Goal: Navigation & Orientation: Find specific page/section

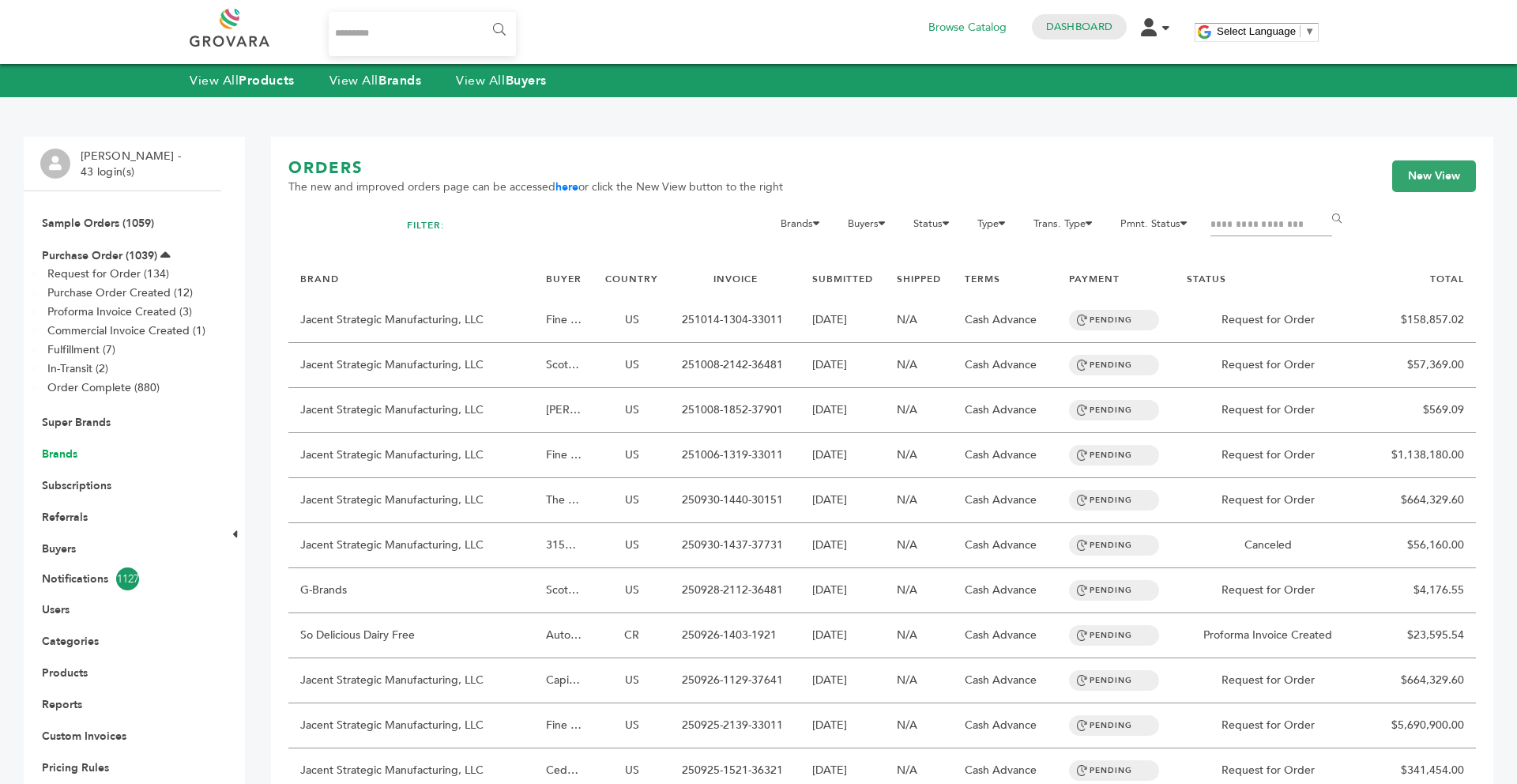
click at [62, 455] on link "Brands" at bounding box center [59, 454] width 35 height 15
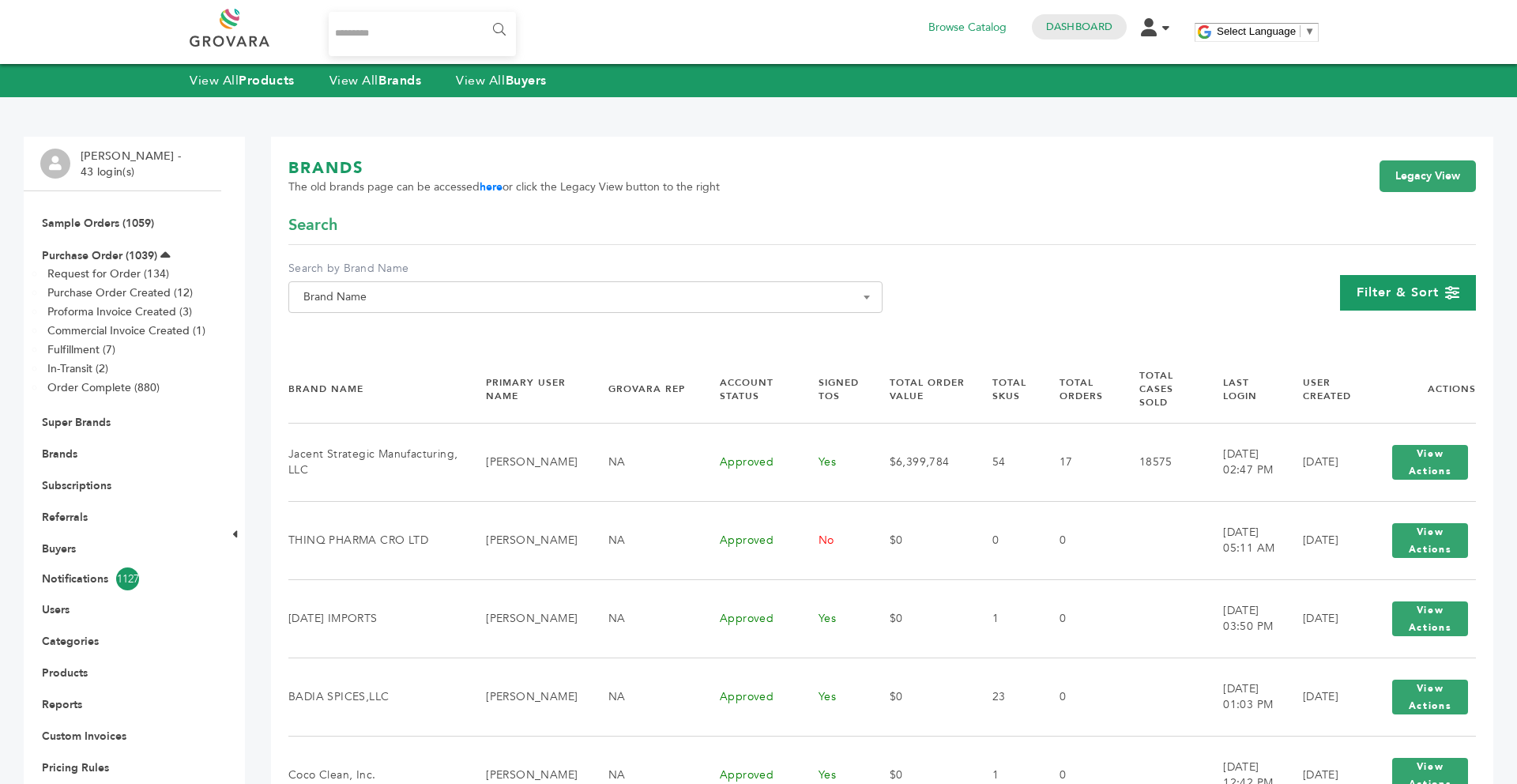
click at [1411, 299] on span "Filter & Sort" at bounding box center [1398, 292] width 82 height 18
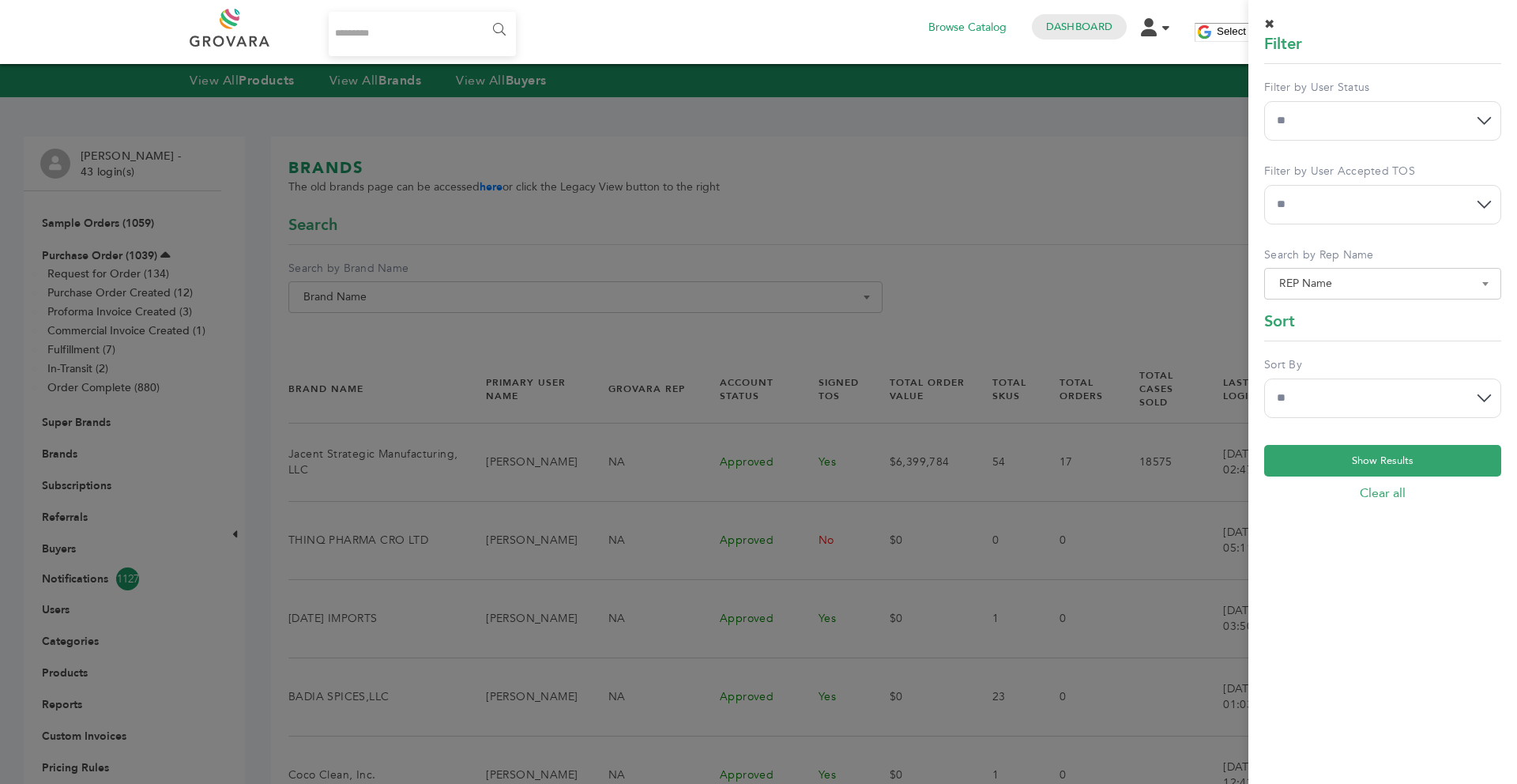
click at [1317, 188] on select "** *** **" at bounding box center [1382, 204] width 237 height 40
click at [1314, 116] on select "**********" at bounding box center [1382, 121] width 237 height 40
select select "*"
click at [1264, 101] on select "**********" at bounding box center [1382, 121] width 237 height 40
click at [1432, 389] on select "**********" at bounding box center [1382, 399] width 237 height 40
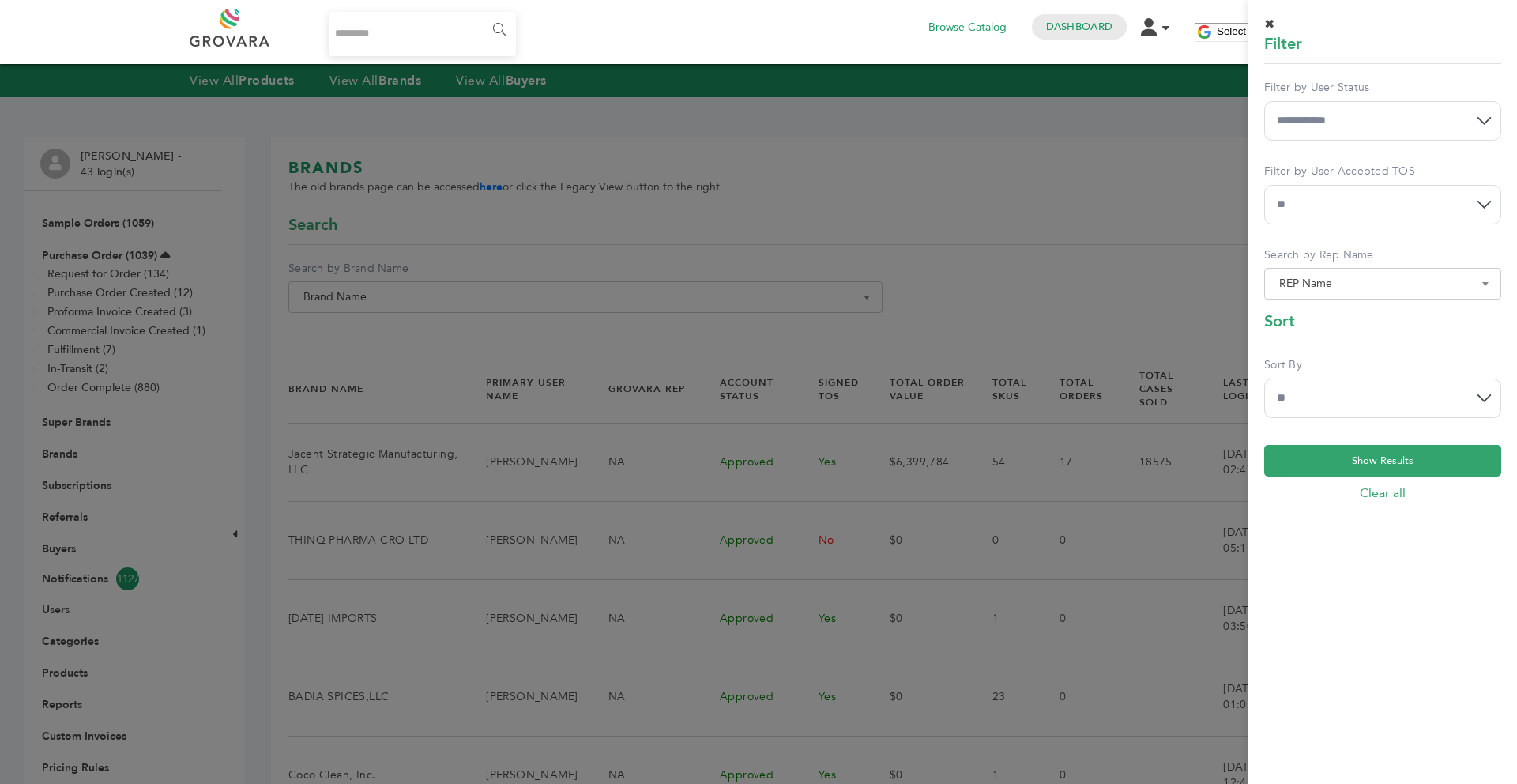
select select "******"
click at [1264, 379] on select "**********" at bounding box center [1382, 399] width 237 height 40
click at [1340, 464] on button "Show Results" at bounding box center [1382, 461] width 237 height 32
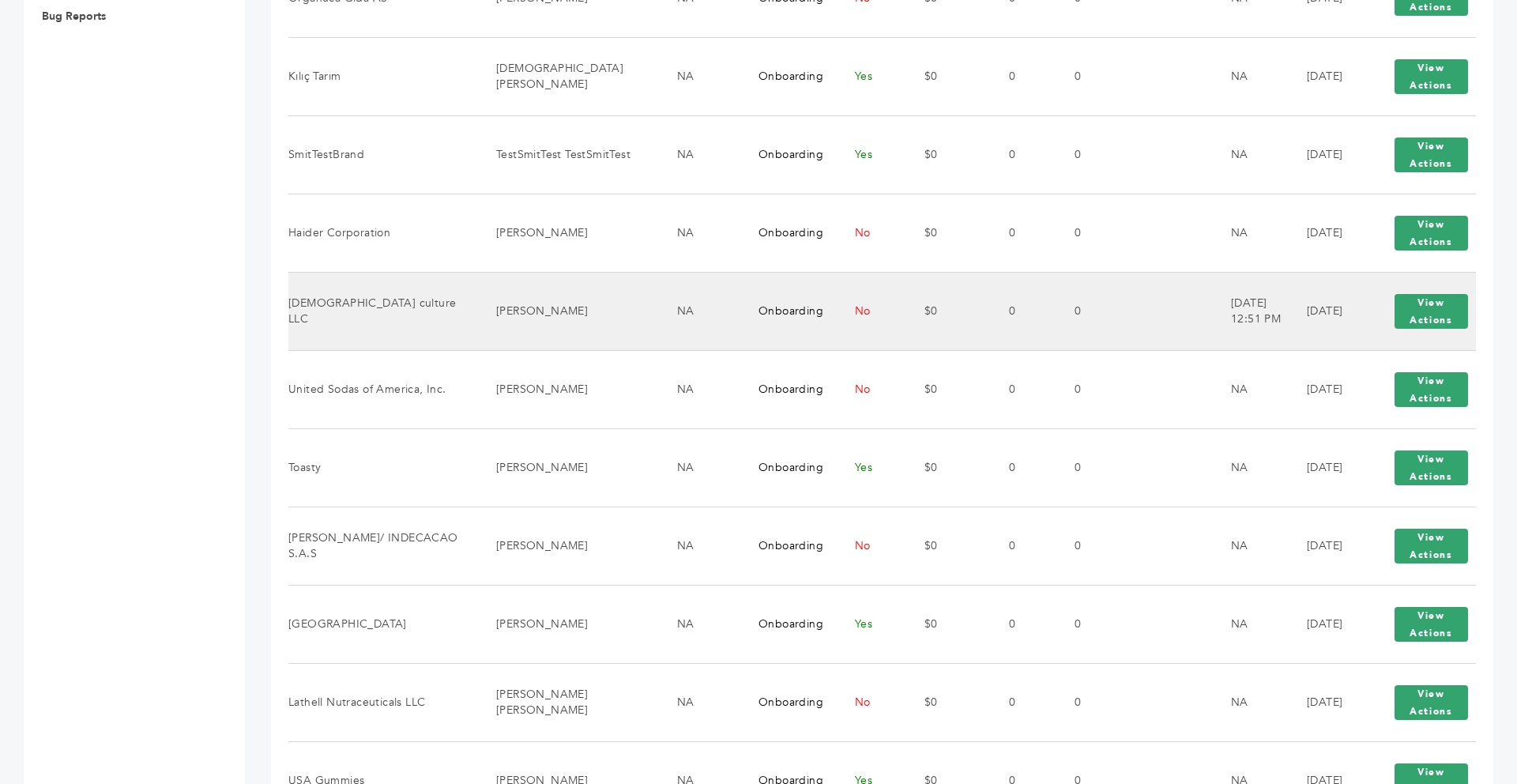
scroll to position [791, 0]
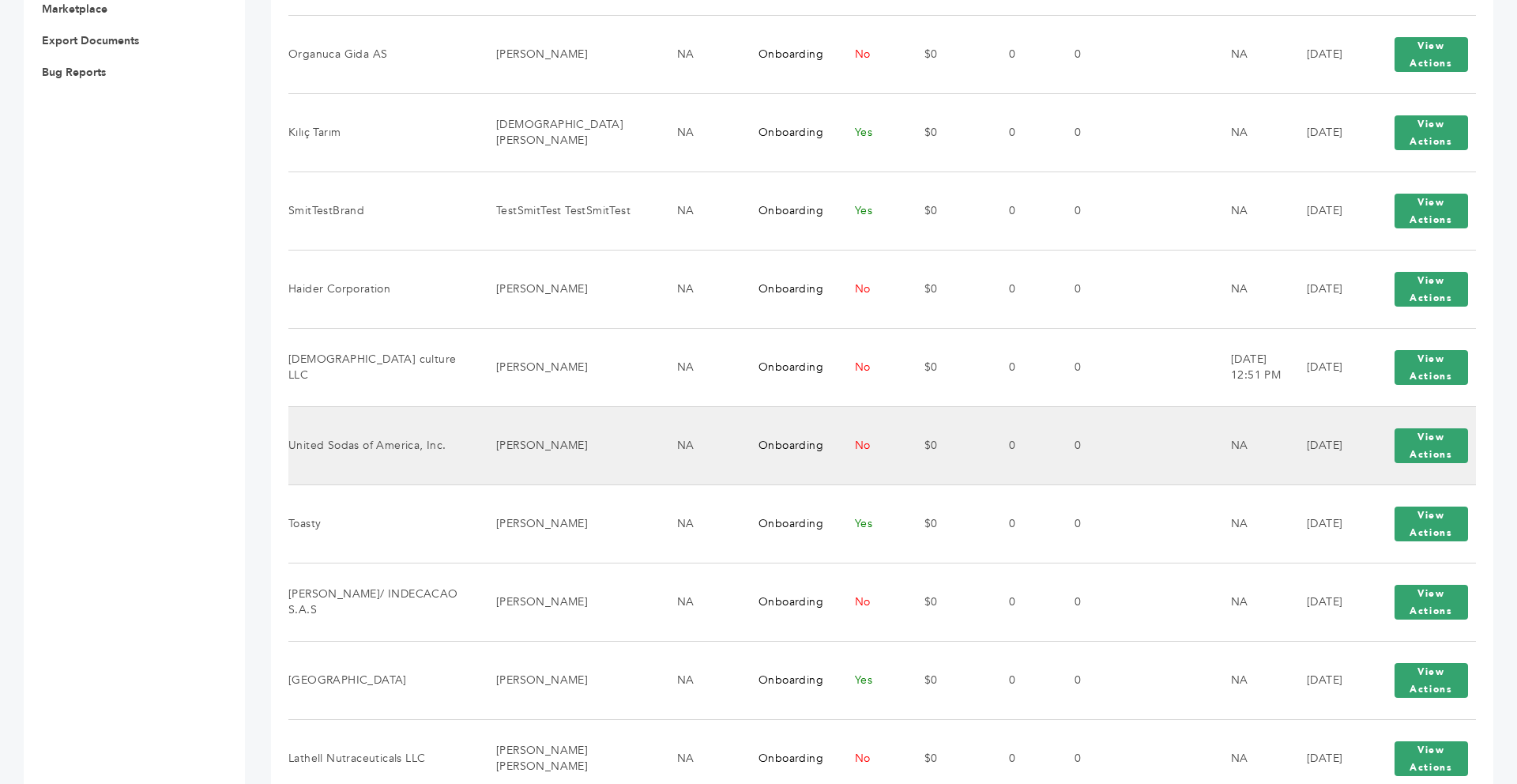
drag, startPoint x: 445, startPoint y: 451, endPoint x: 296, endPoint y: 446, distance: 149.1
click at [296, 446] on td "United Sodas of America, Inc." at bounding box center [383, 445] width 188 height 78
drag, startPoint x: 442, startPoint y: 448, endPoint x: 293, endPoint y: 448, distance: 149.0
click at [293, 448] on td "United Sodas of America, Inc." at bounding box center [383, 445] width 188 height 78
copy td "United Sodas of America, Inc."
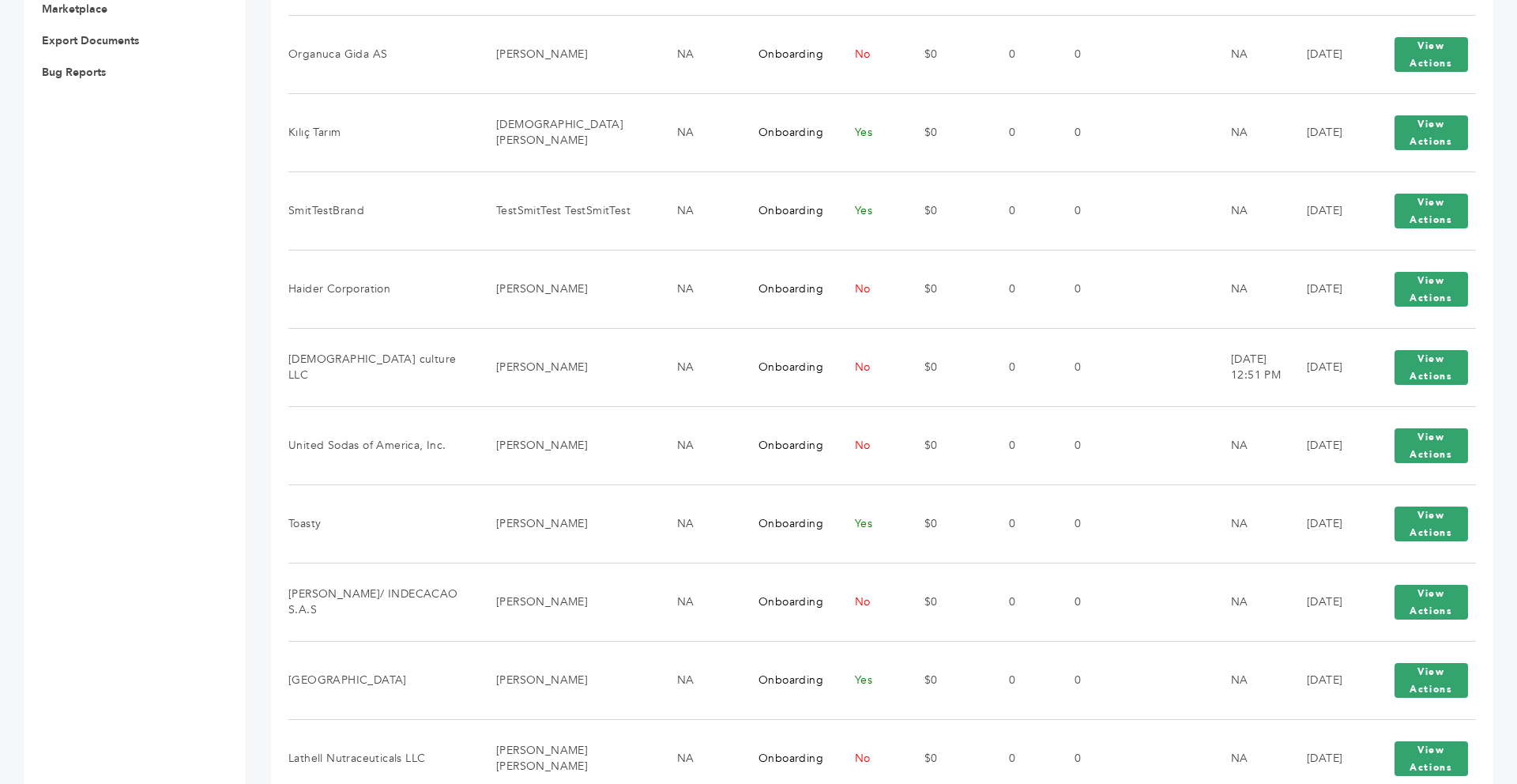
click at [180, 437] on div "Max Stein - 43 login(s) Sample Orders (1059) Purchase Order (1039) Request for …" at bounding box center [123, 539] width 198 height 2385
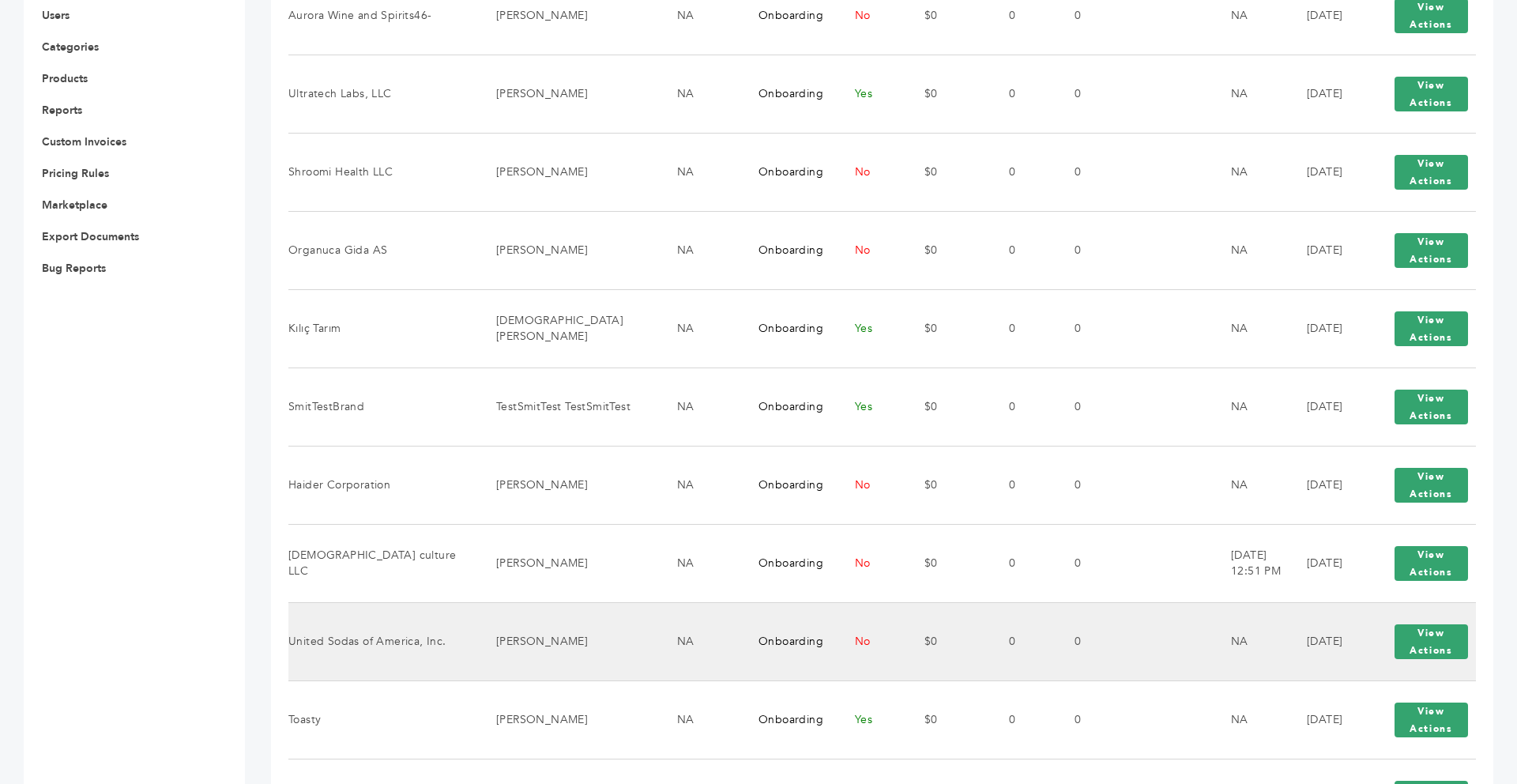
scroll to position [601, 0]
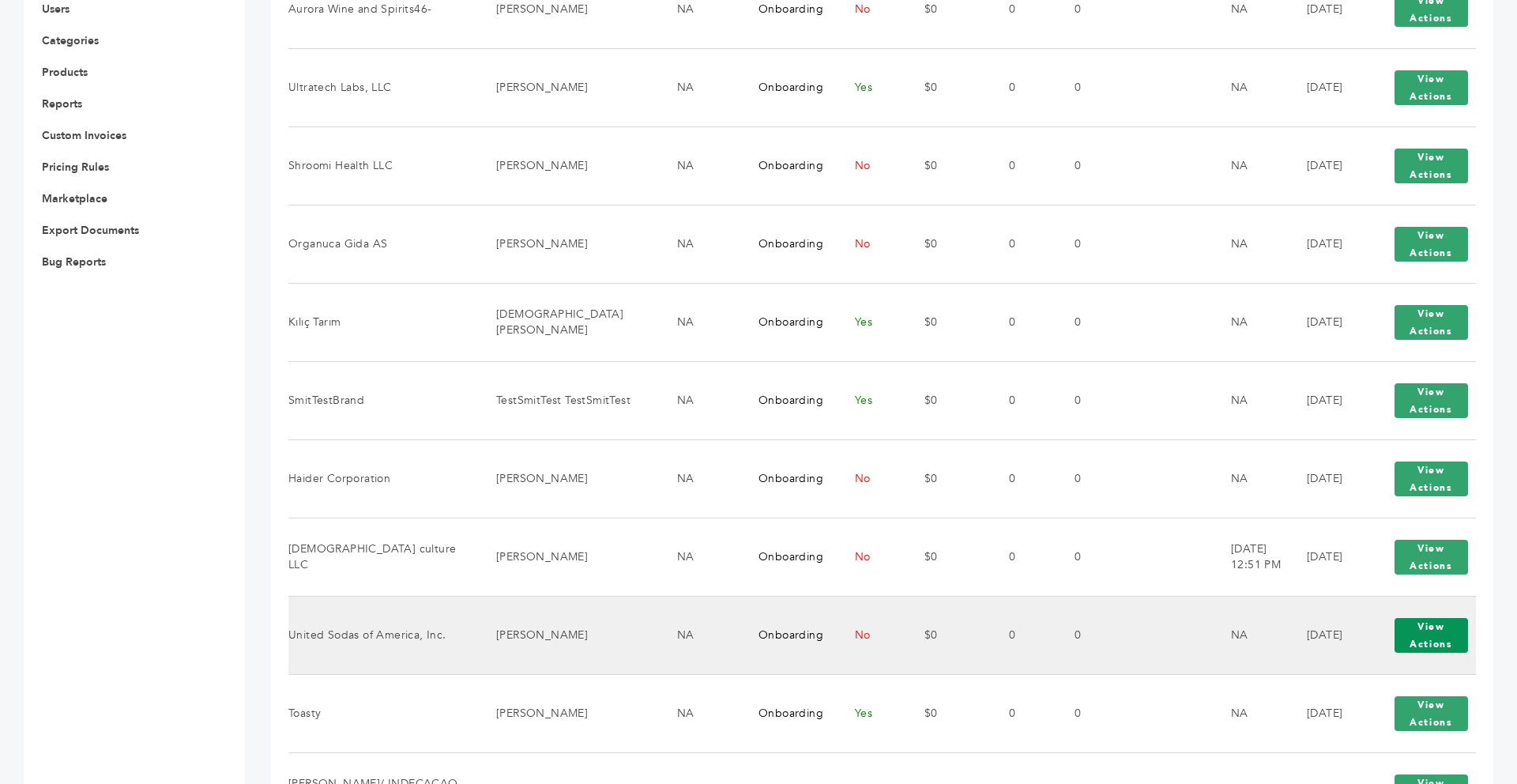
click at [1412, 624] on button "View Actions" at bounding box center [1432, 634] width 73 height 34
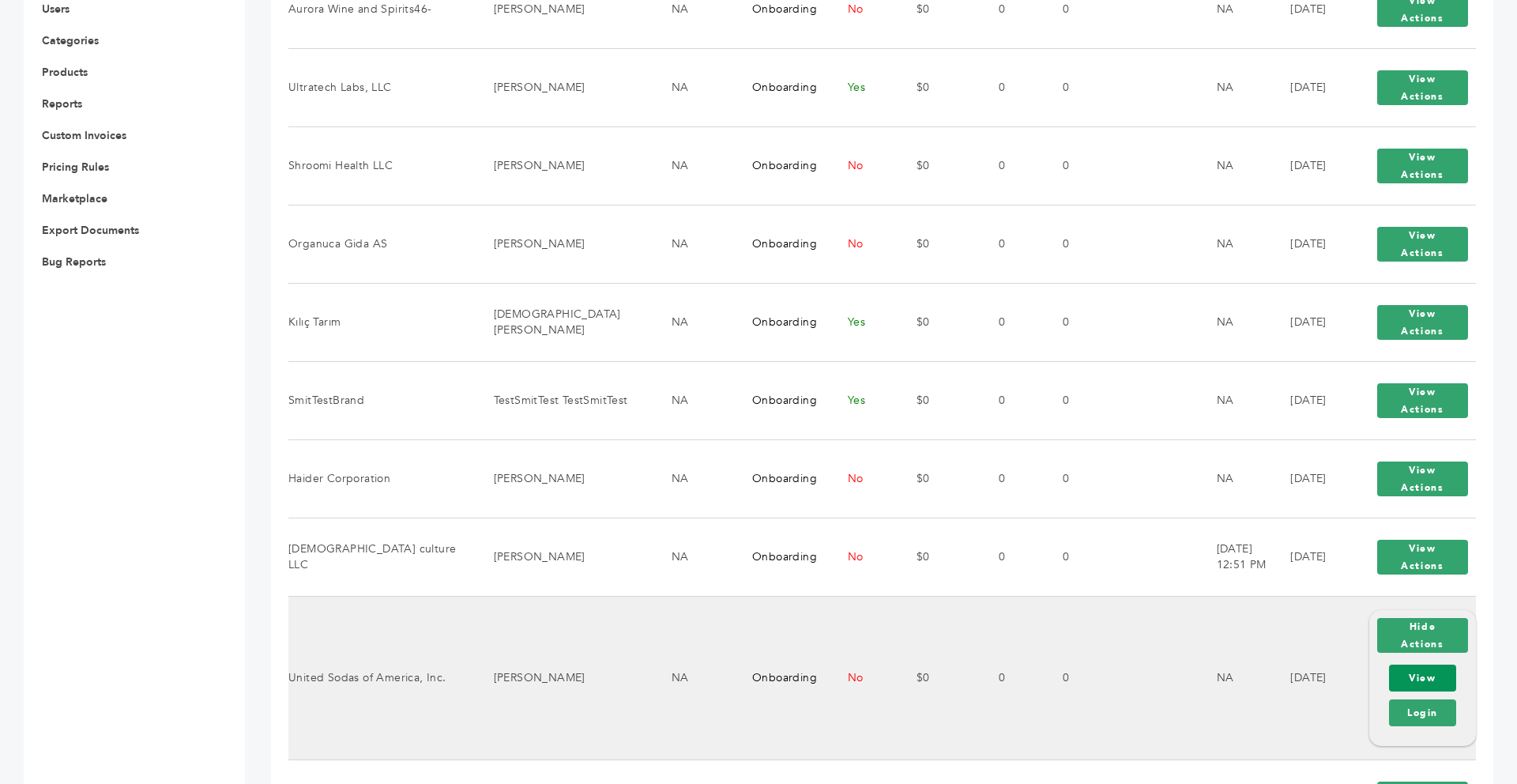
click at [1409, 684] on link "View" at bounding box center [1423, 677] width 67 height 27
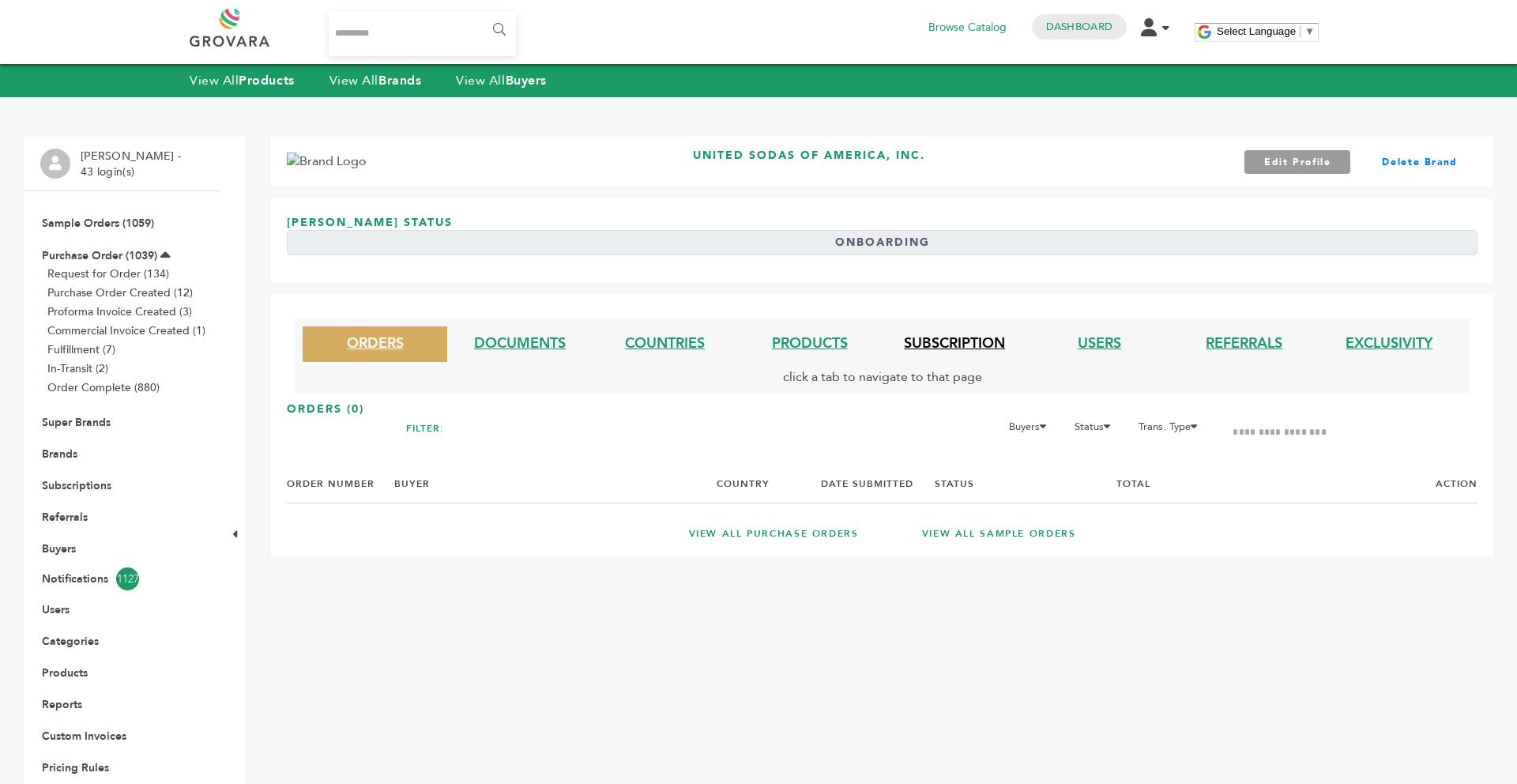
click at [961, 343] on link "SUBSCRIPTION" at bounding box center [954, 343] width 101 height 20
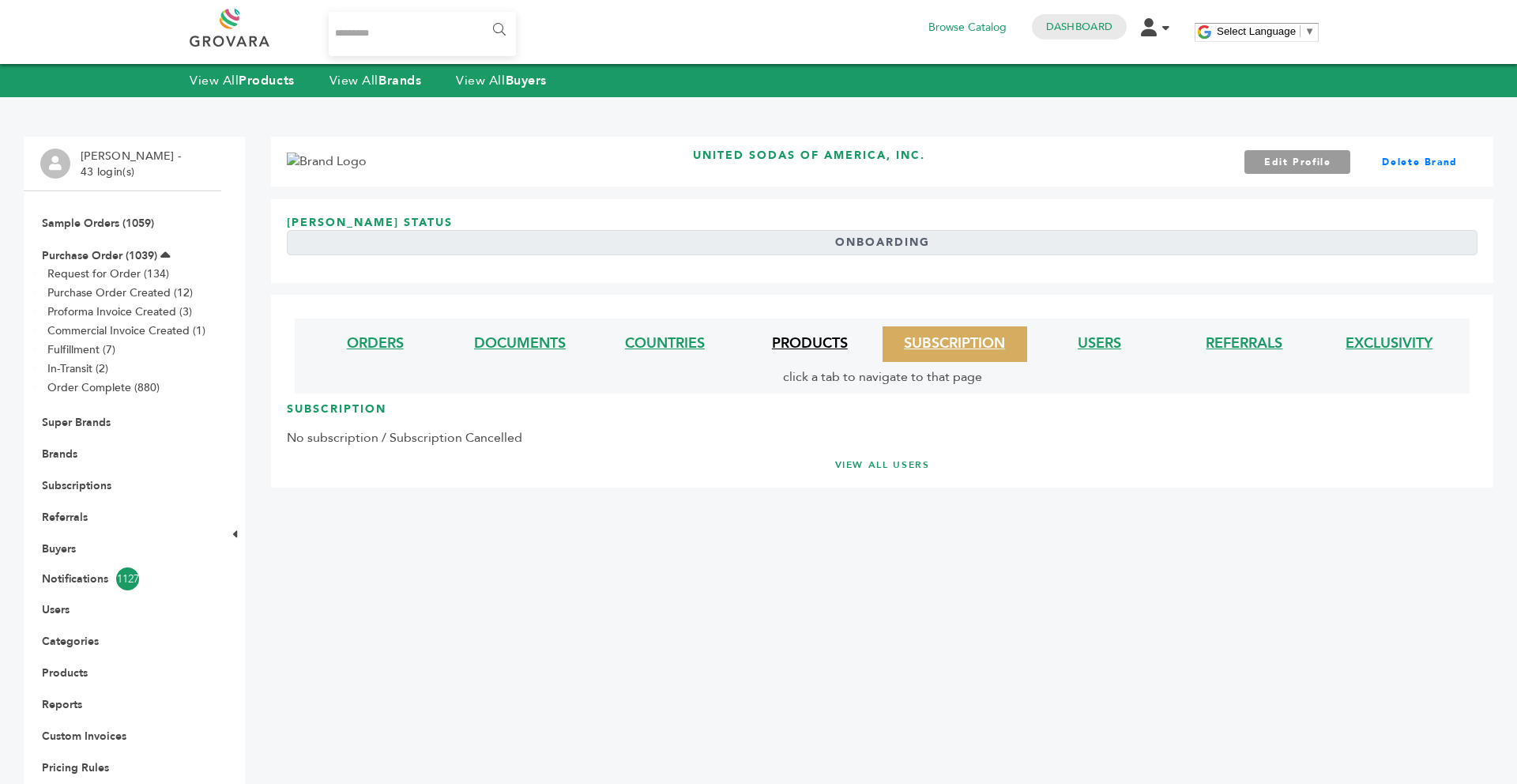
click at [775, 336] on link "PRODUCTS" at bounding box center [810, 343] width 76 height 20
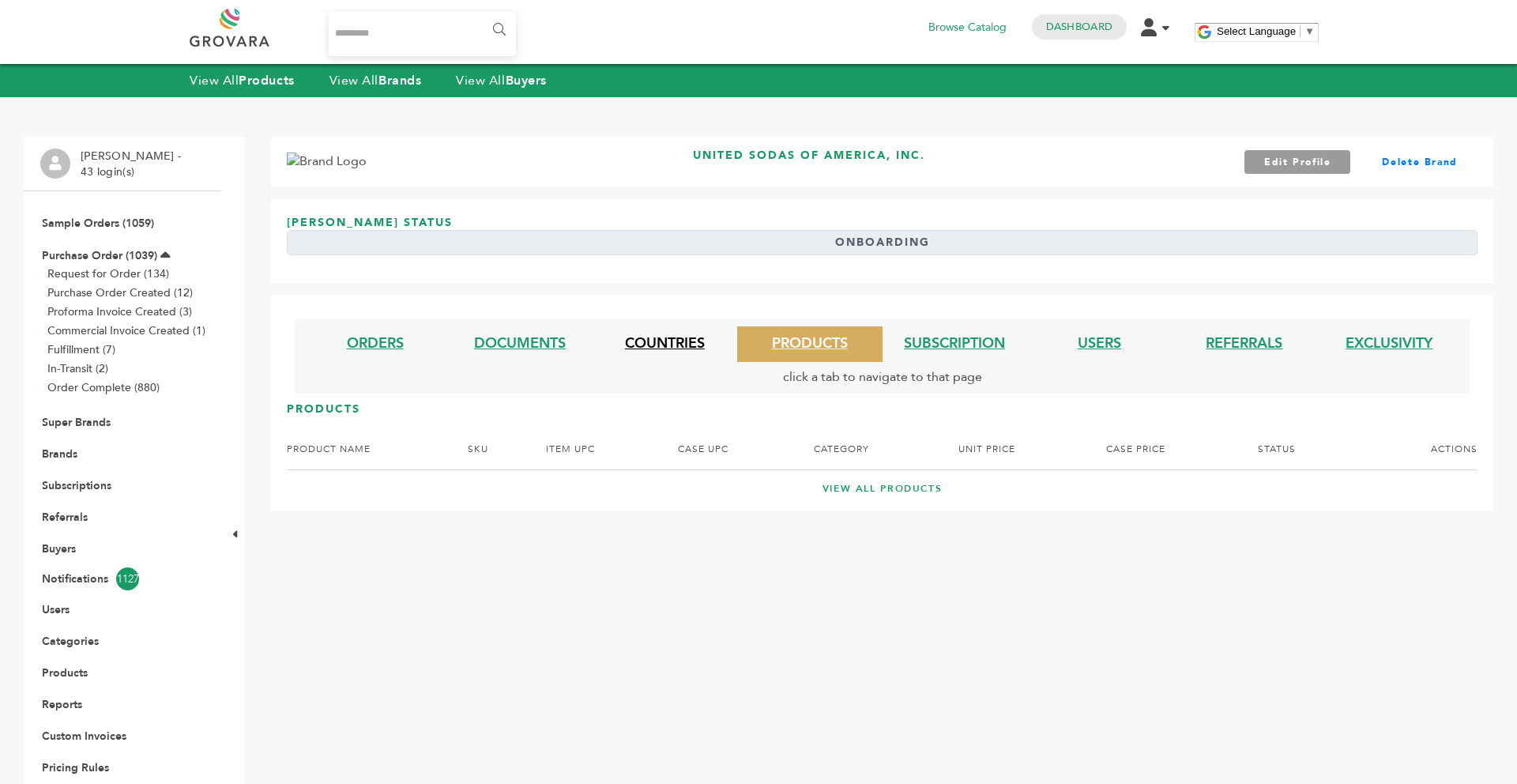
click at [690, 342] on link "COUNTRIES" at bounding box center [665, 343] width 80 height 20
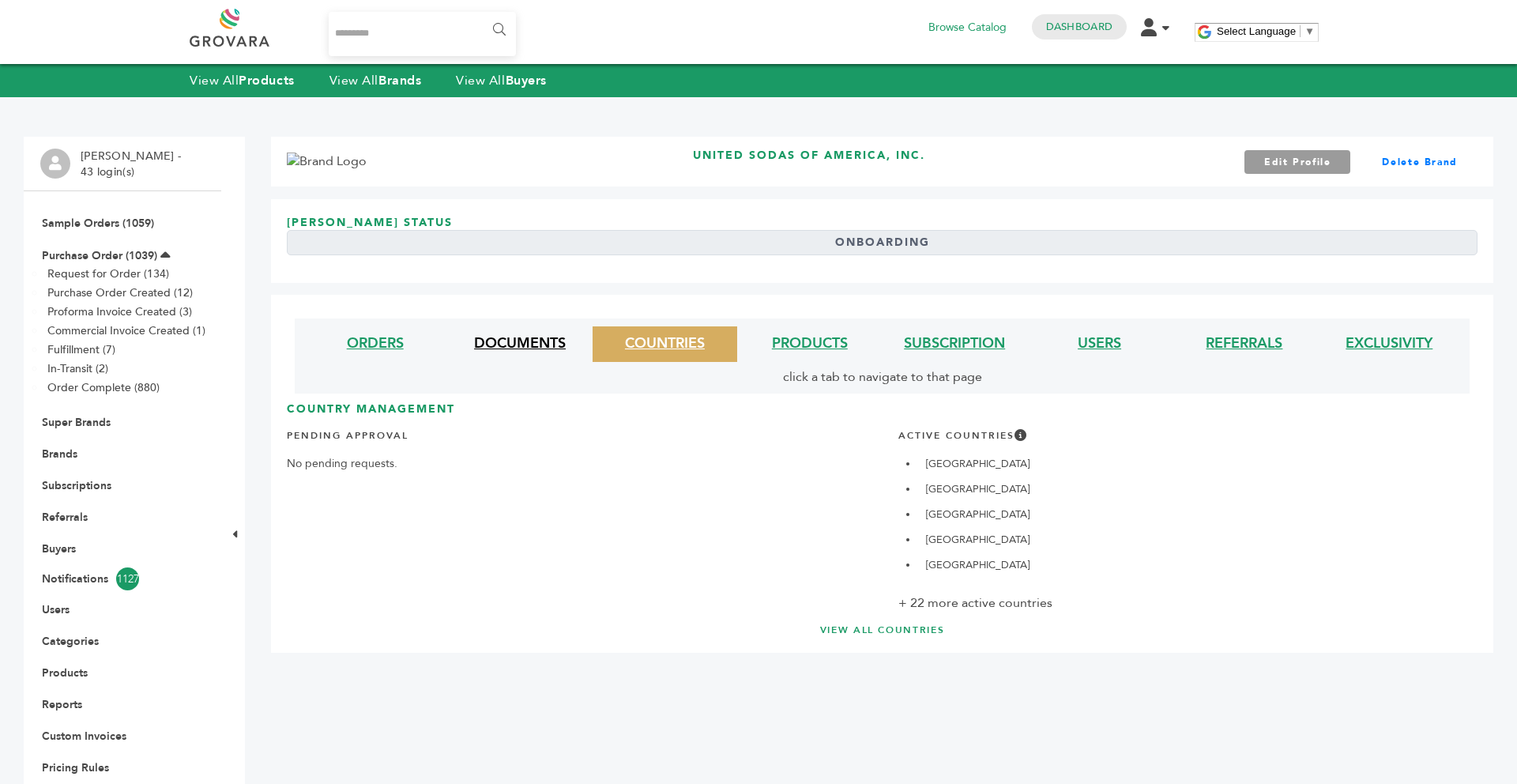
click at [538, 337] on link "DOCUMENTS" at bounding box center [519, 343] width 92 height 20
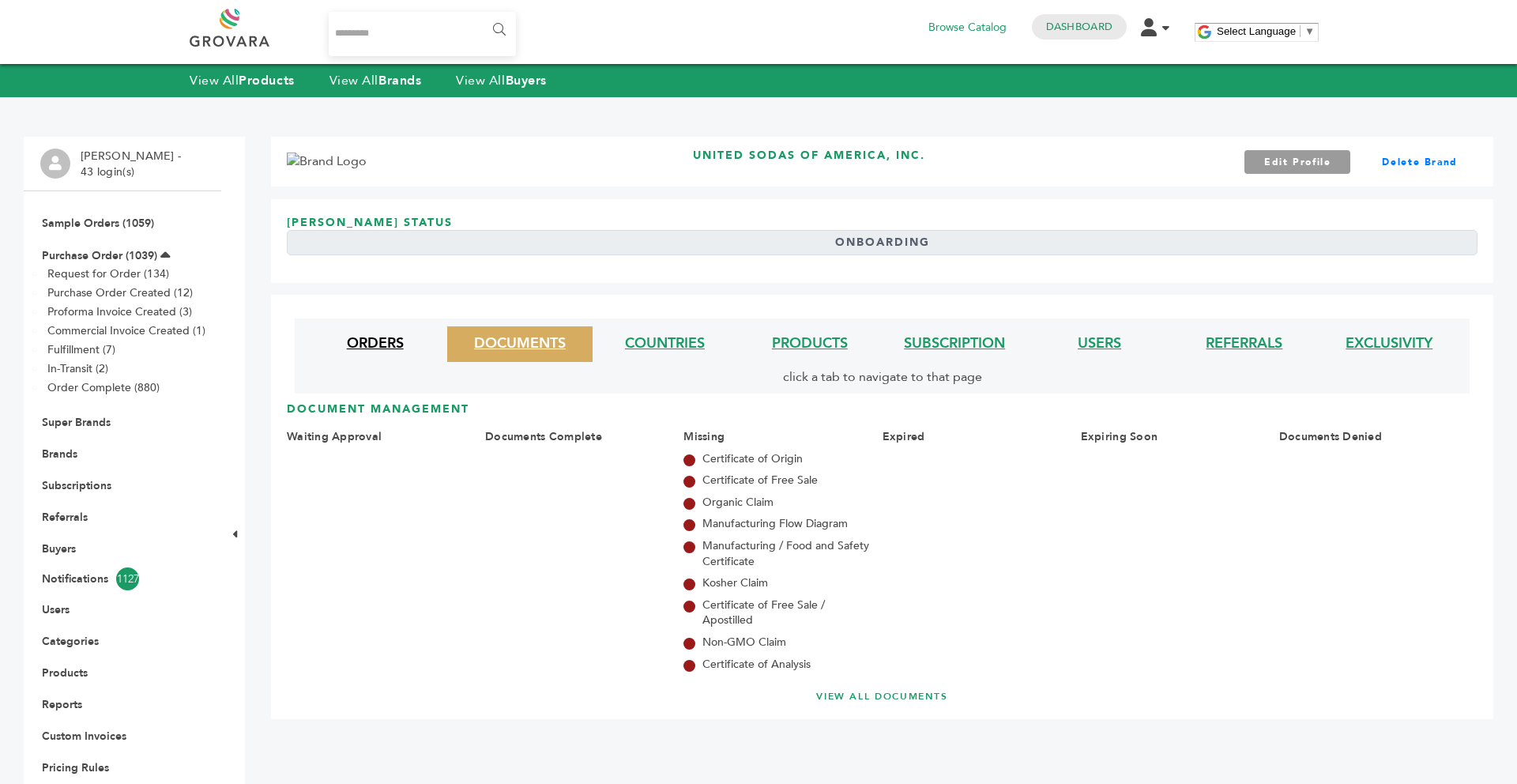
click at [384, 335] on link "ORDERS" at bounding box center [374, 343] width 57 height 20
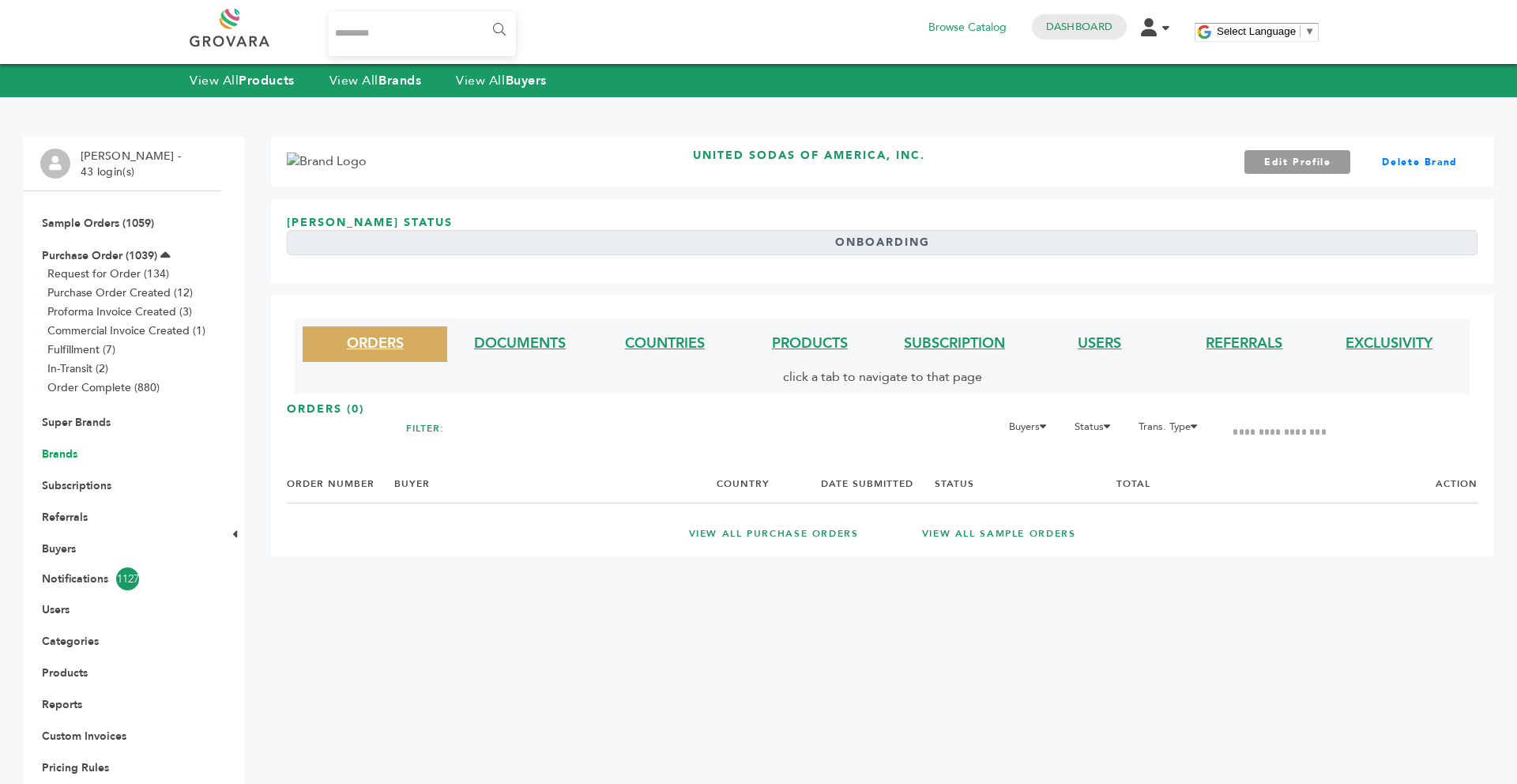
click at [67, 457] on link "Brands" at bounding box center [59, 454] width 35 height 15
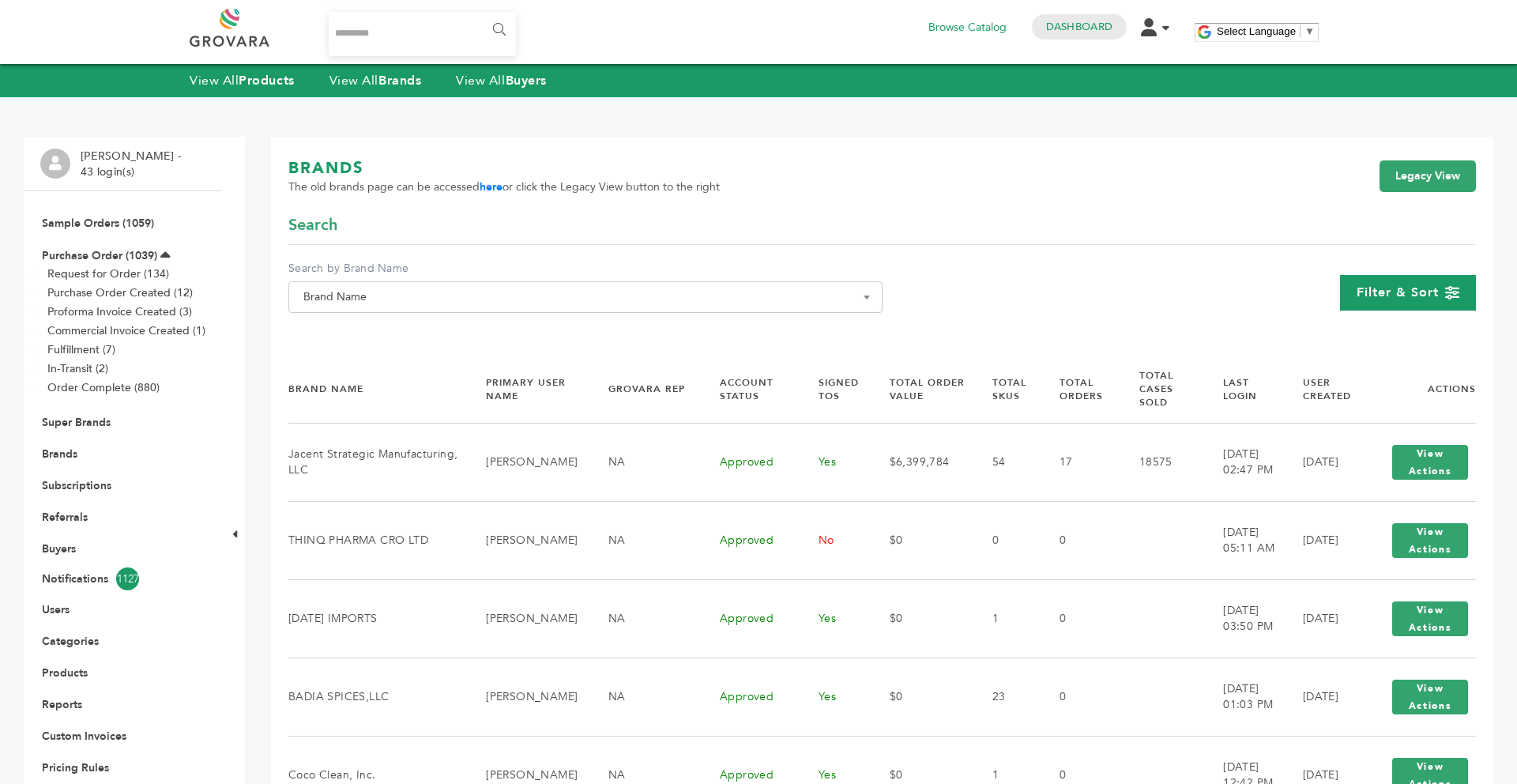
click at [1406, 302] on div "Filter & Sort" at bounding box center [1408, 293] width 136 height 35
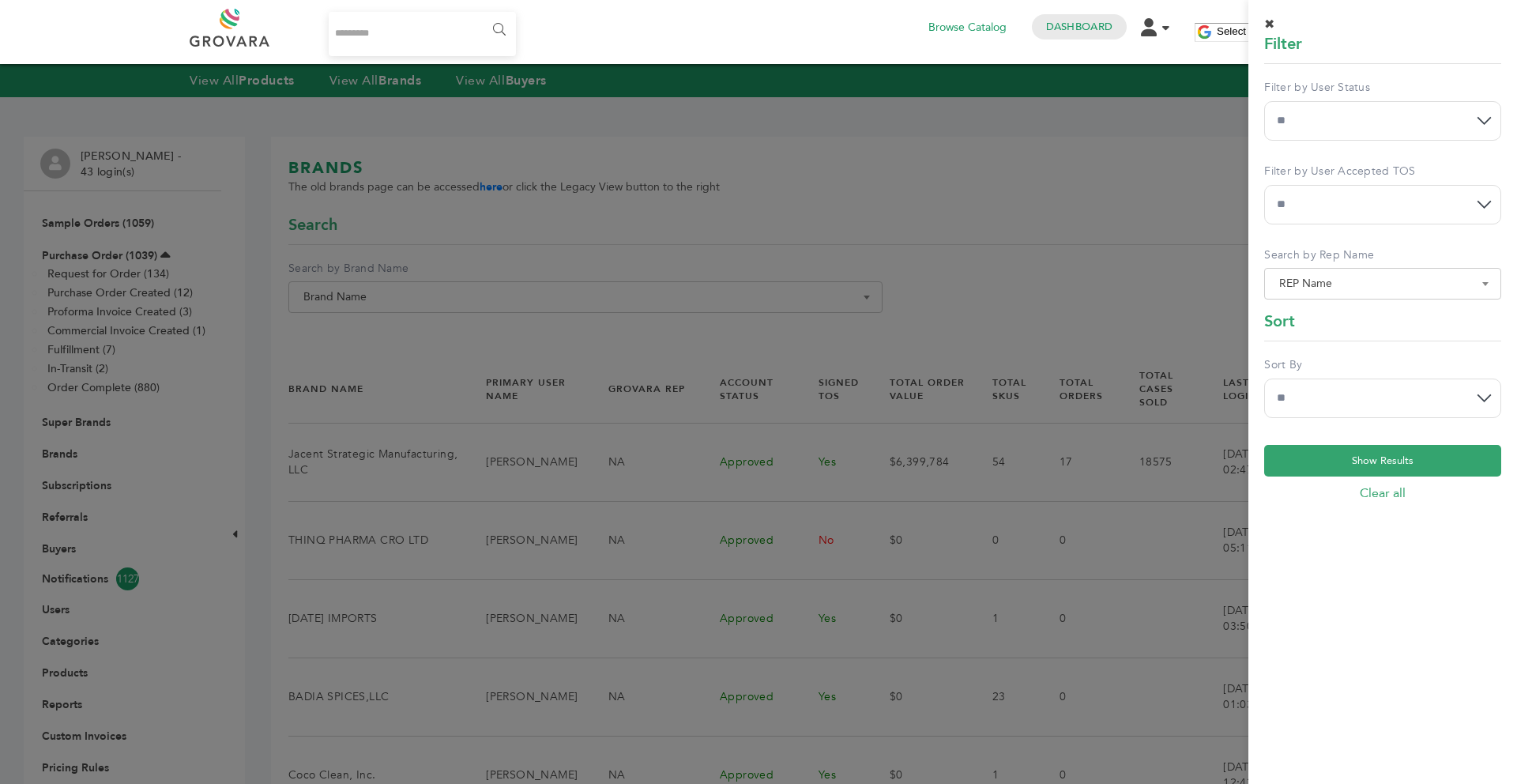
click at [1342, 197] on select "** *** **" at bounding box center [1382, 204] width 237 height 40
click at [1318, 135] on select "**********" at bounding box center [1382, 121] width 237 height 40
select select "*"
click at [1264, 101] on select "**********" at bounding box center [1382, 121] width 237 height 40
click at [1374, 412] on select "**********" at bounding box center [1382, 399] width 237 height 40
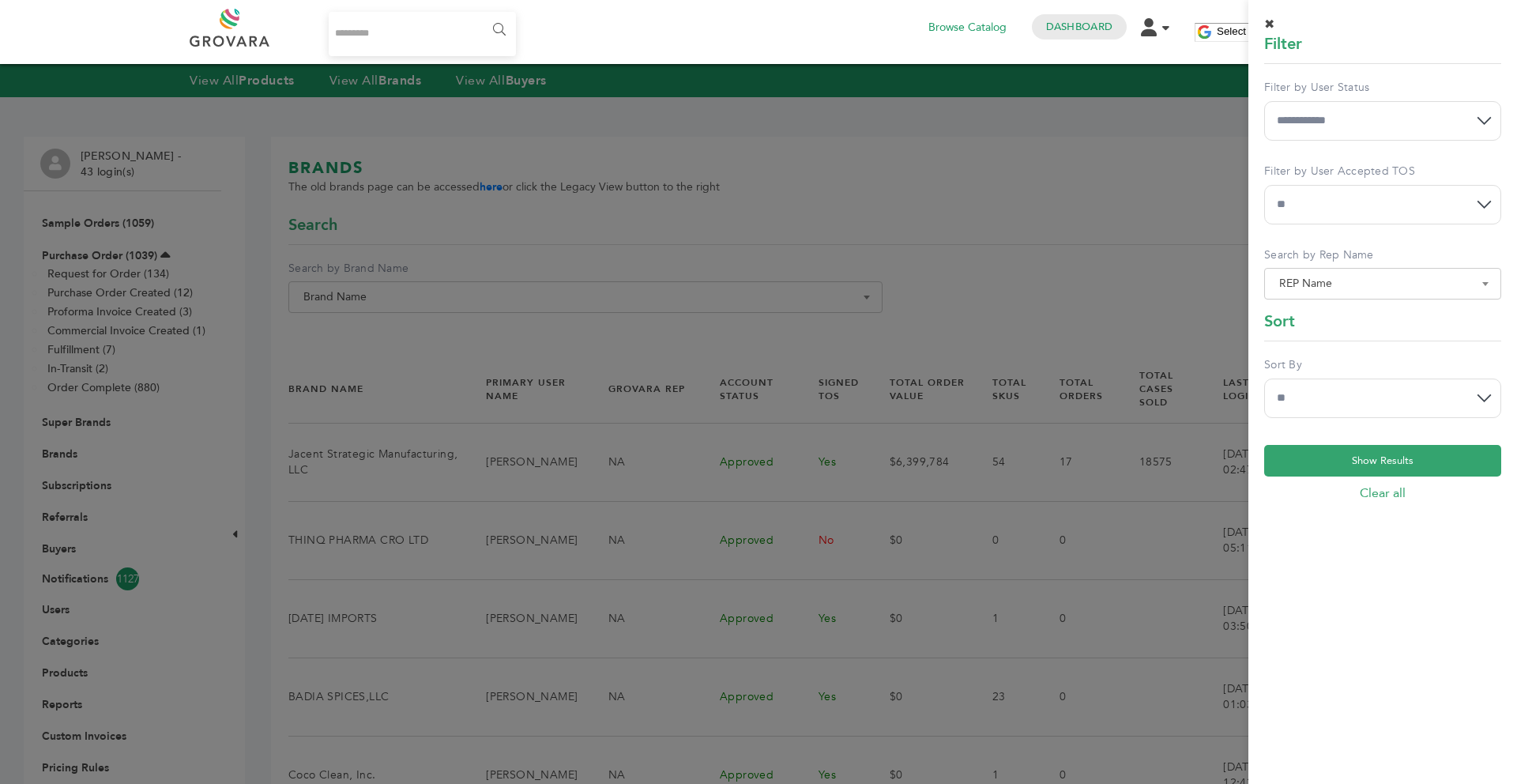
select select "******"
click at [1264, 379] on select "**********" at bounding box center [1382, 399] width 237 height 40
click at [1361, 456] on button "Show Results" at bounding box center [1382, 461] width 237 height 32
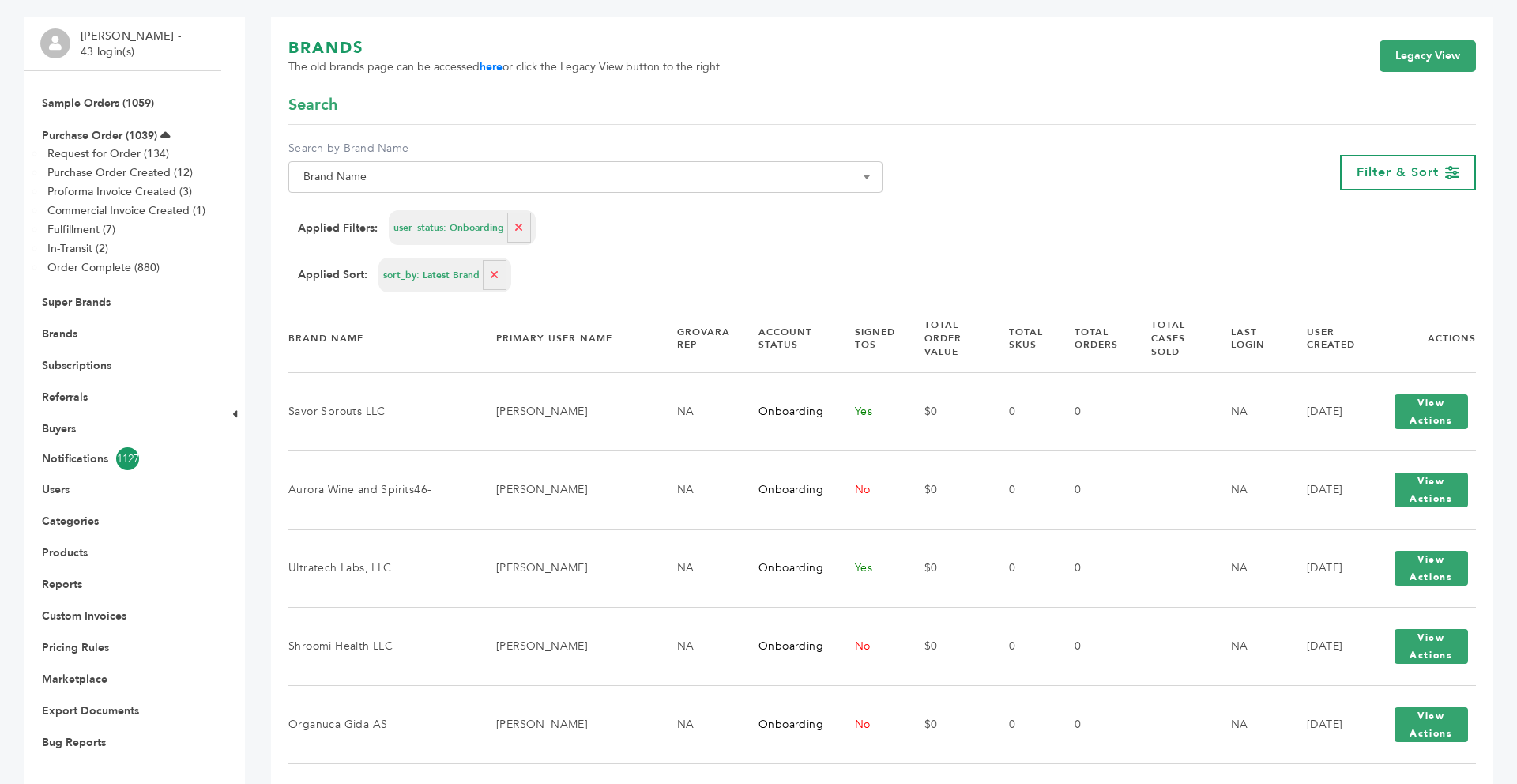
scroll to position [126, 0]
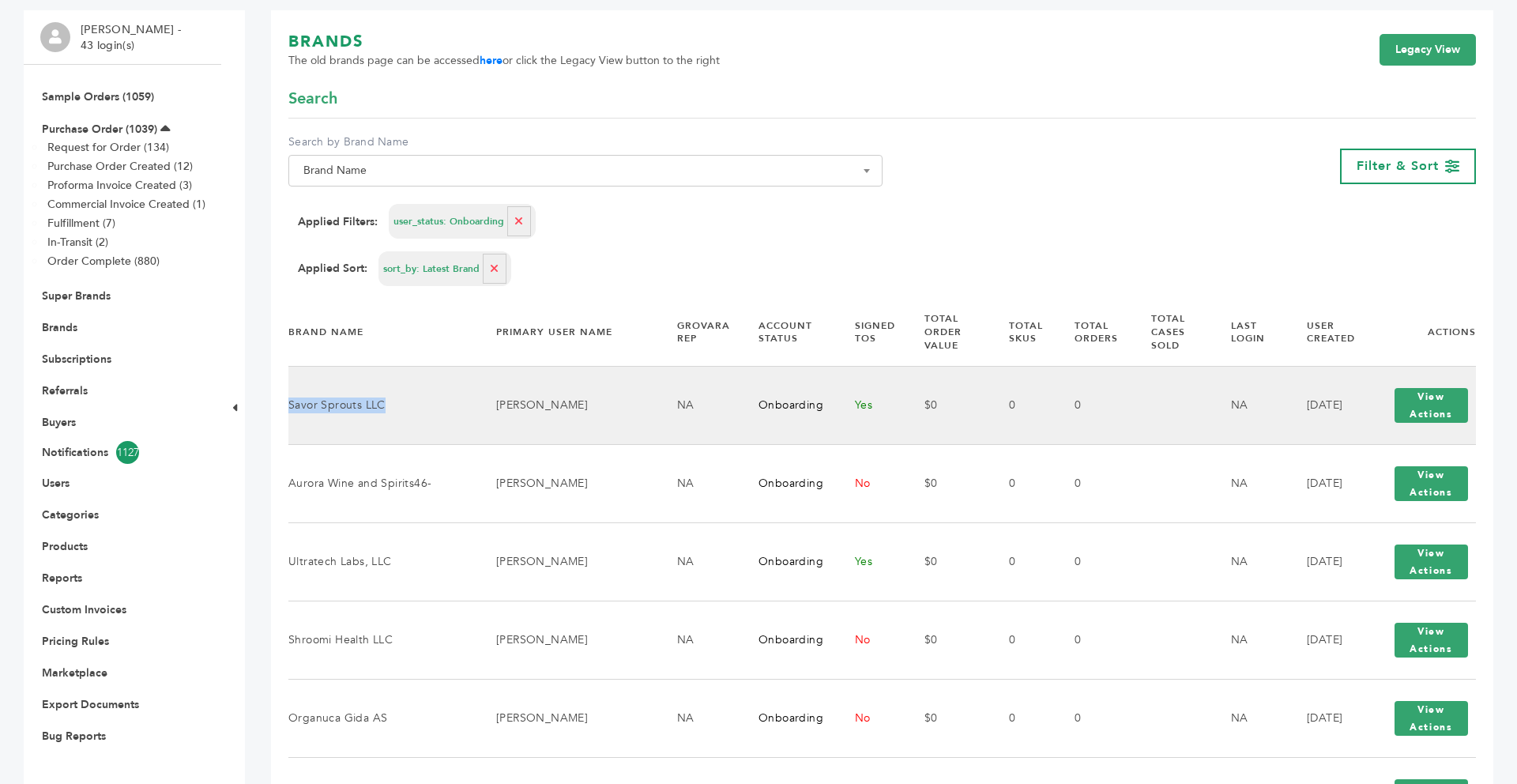
drag, startPoint x: 381, startPoint y: 405, endPoint x: 291, endPoint y: 405, distance: 90.0
click at [291, 405] on td "Savor Sprouts LLC" at bounding box center [383, 405] width 188 height 78
copy td "Savor Sprouts LLC"
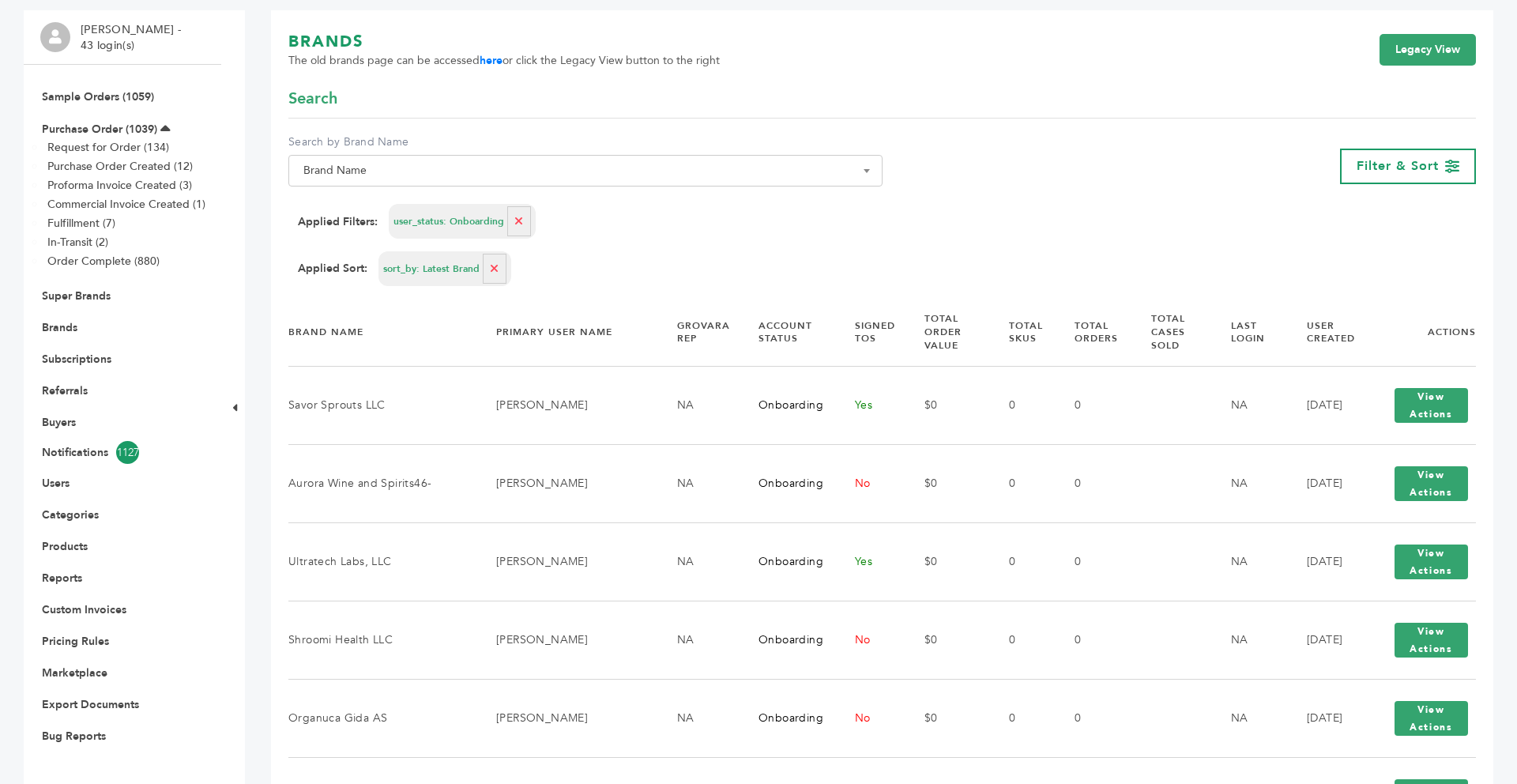
click at [568, 250] on form "**********" at bounding box center [883, 187] width 1188 height 199
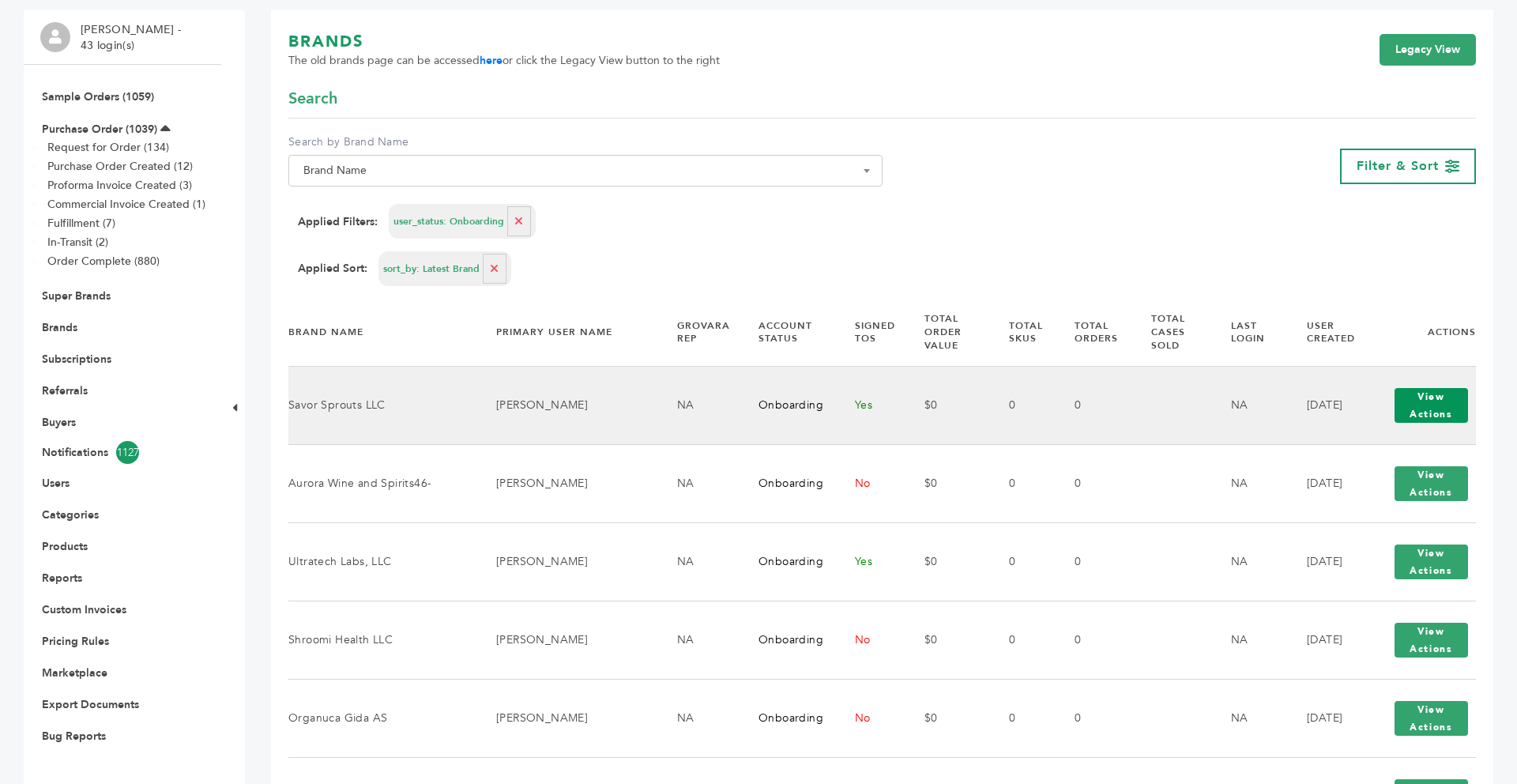
click at [1422, 389] on button "View Actions" at bounding box center [1432, 405] width 73 height 34
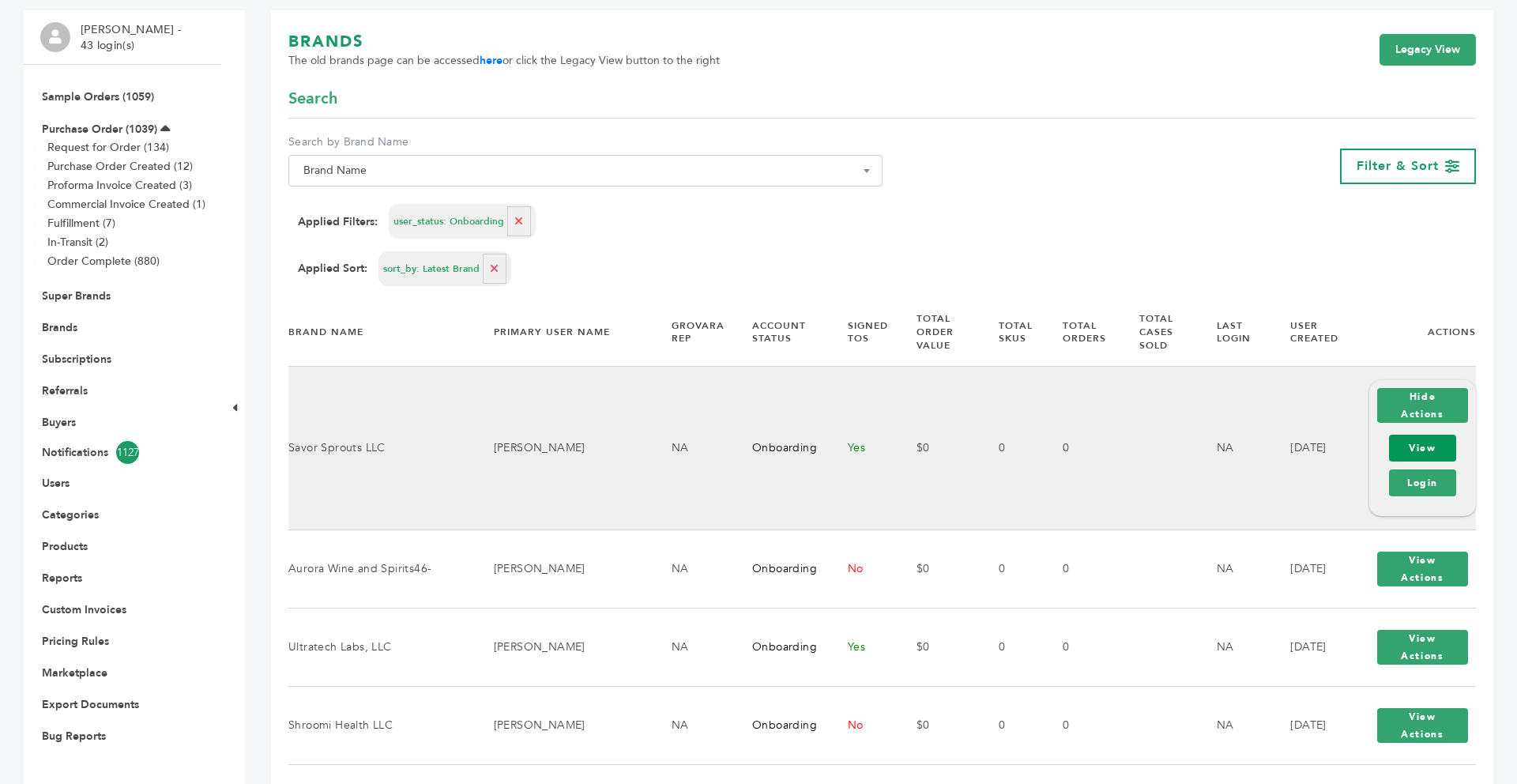
click at [1418, 443] on link "View" at bounding box center [1423, 448] width 67 height 27
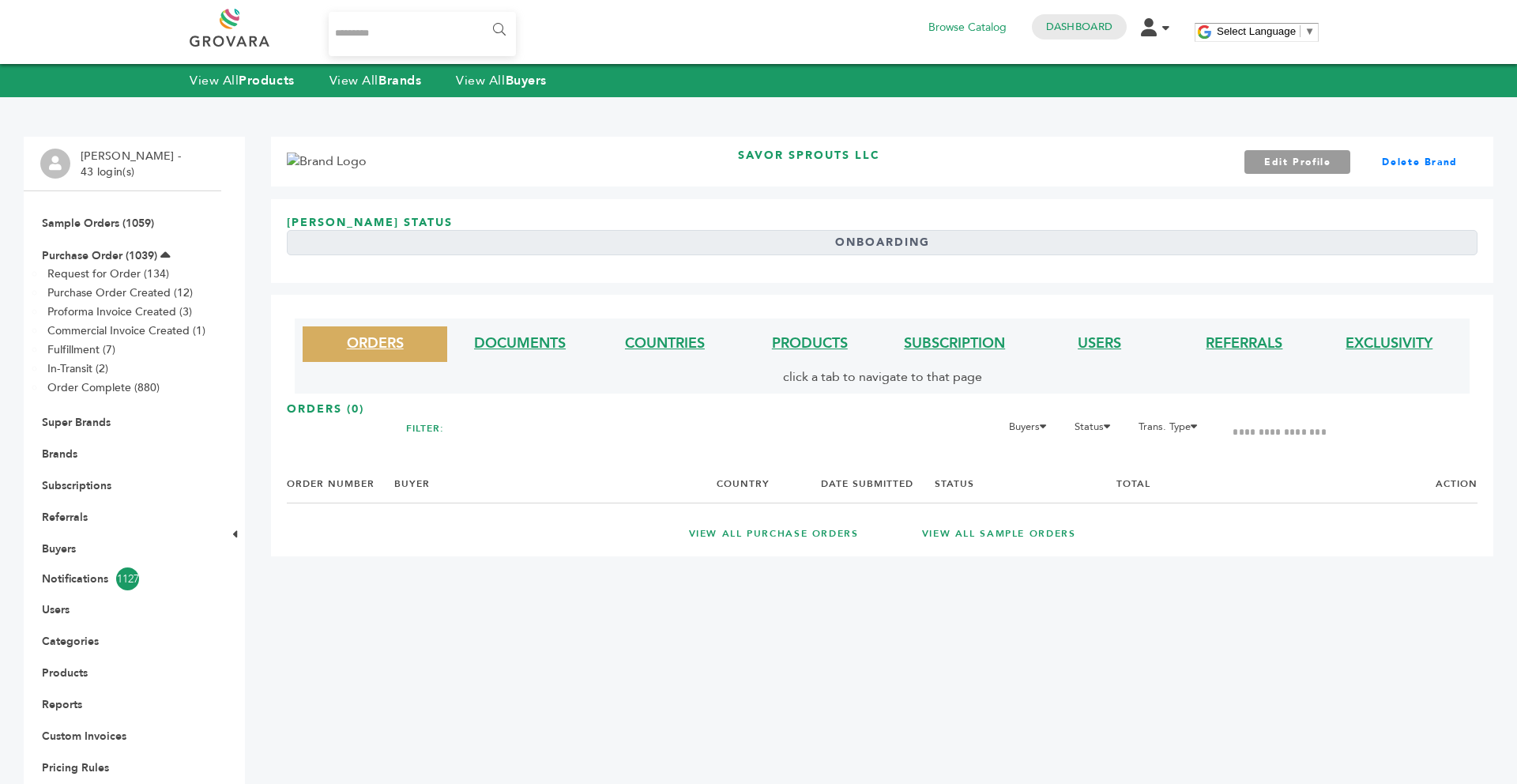
click at [937, 330] on li "SUBSCRIPTION" at bounding box center [955, 344] width 145 height 35
click at [935, 333] on link "SUBSCRIPTION" at bounding box center [954, 343] width 101 height 20
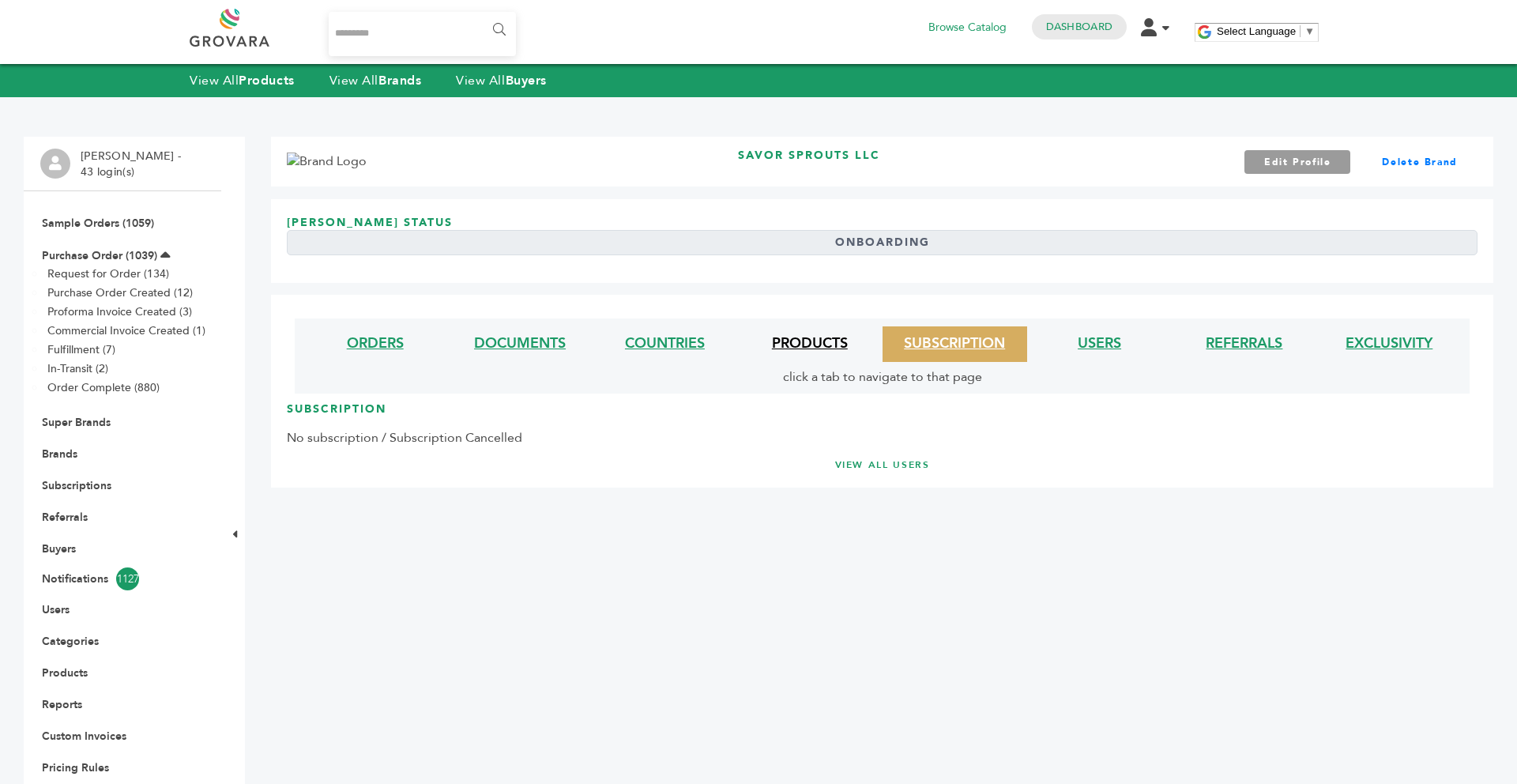
click at [842, 337] on link "PRODUCTS" at bounding box center [810, 343] width 76 height 20
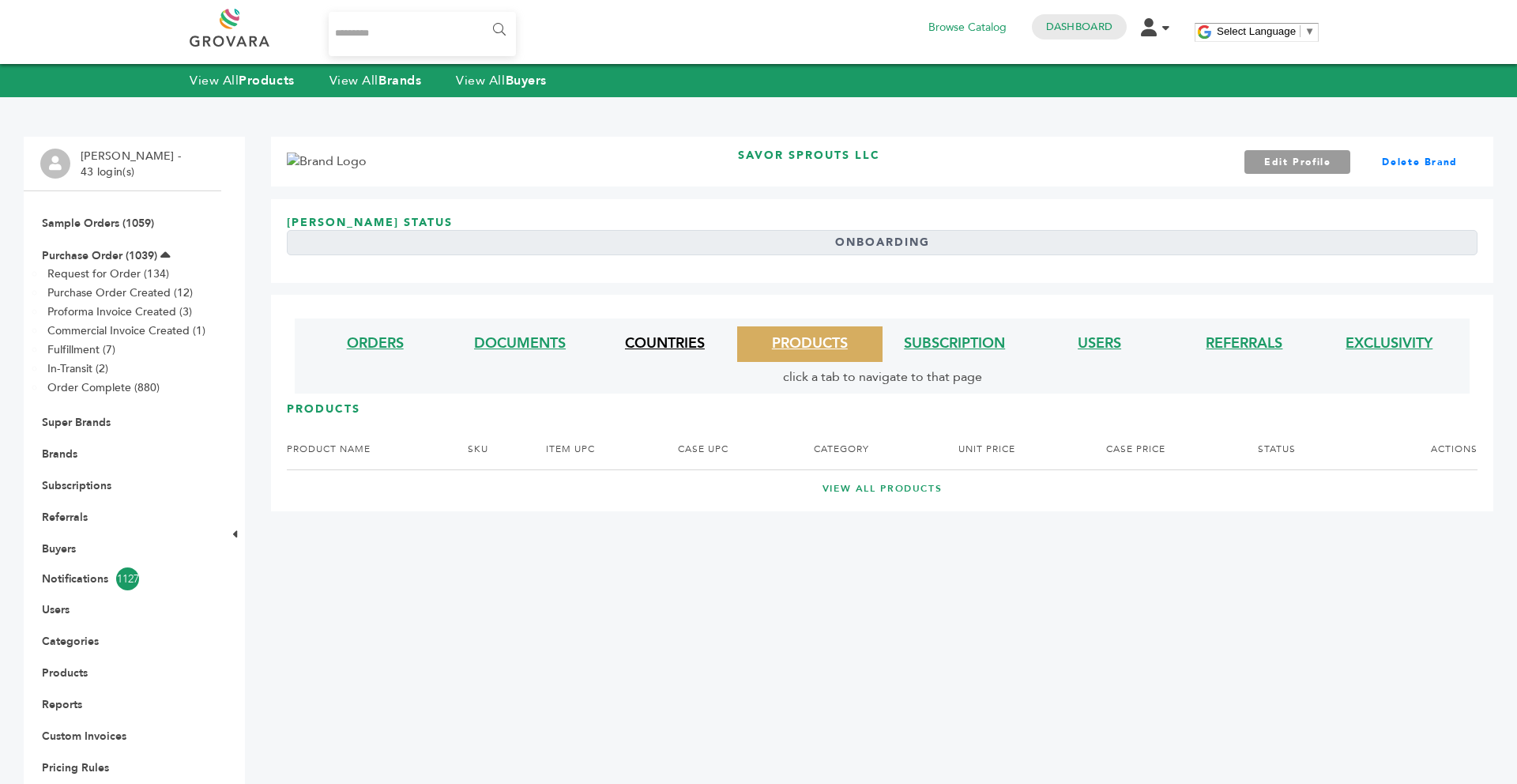
click at [679, 337] on link "COUNTRIES" at bounding box center [665, 343] width 80 height 20
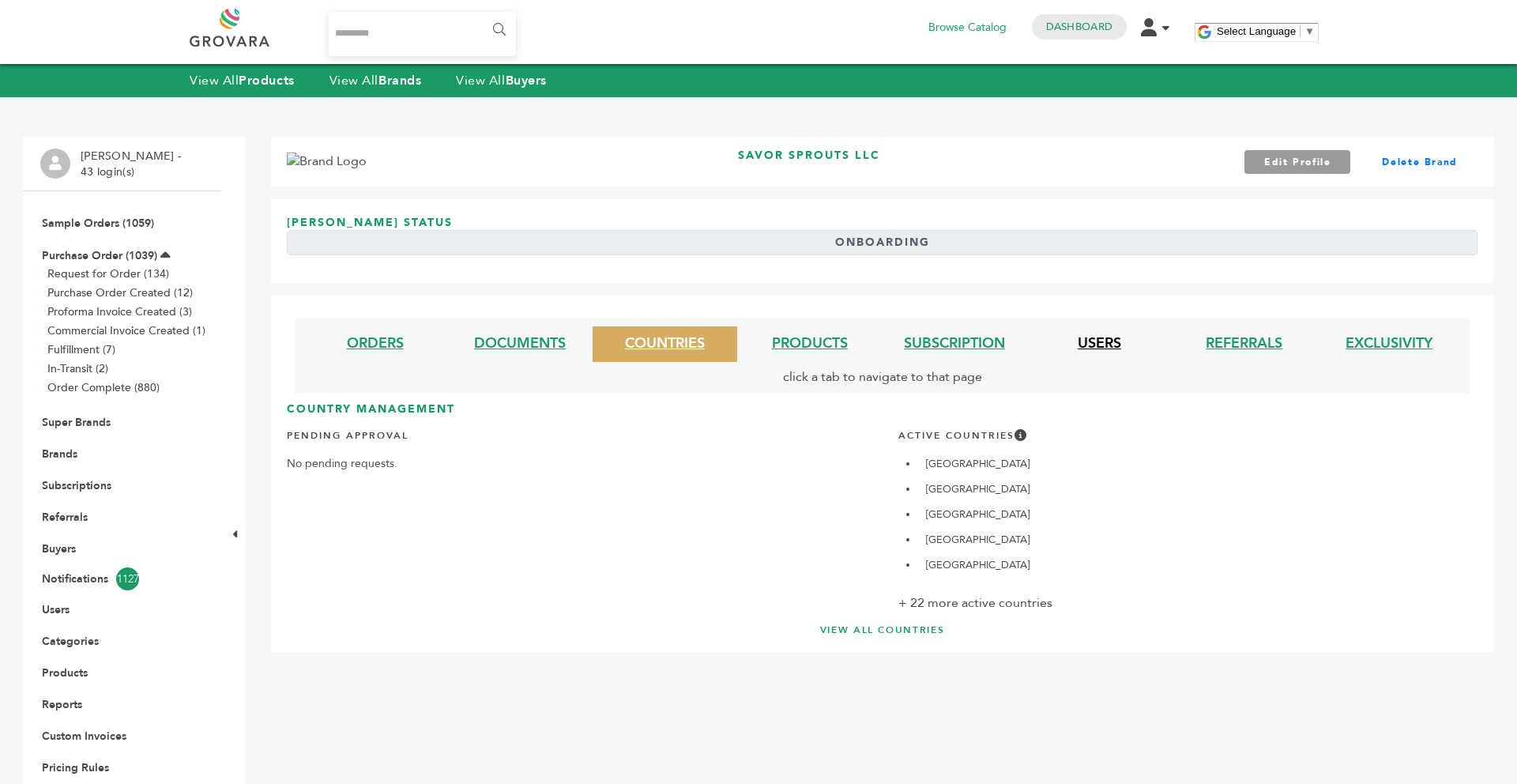
click at [1092, 336] on link "USERS" at bounding box center [1099, 343] width 44 height 20
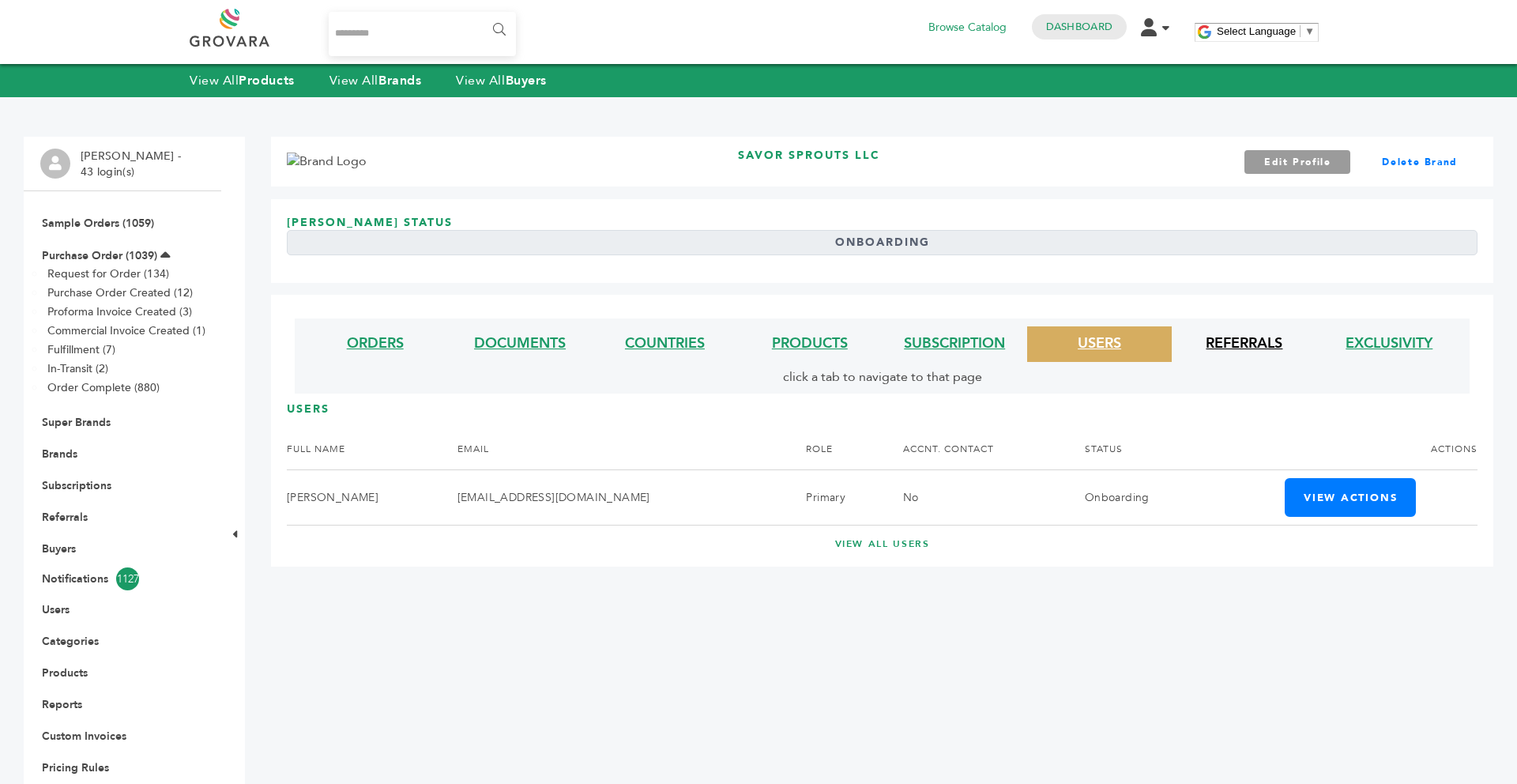
click at [1228, 348] on link "REFERRALS" at bounding box center [1244, 343] width 77 height 20
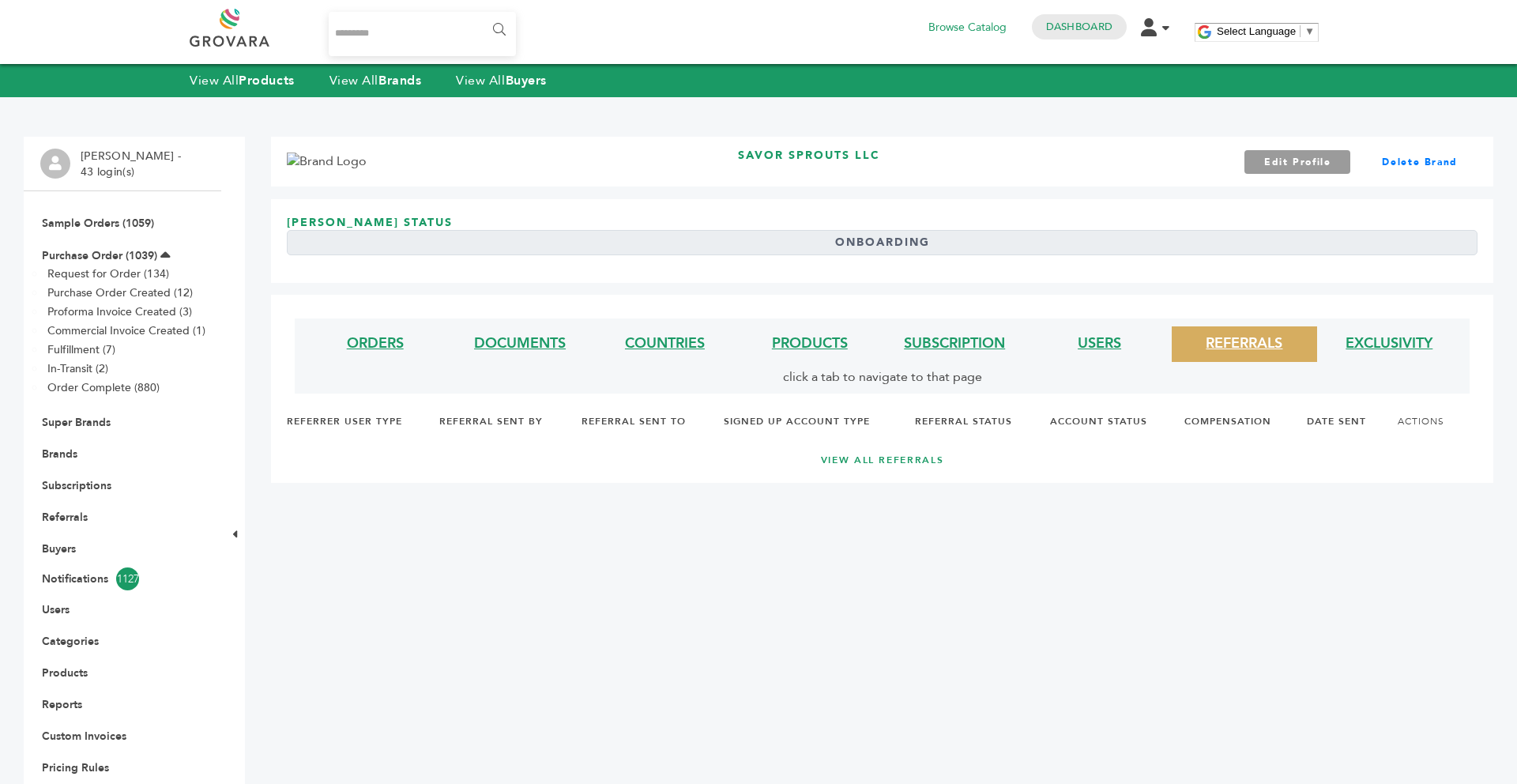
click at [1125, 332] on li "USERS" at bounding box center [1100, 344] width 145 height 35
click at [1093, 339] on link "USERS" at bounding box center [1099, 343] width 44 height 20
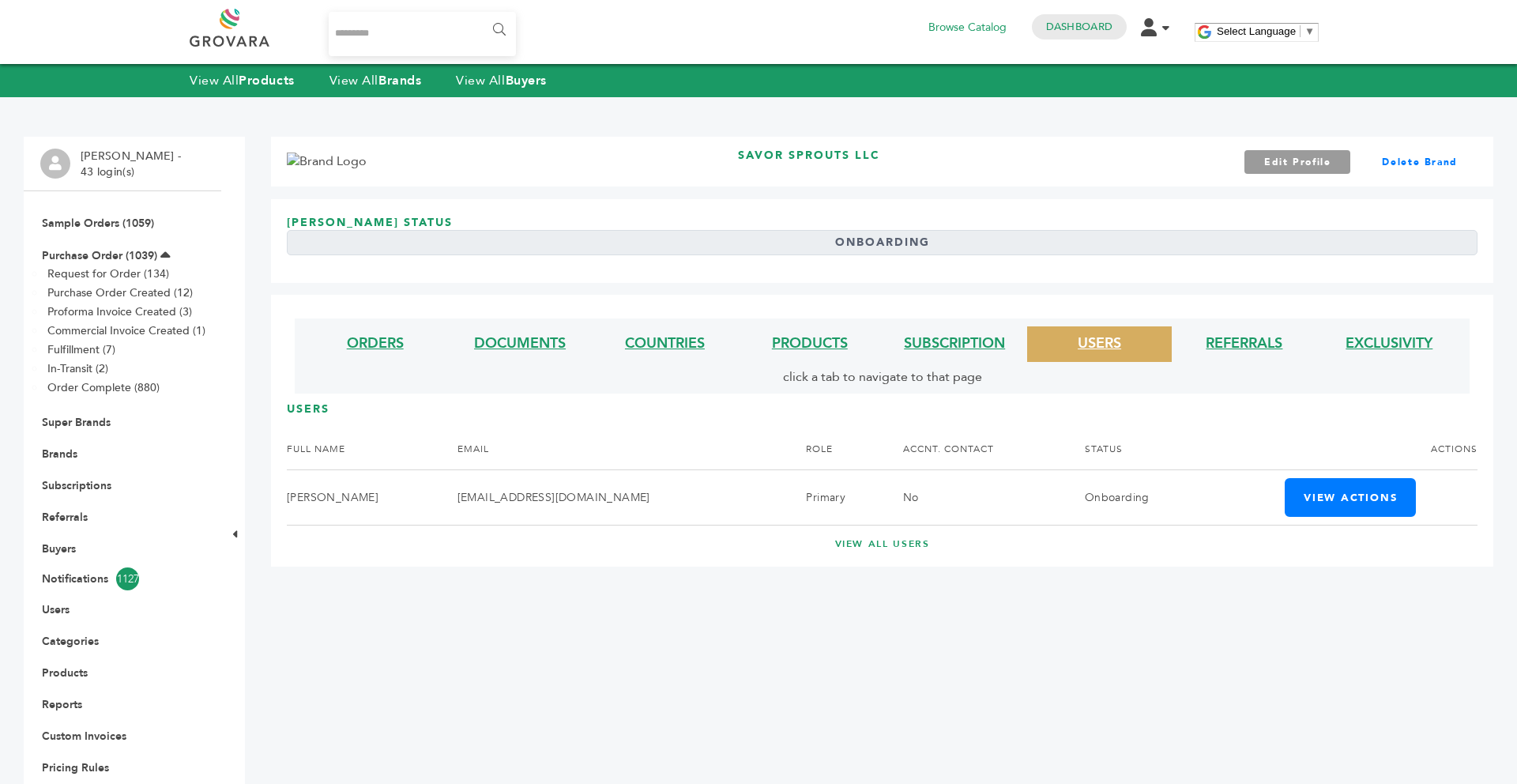
click at [856, 341] on li "PRODUCTS" at bounding box center [810, 344] width 145 height 35
click at [817, 341] on link "PRODUCTS" at bounding box center [810, 343] width 76 height 20
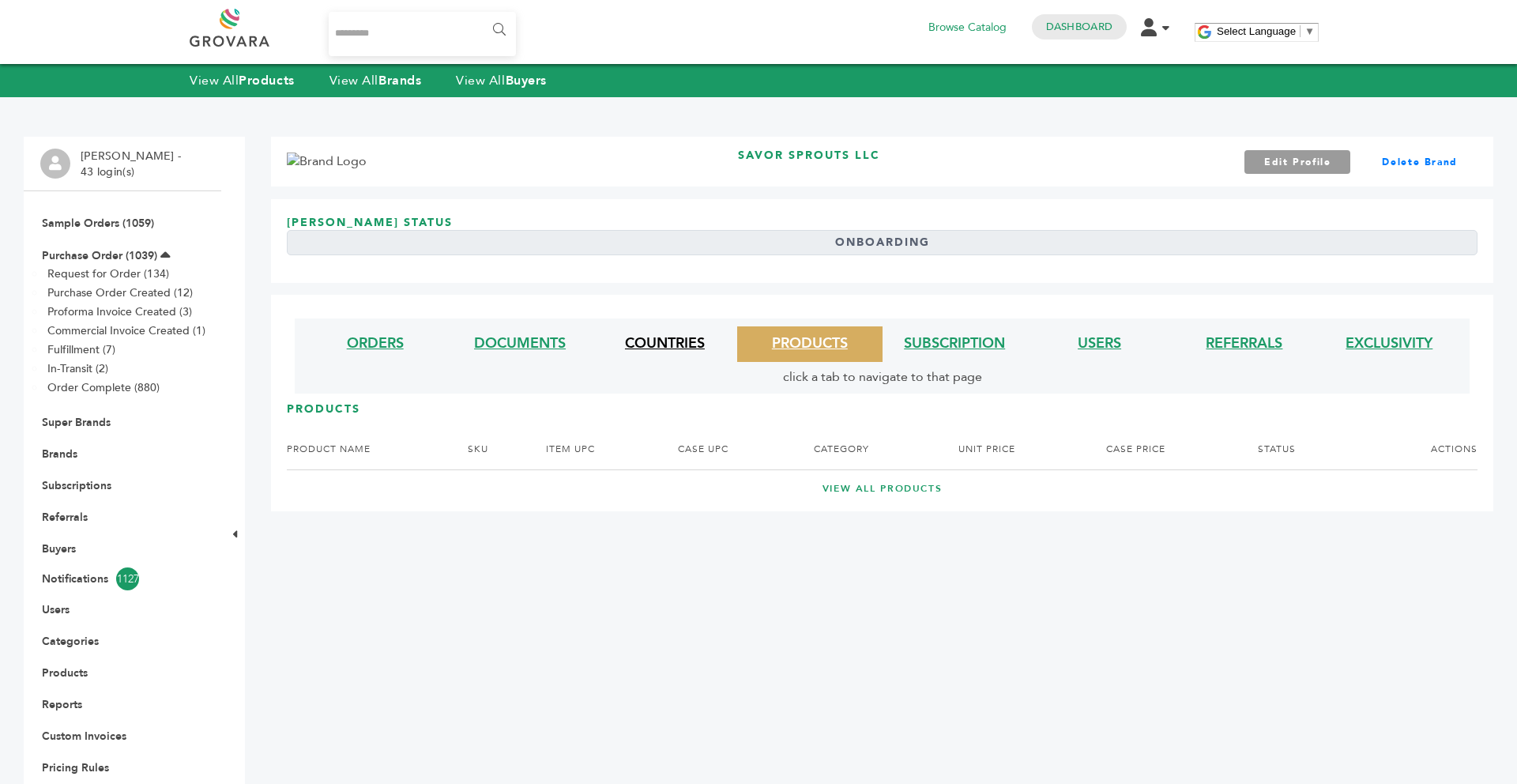
click at [670, 334] on link "COUNTRIES" at bounding box center [665, 343] width 80 height 20
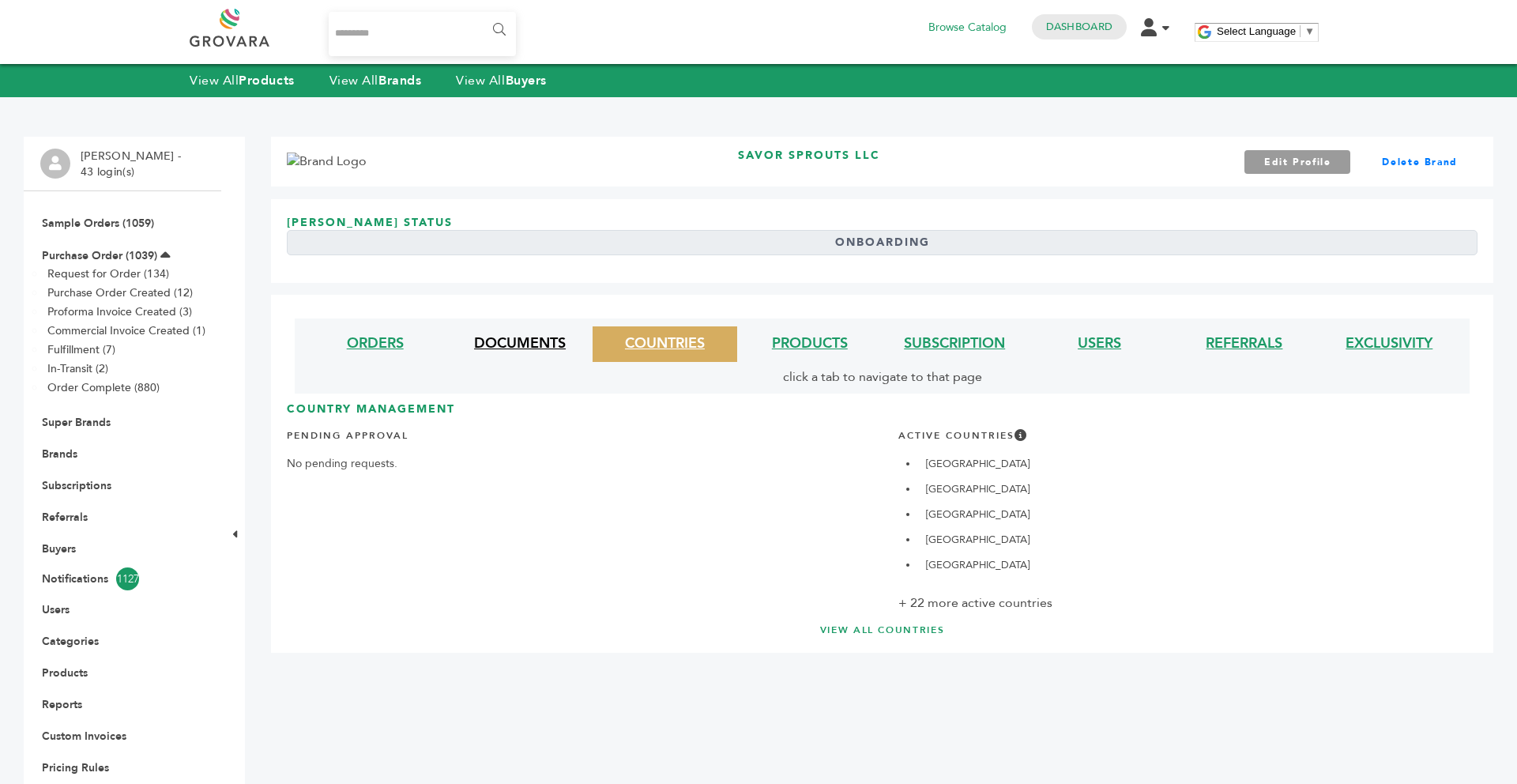
click at [511, 338] on link "DOCUMENTS" at bounding box center [519, 343] width 92 height 20
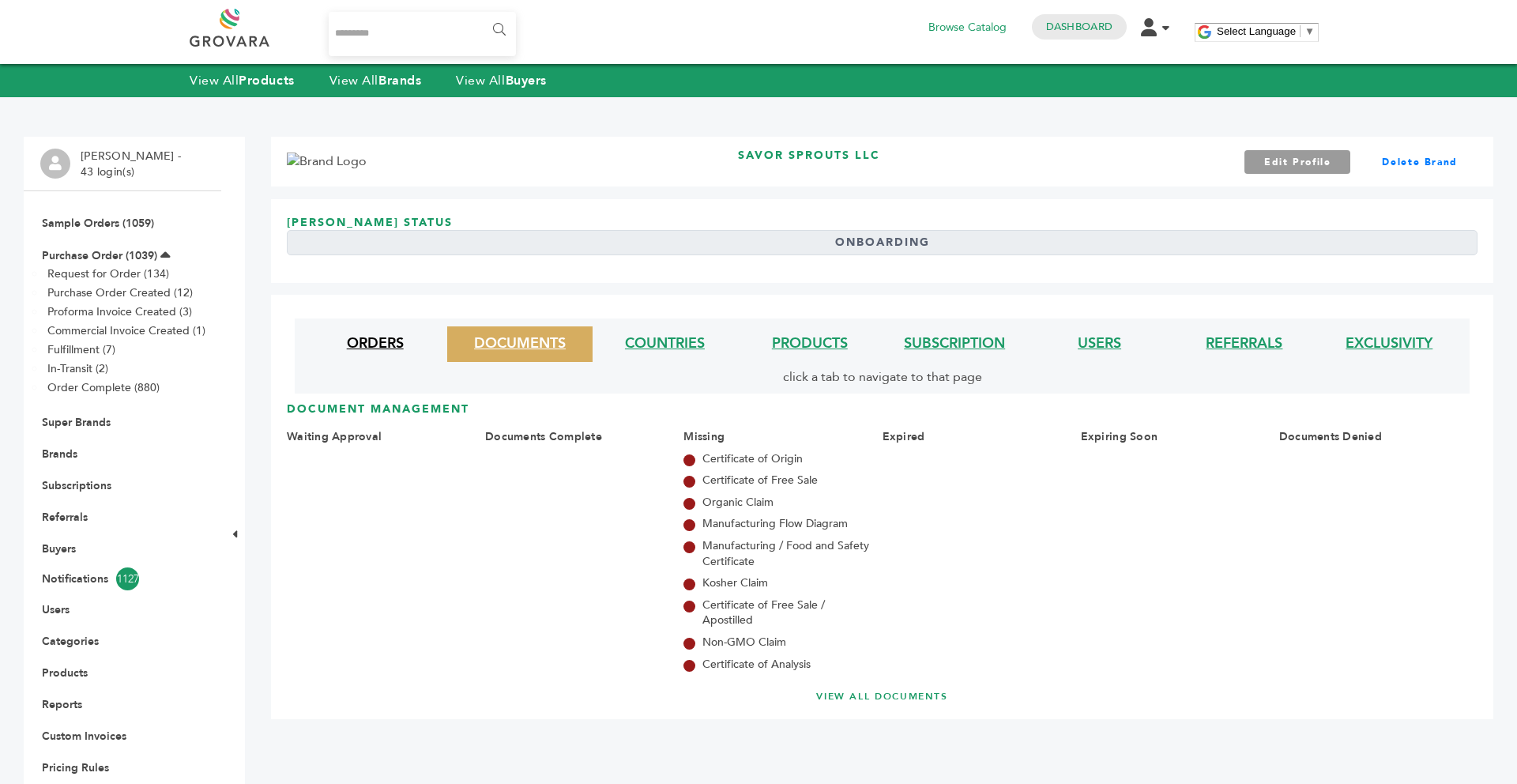
click at [393, 344] on link "ORDERS" at bounding box center [374, 343] width 57 height 20
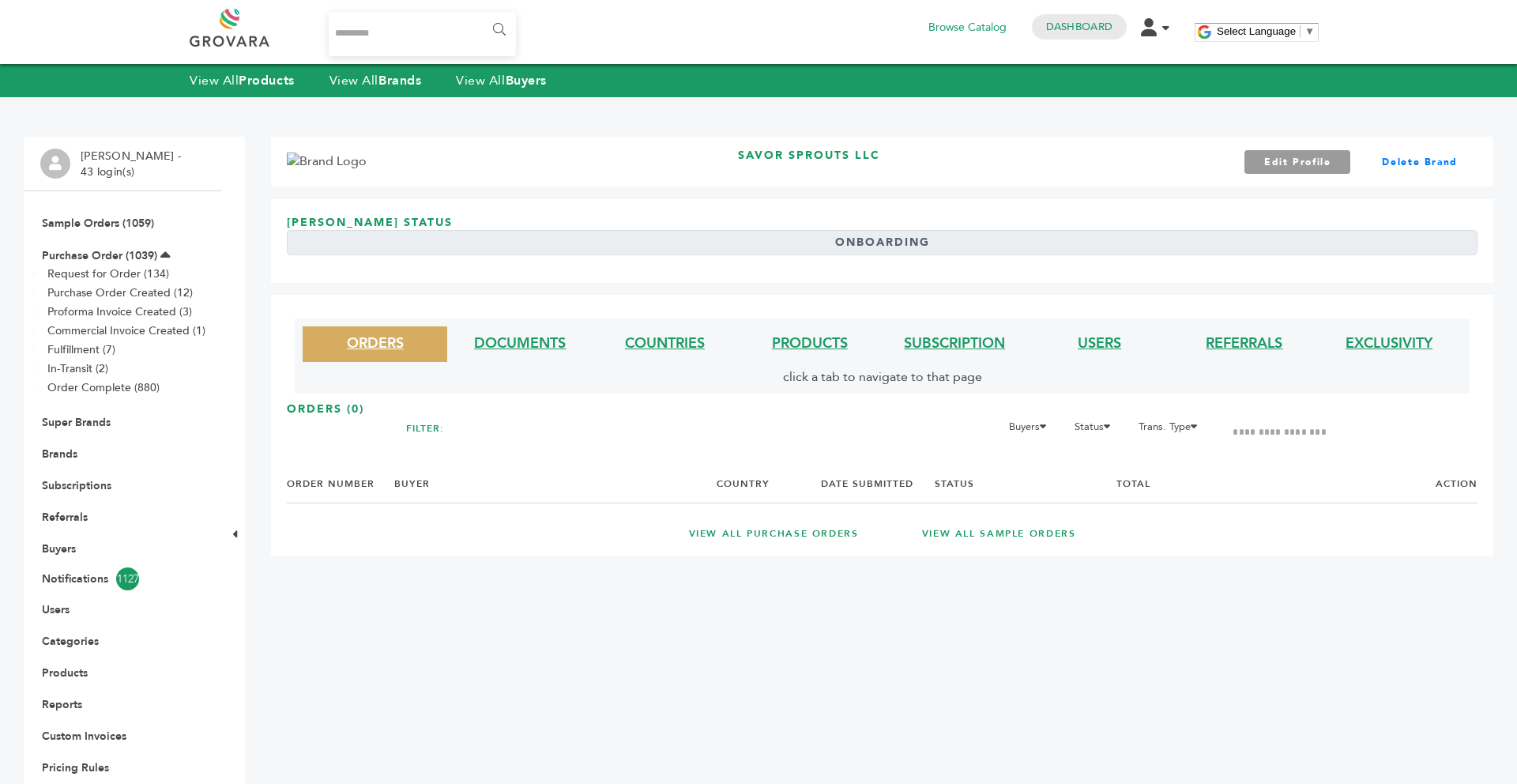
click at [472, 354] on li "DOCUMENTS" at bounding box center [520, 344] width 145 height 35
click at [516, 351] on link "DOCUMENTS" at bounding box center [519, 343] width 92 height 20
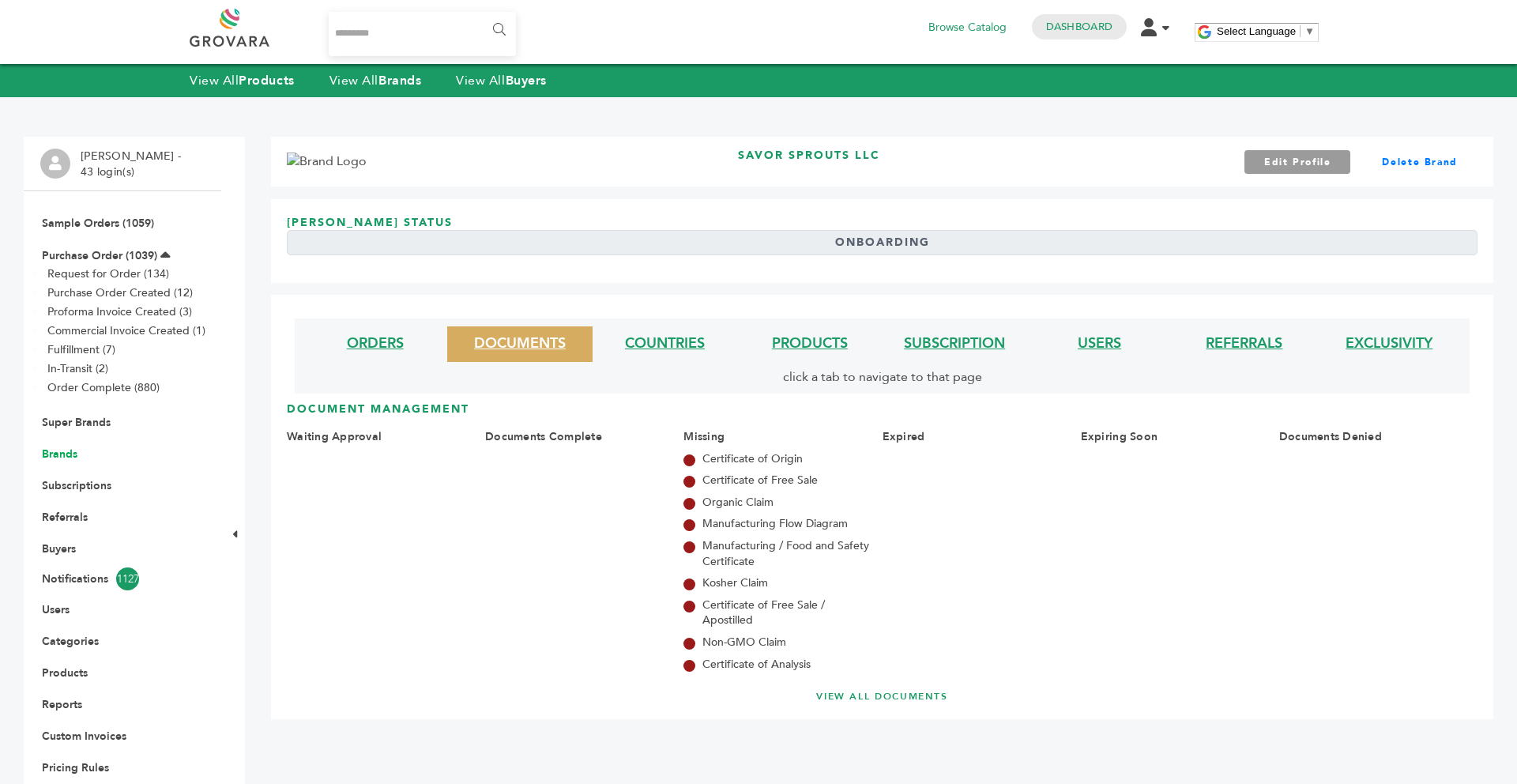
click at [72, 447] on link "Brands" at bounding box center [59, 454] width 35 height 15
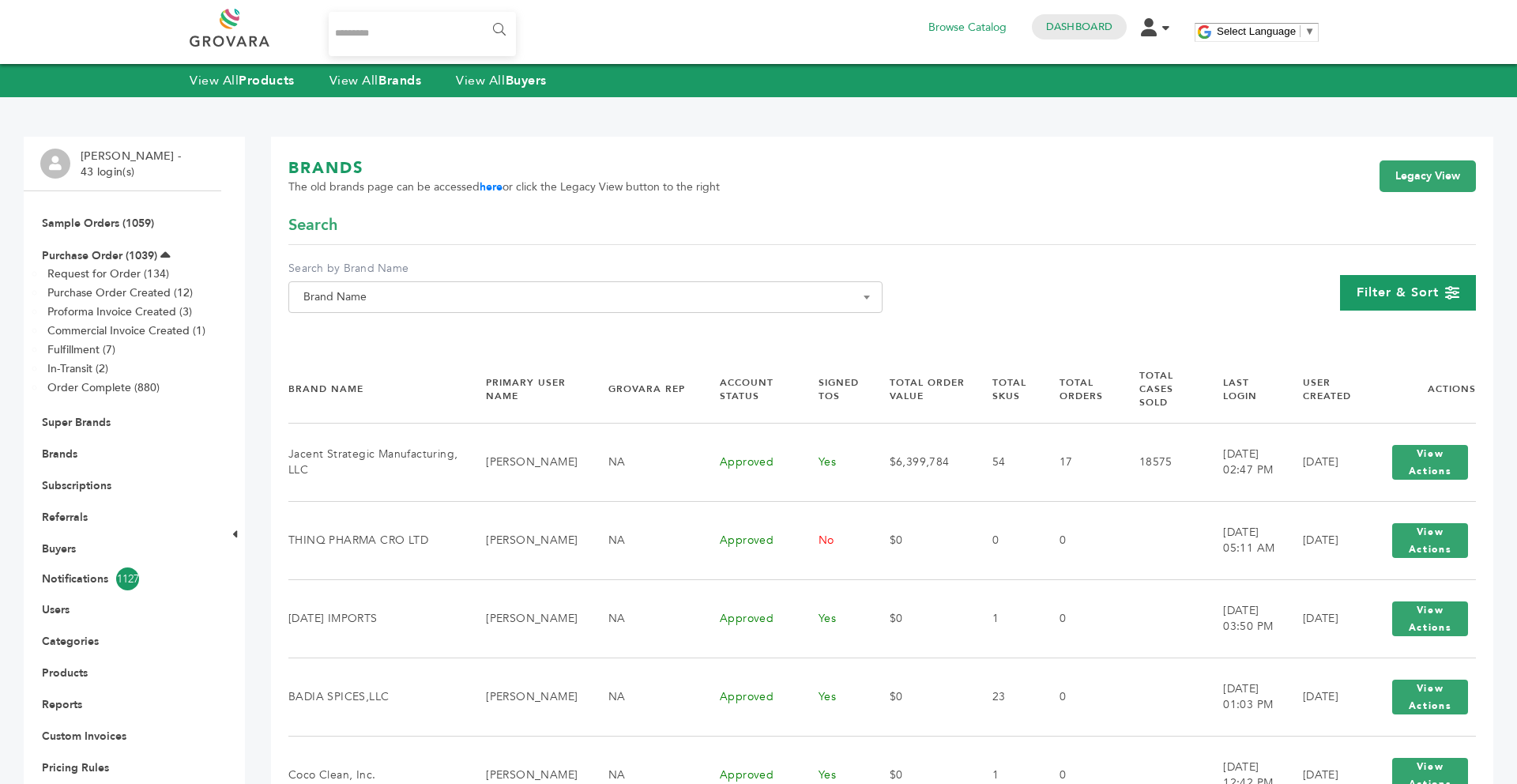
click at [1374, 303] on div "Filter & Sort" at bounding box center [1408, 293] width 136 height 35
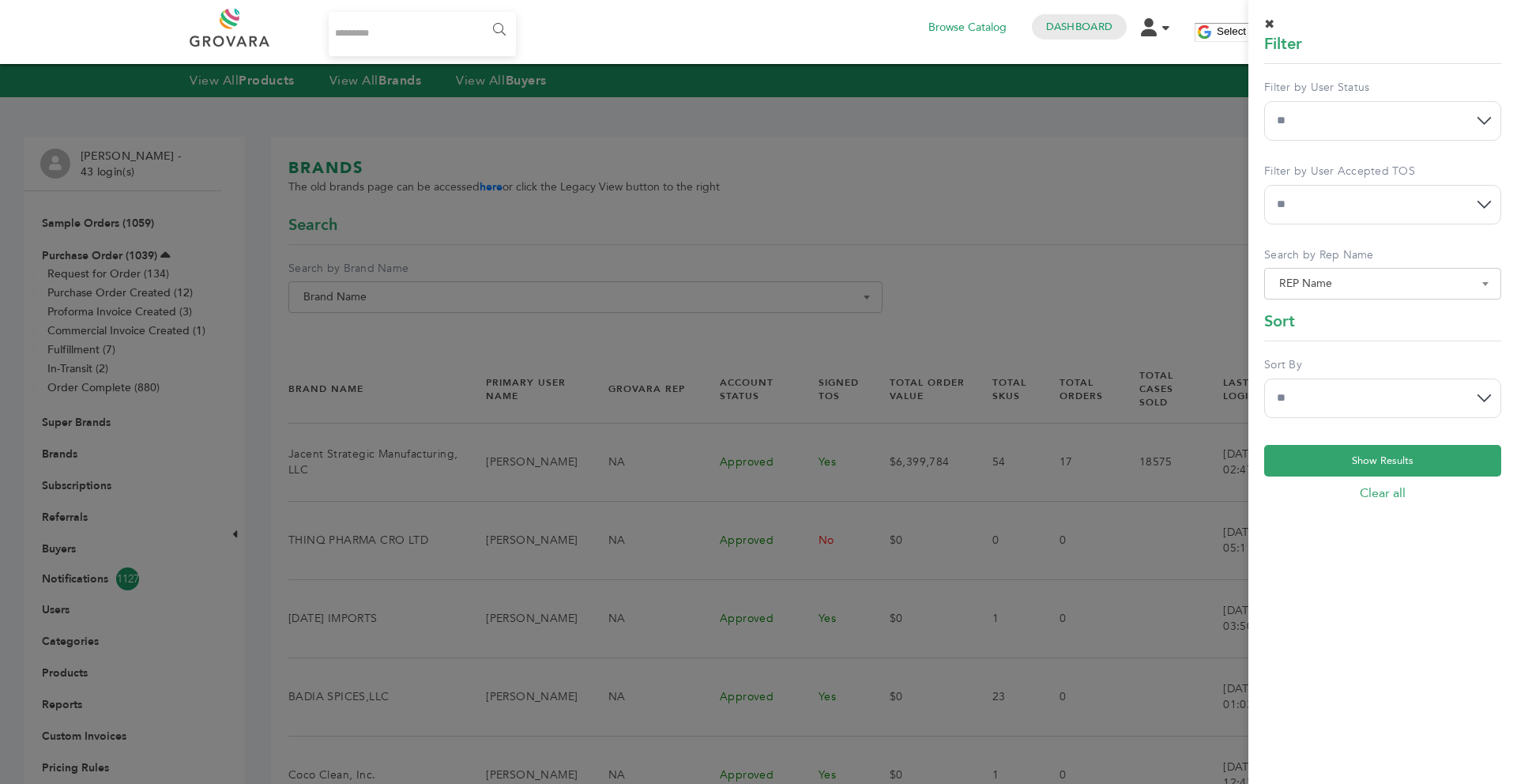
click at [1336, 209] on select "** *** **" at bounding box center [1382, 204] width 237 height 40
click at [1327, 129] on select "**********" at bounding box center [1382, 121] width 237 height 40
select select "*"
click at [1264, 101] on select "**********" at bounding box center [1382, 121] width 237 height 40
click at [1314, 388] on select "**********" at bounding box center [1382, 399] width 237 height 40
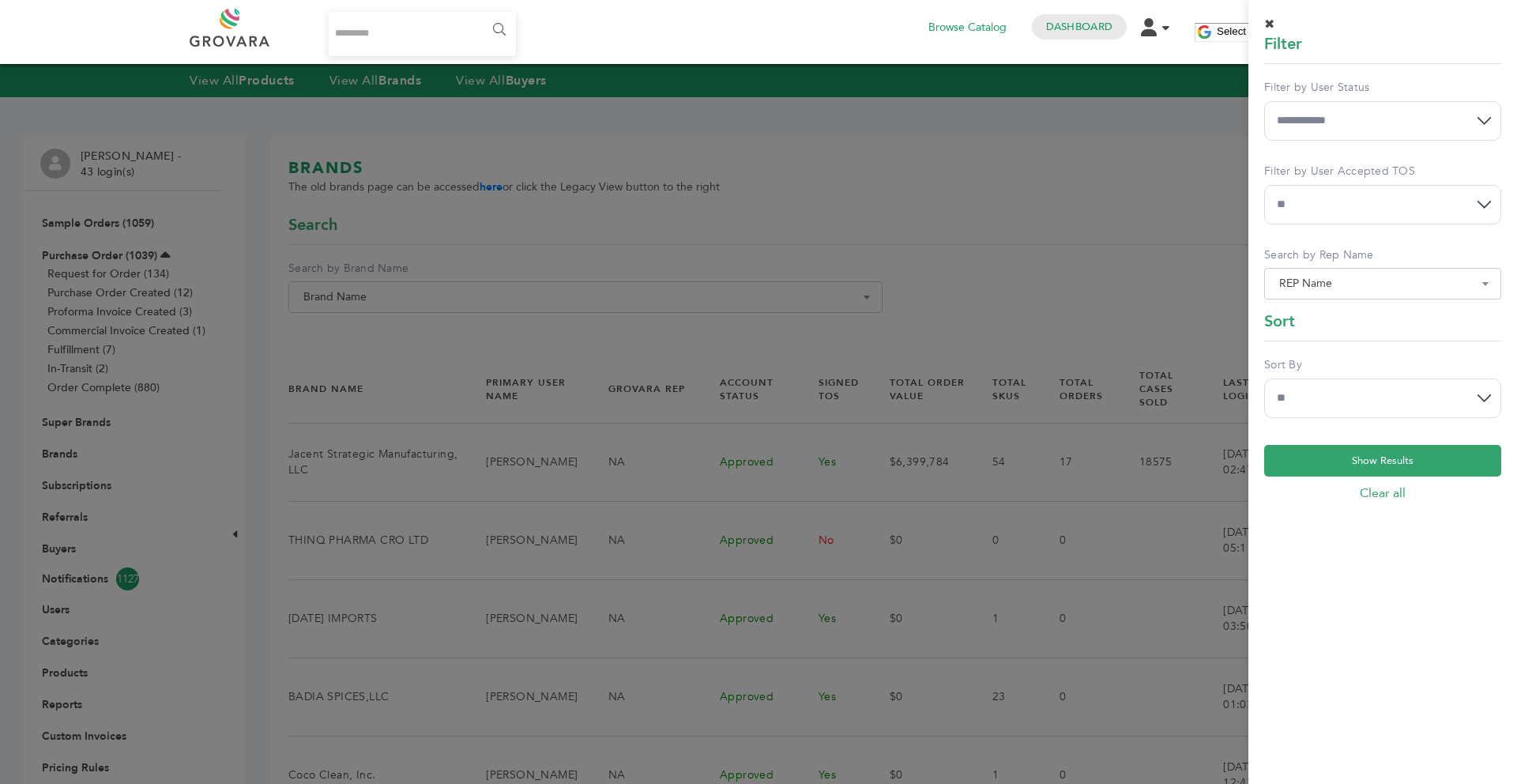
select select "******"
click at [1264, 379] on select "**********" at bounding box center [1382, 399] width 237 height 40
click at [1324, 468] on button "Show Results" at bounding box center [1382, 461] width 237 height 32
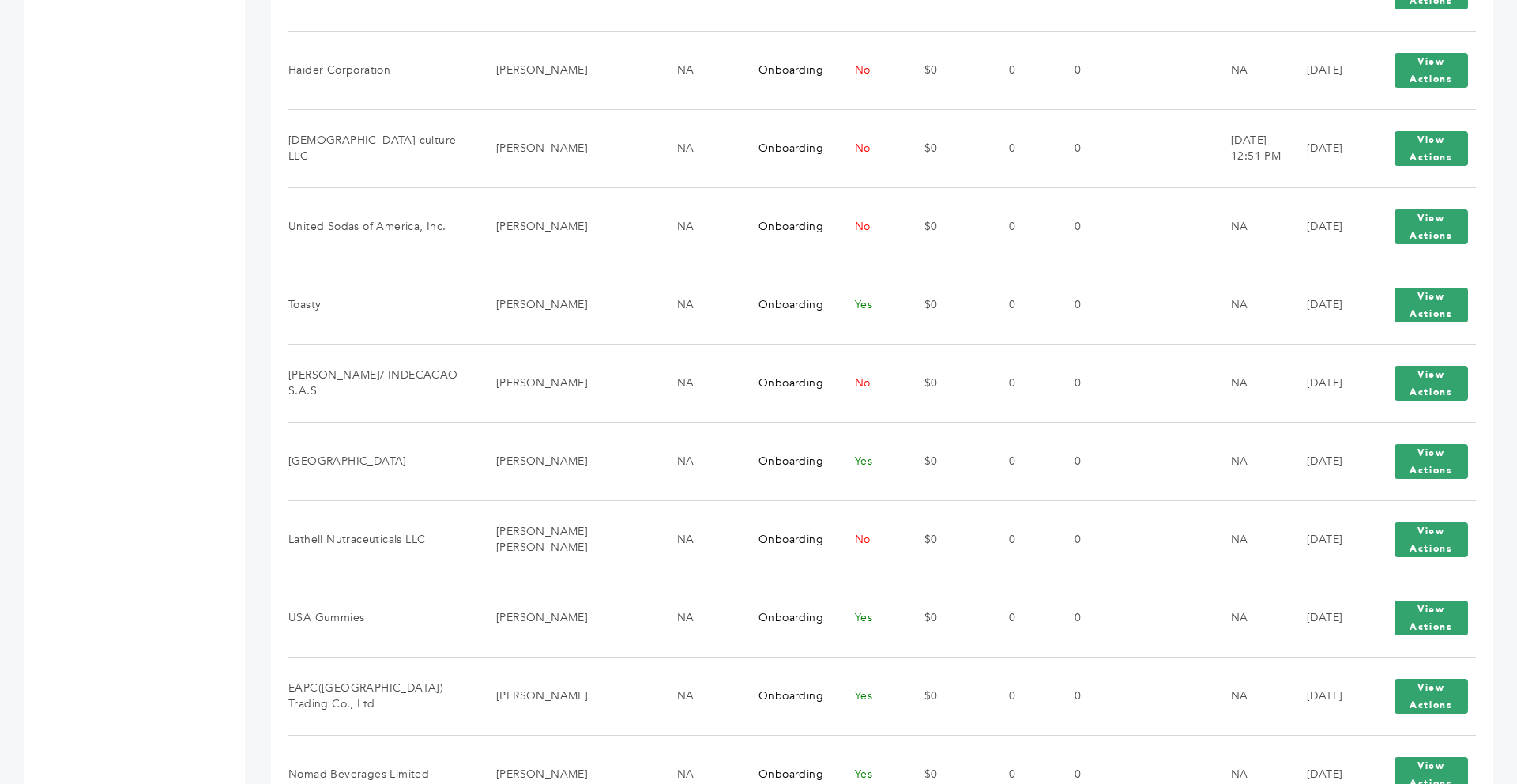
scroll to position [1039, 0]
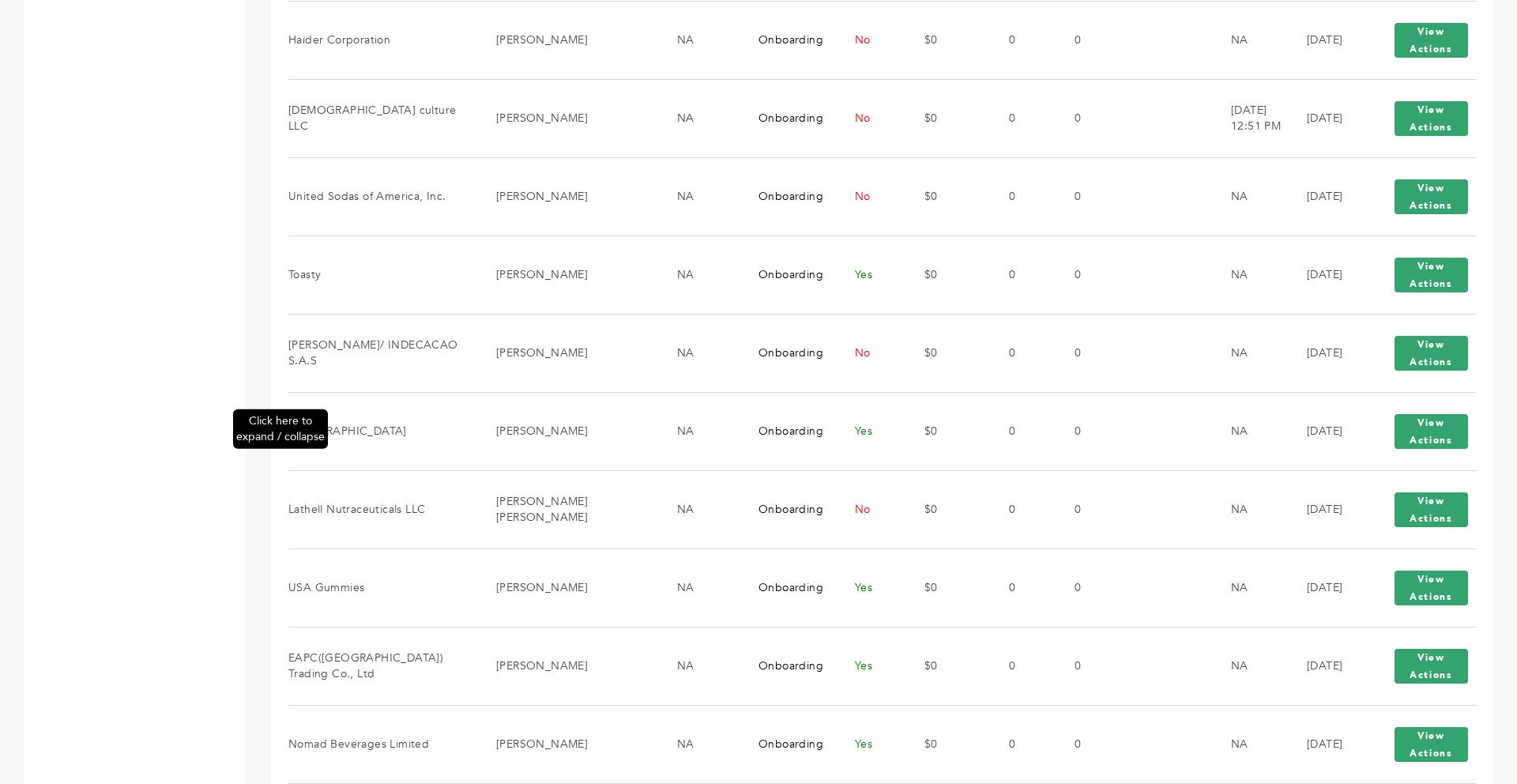
click at [221, 330] on div "Click here to expand / collapse" at bounding box center [233, 290] width 24 height 2385
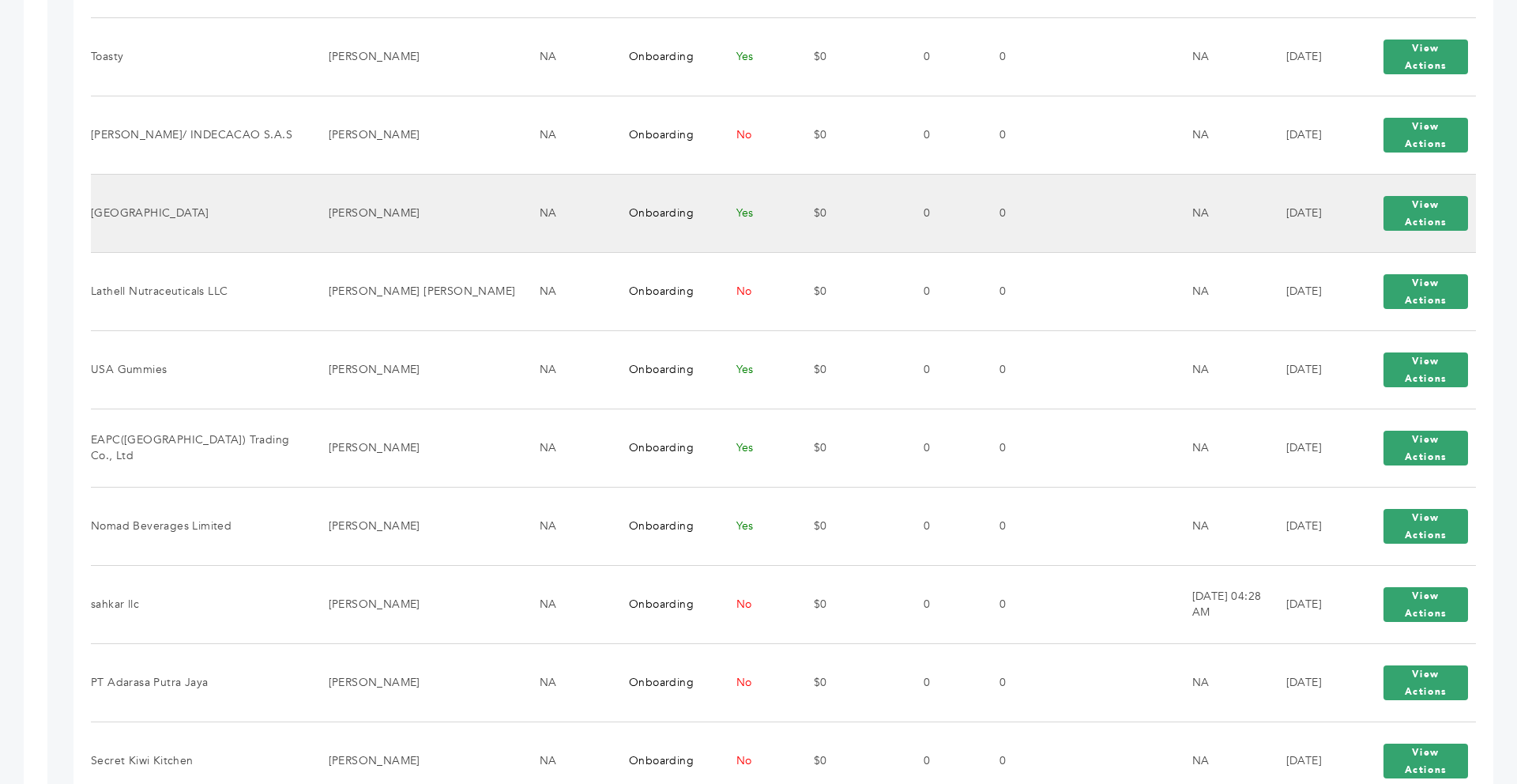
click at [258, 379] on tbody "Savor Sprouts LLC [PERSON_NAME] NA Onboarding Yes $0 0 0 NA [DATE] View Actions…" at bounding box center [783, 213] width 1385 height 1956
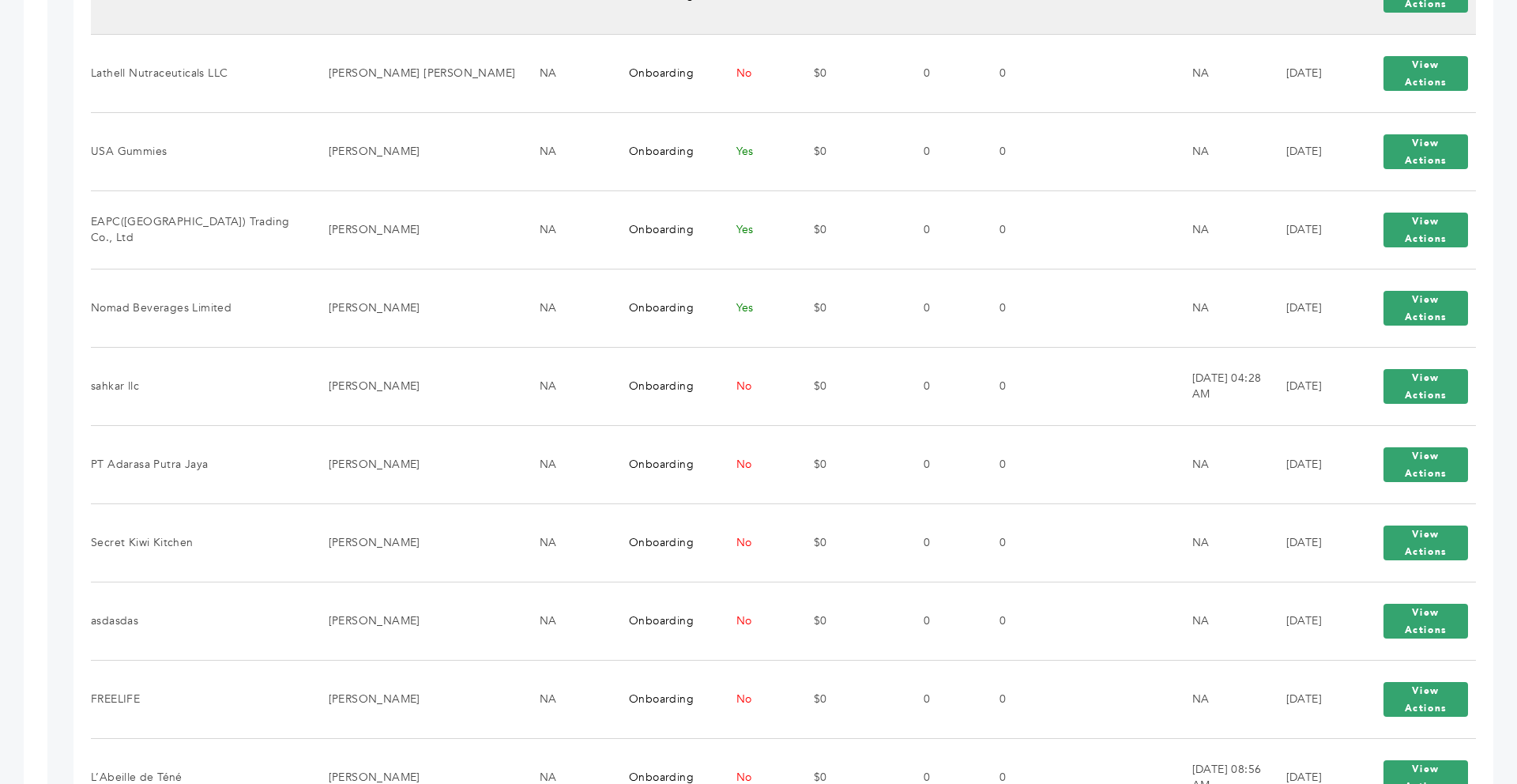
scroll to position [1548, 0]
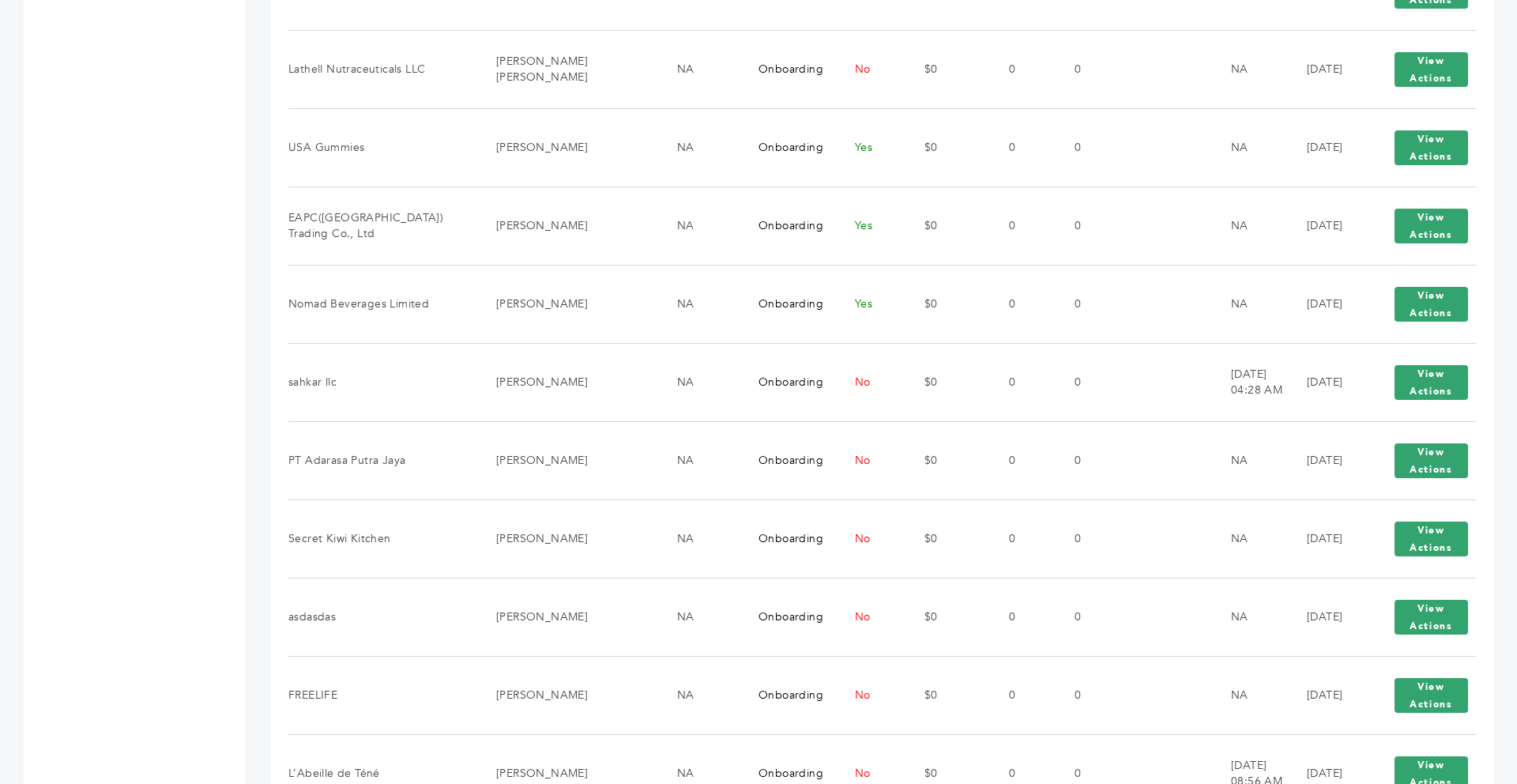
scroll to position [1478, 0]
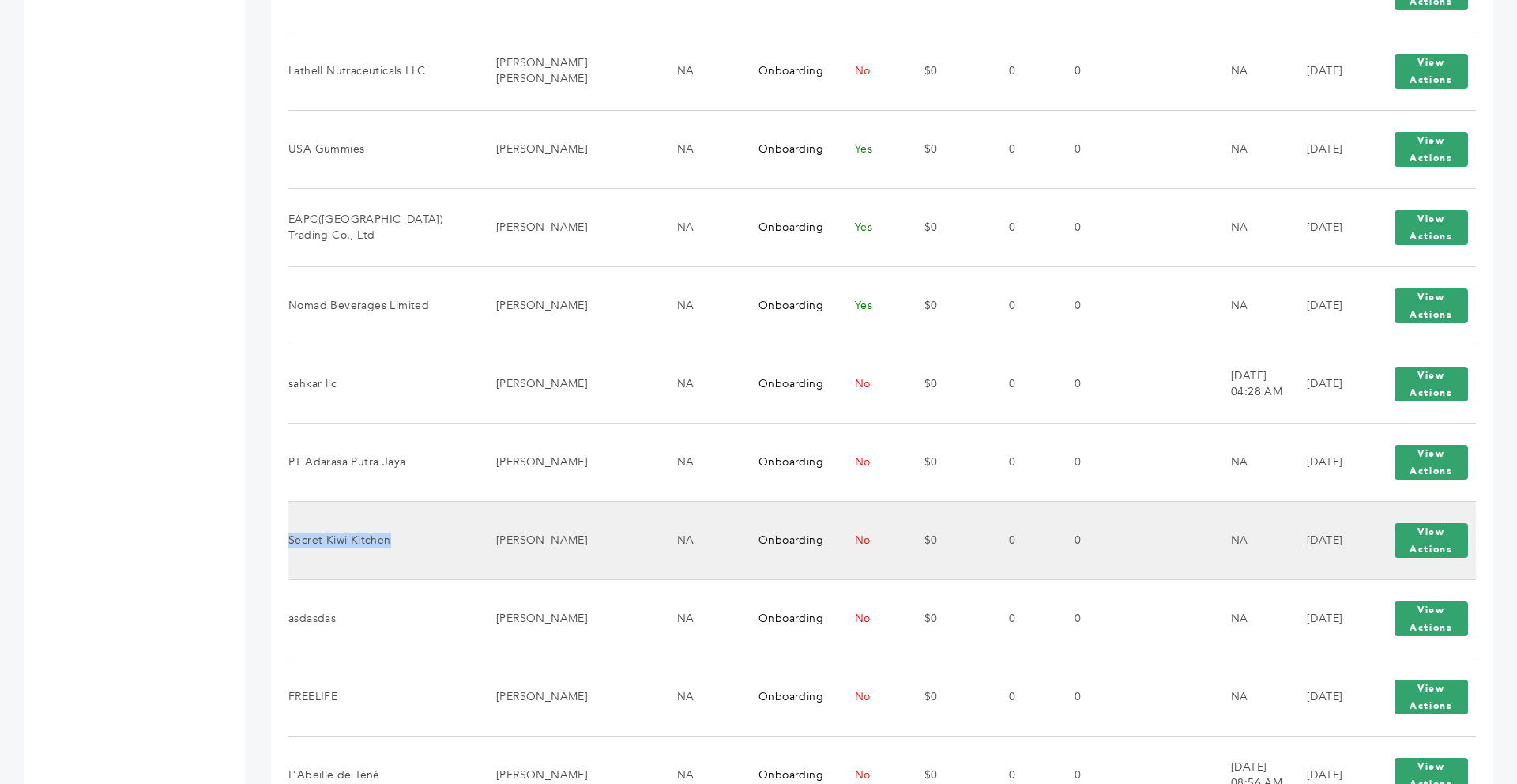
drag, startPoint x: 389, startPoint y: 542, endPoint x: 291, endPoint y: 542, distance: 98.0
click at [291, 542] on td "Secret Kiwi Kitchen" at bounding box center [383, 540] width 188 height 78
copy td "Secret Kiwi Kitchen"
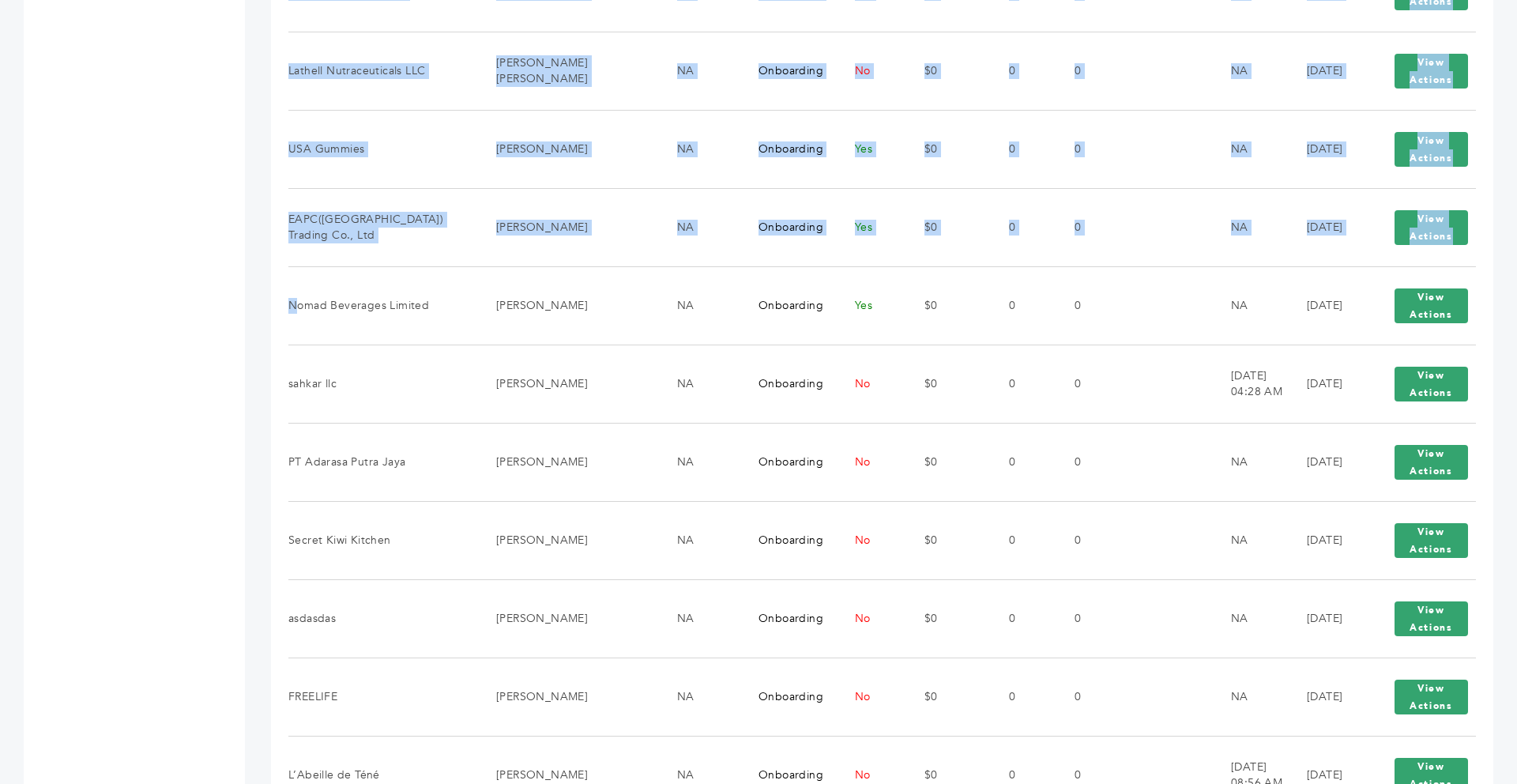
drag, startPoint x: 428, startPoint y: 305, endPoint x: 209, endPoint y: 320, distance: 219.5
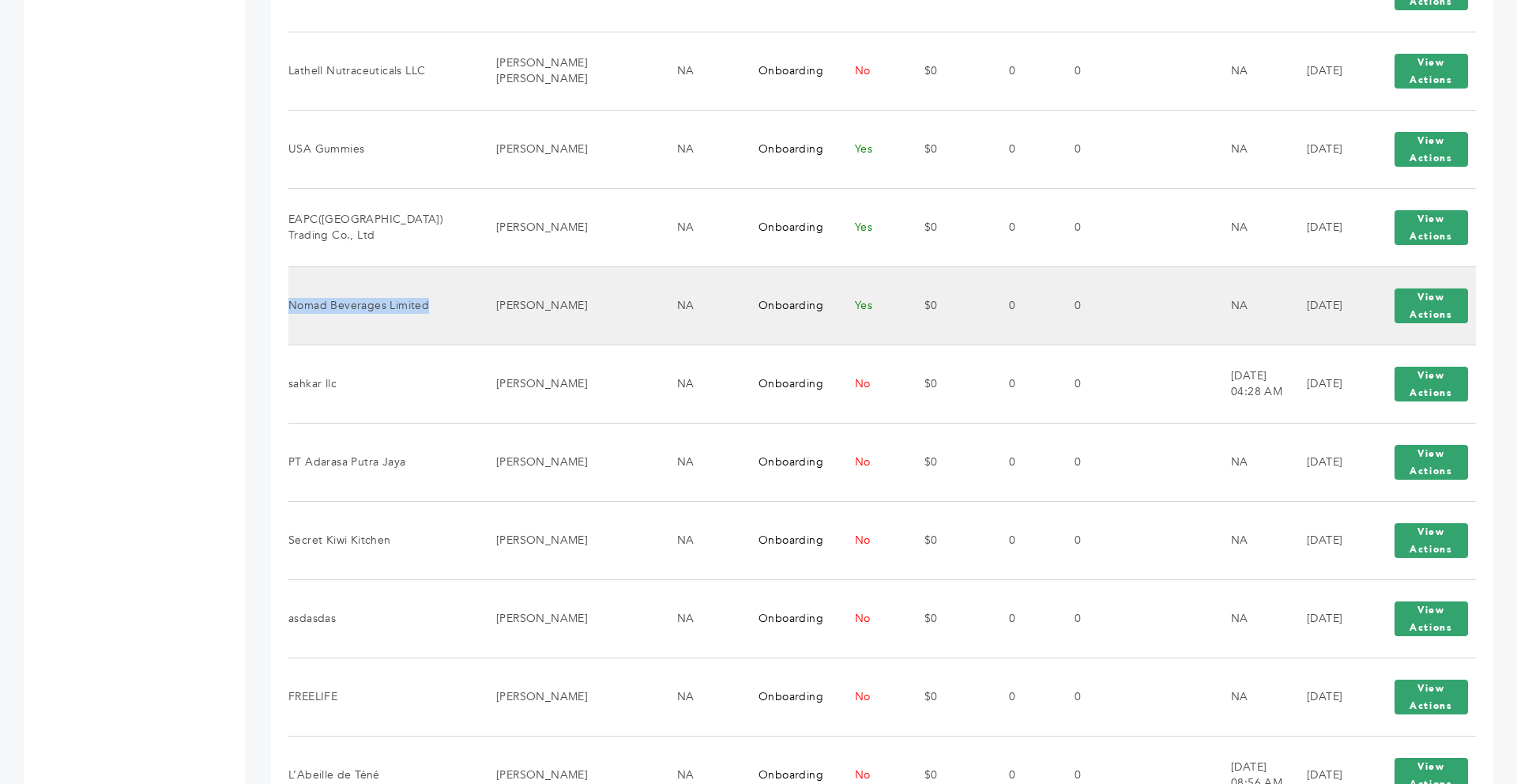
drag, startPoint x: 427, startPoint y: 306, endPoint x: 292, endPoint y: 307, distance: 135.0
click at [292, 307] on td "Nomad Beverages Limited" at bounding box center [383, 306] width 188 height 78
copy td "Nomad Beverages Limited"
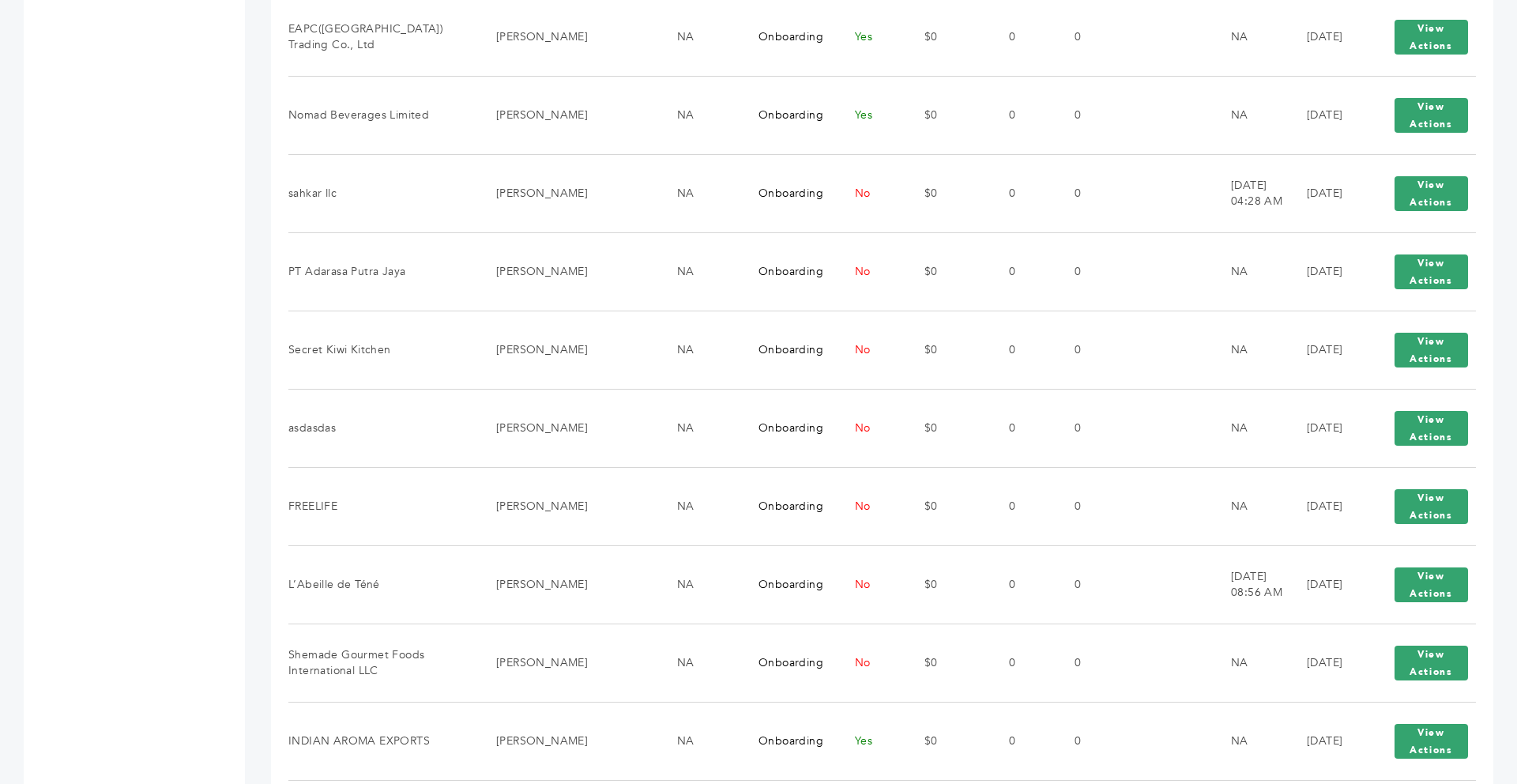
scroll to position [1667, 0]
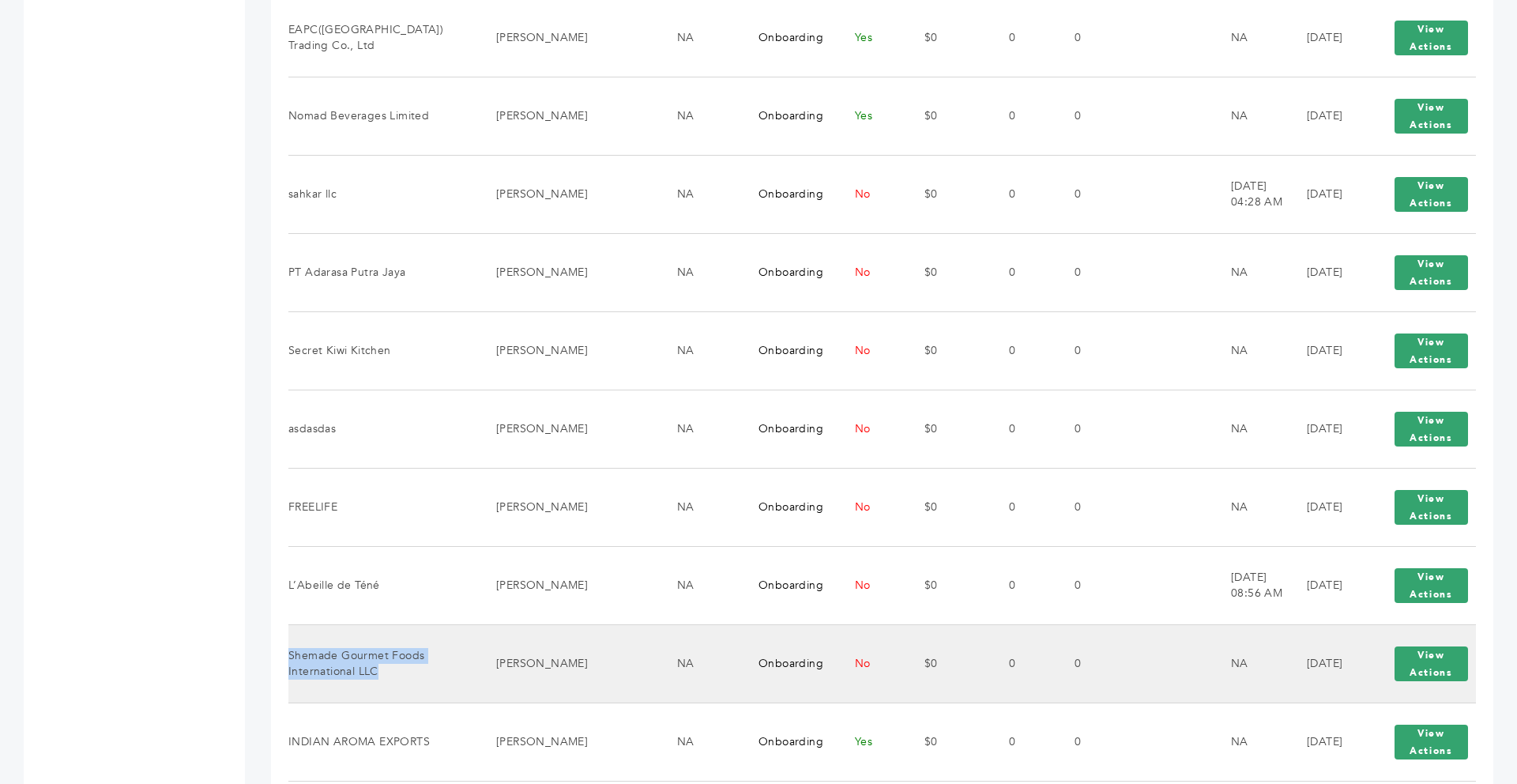
drag, startPoint x: 379, startPoint y: 673, endPoint x: 289, endPoint y: 653, distance: 92.2
click at [289, 653] on td "Shemade Gourmet Foods International LLC" at bounding box center [383, 663] width 188 height 78
copy td "Shemade Gourmet Foods International LLC"
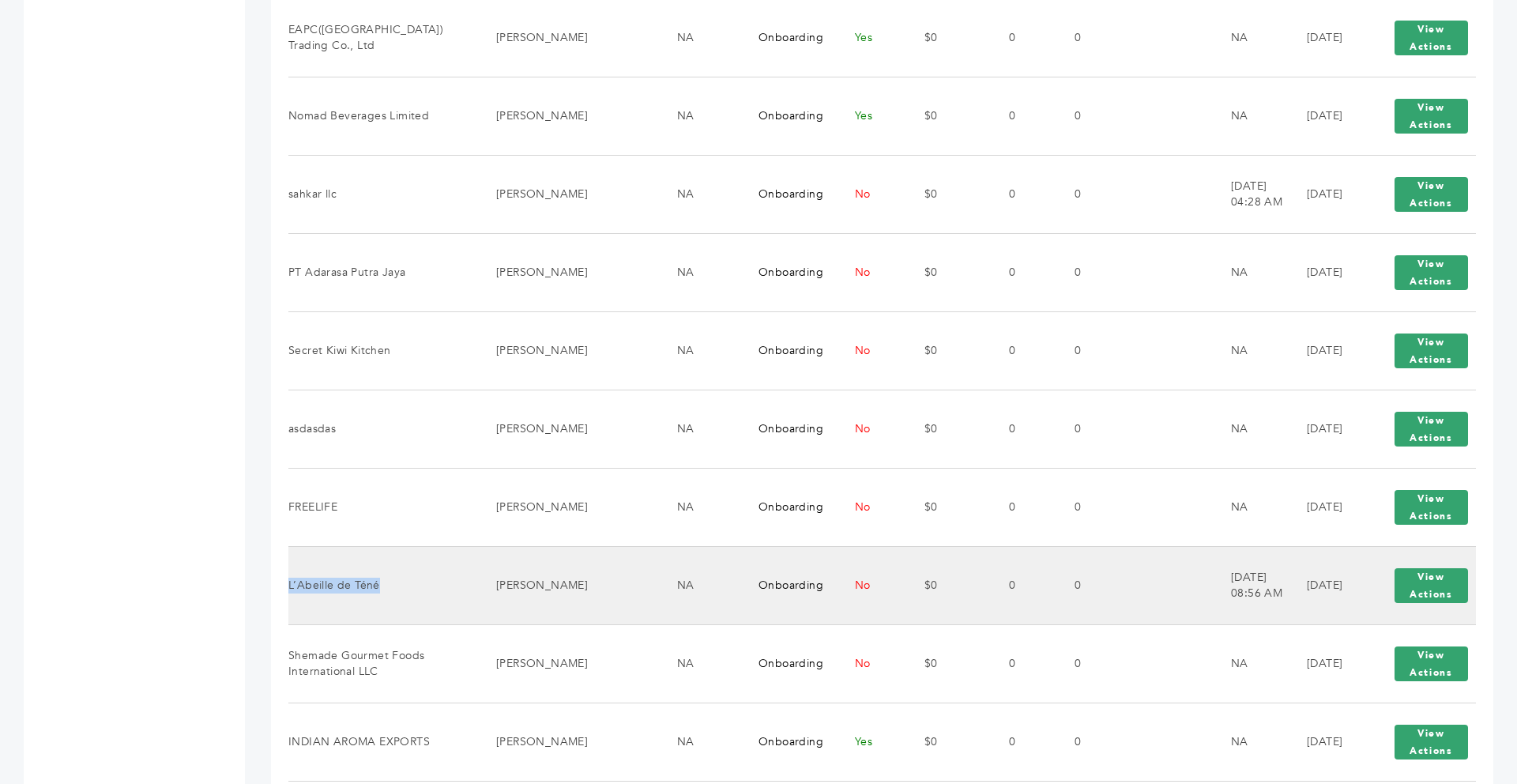
drag, startPoint x: 380, startPoint y: 591, endPoint x: 291, endPoint y: 588, distance: 89.1
click at [291, 588] on td "L’Abeille de Téné" at bounding box center [383, 585] width 188 height 78
copy td "L’Abeille de Téné"
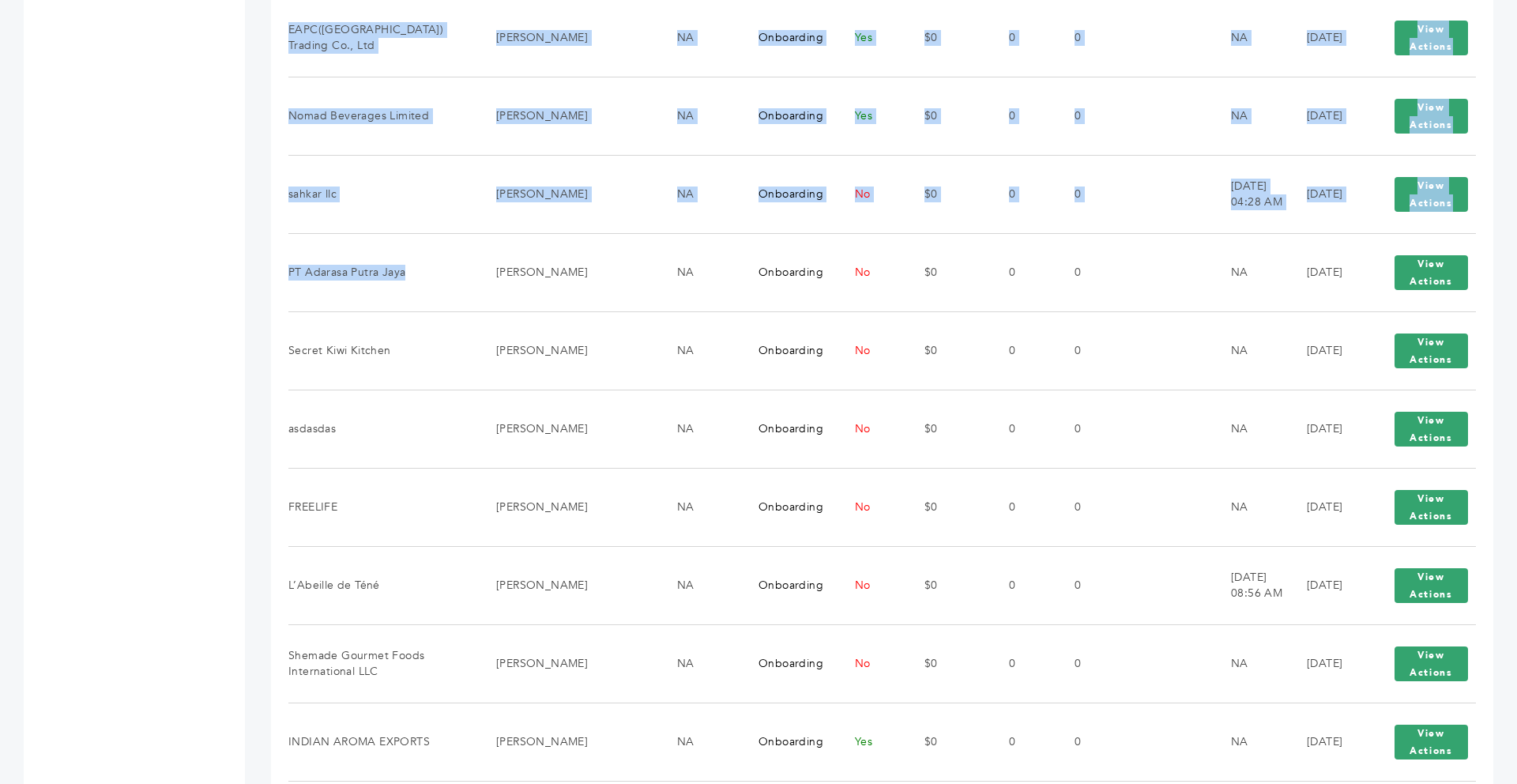
drag, startPoint x: 405, startPoint y: 273, endPoint x: 286, endPoint y: 273, distance: 119.0
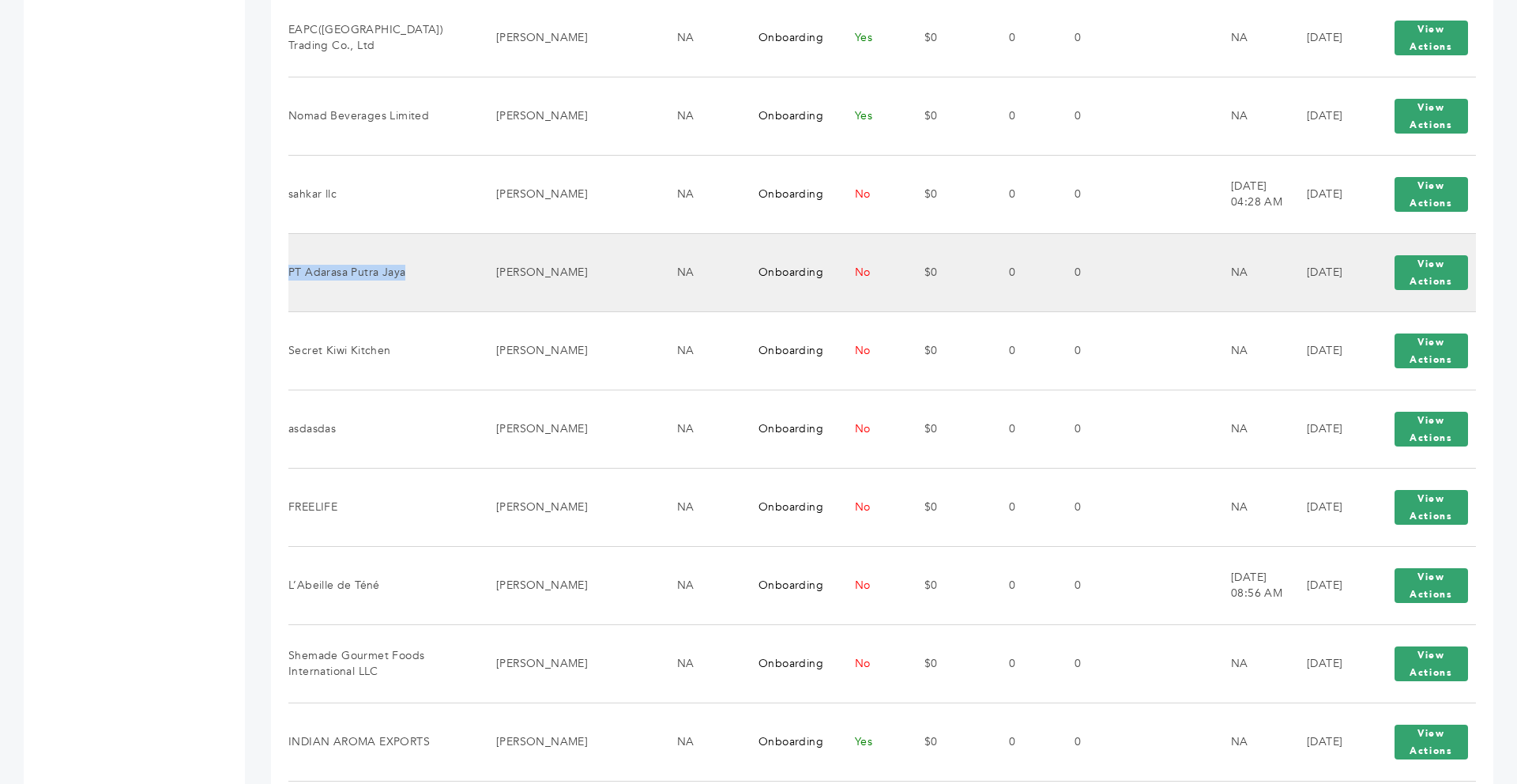
drag, startPoint x: 406, startPoint y: 272, endPoint x: 289, endPoint y: 277, distance: 117.1
click at [289, 277] on td "PT Adarasa Putra Jaya" at bounding box center [383, 272] width 188 height 78
copy td "PT Adarasa Putra Jaya"
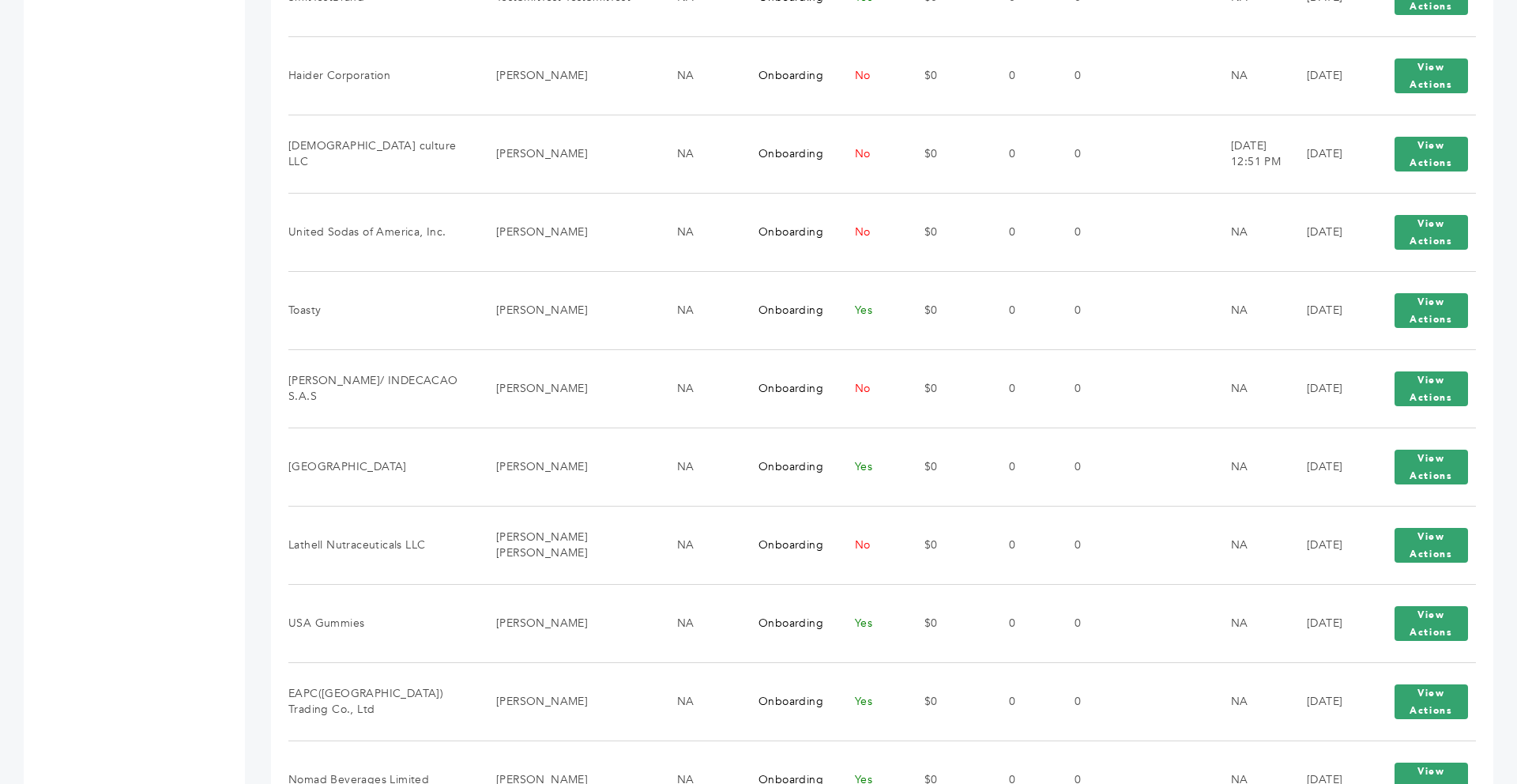
scroll to position [1035, 0]
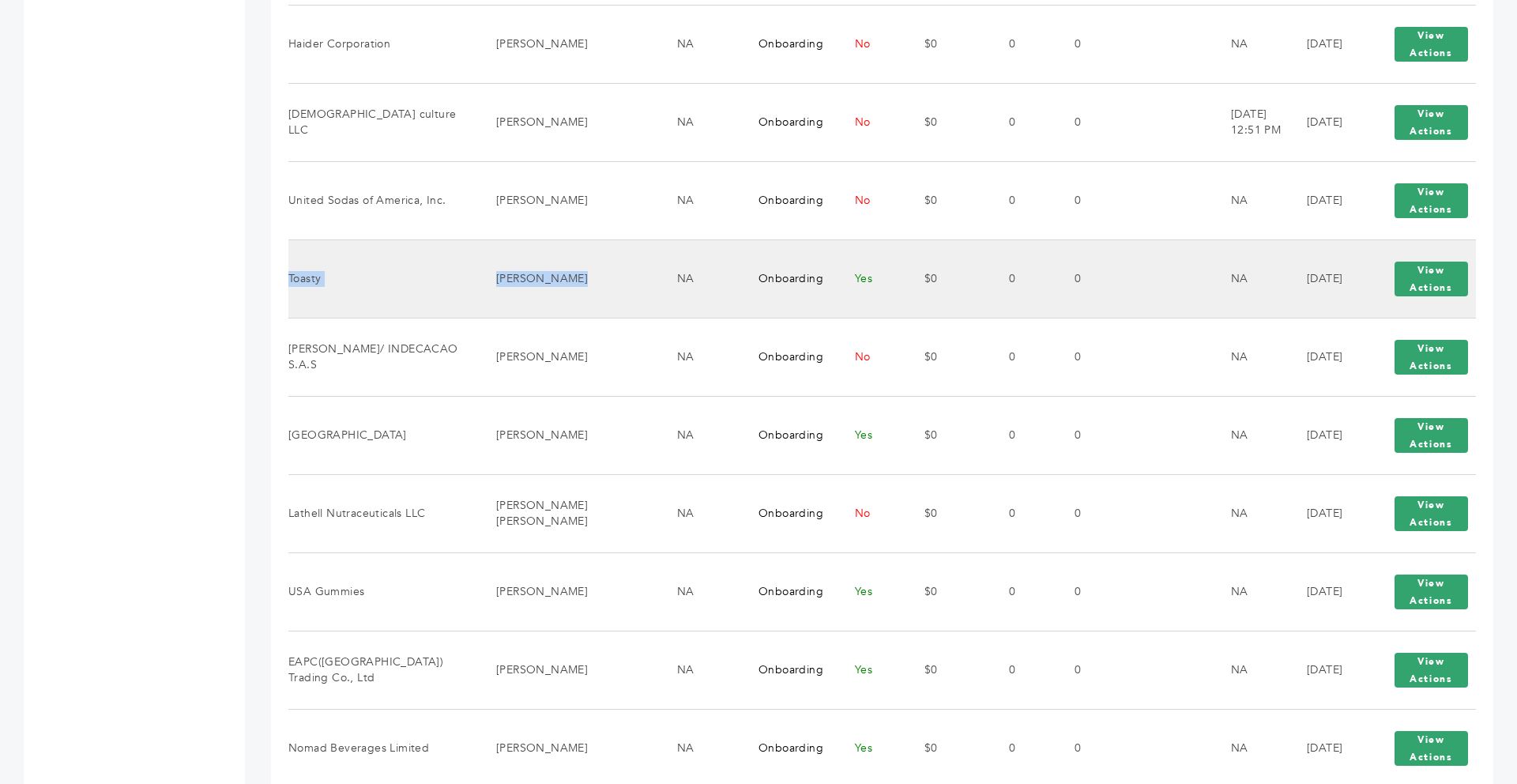
drag, startPoint x: 560, startPoint y: 281, endPoint x: 291, endPoint y: 280, distance: 269.0
click at [291, 280] on tr "Toasty [PERSON_NAME] NA Onboarding Yes $0 0 0 NA [DATE] View Actions View Login" at bounding box center [883, 279] width 1188 height 78
copy tr "oasty [PERSON_NAME]"
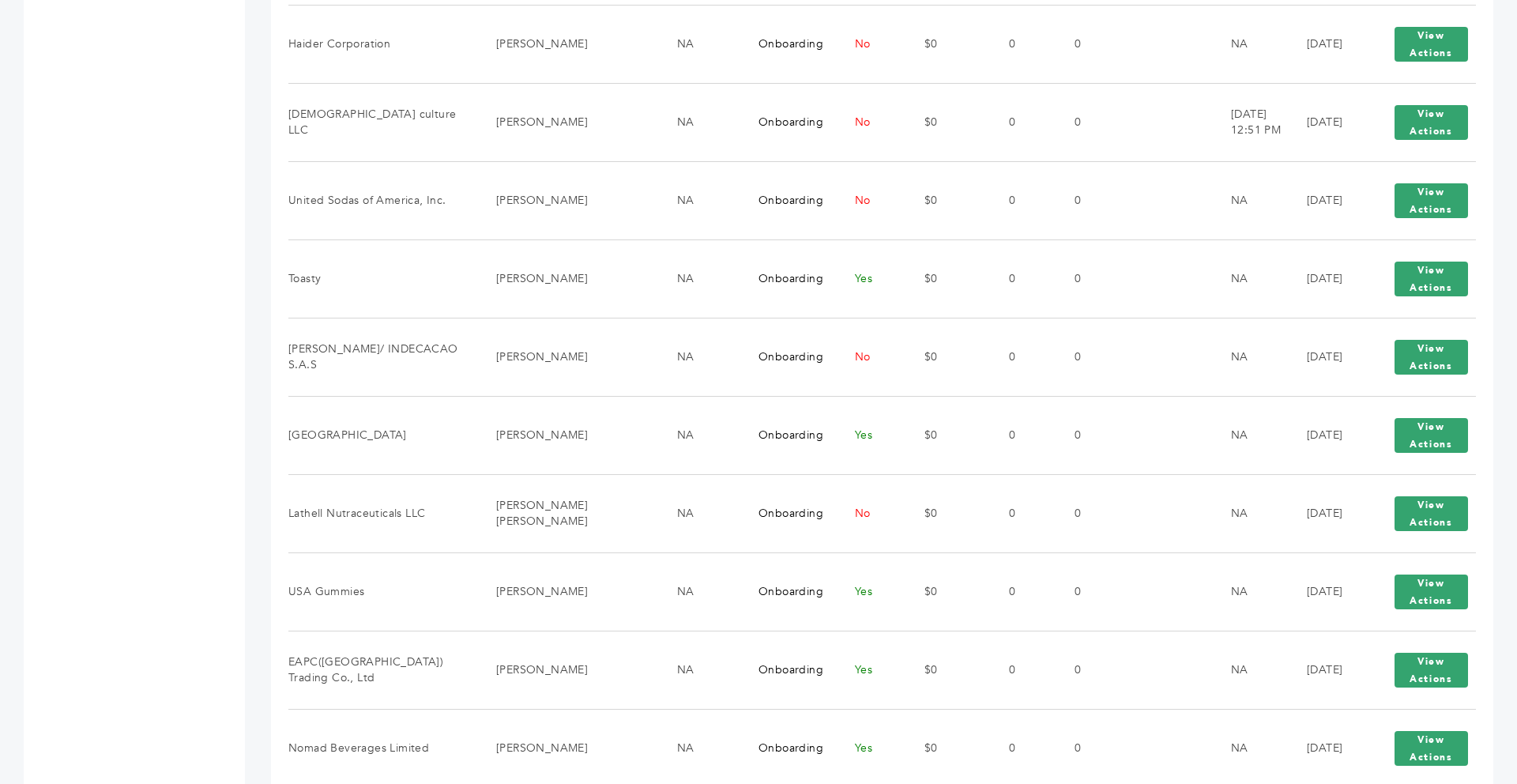
click at [205, 305] on div "[PERSON_NAME] - 43 login(s) Sample Orders (1059) Purchase Order (1039) Request …" at bounding box center [123, 294] width 198 height 2385
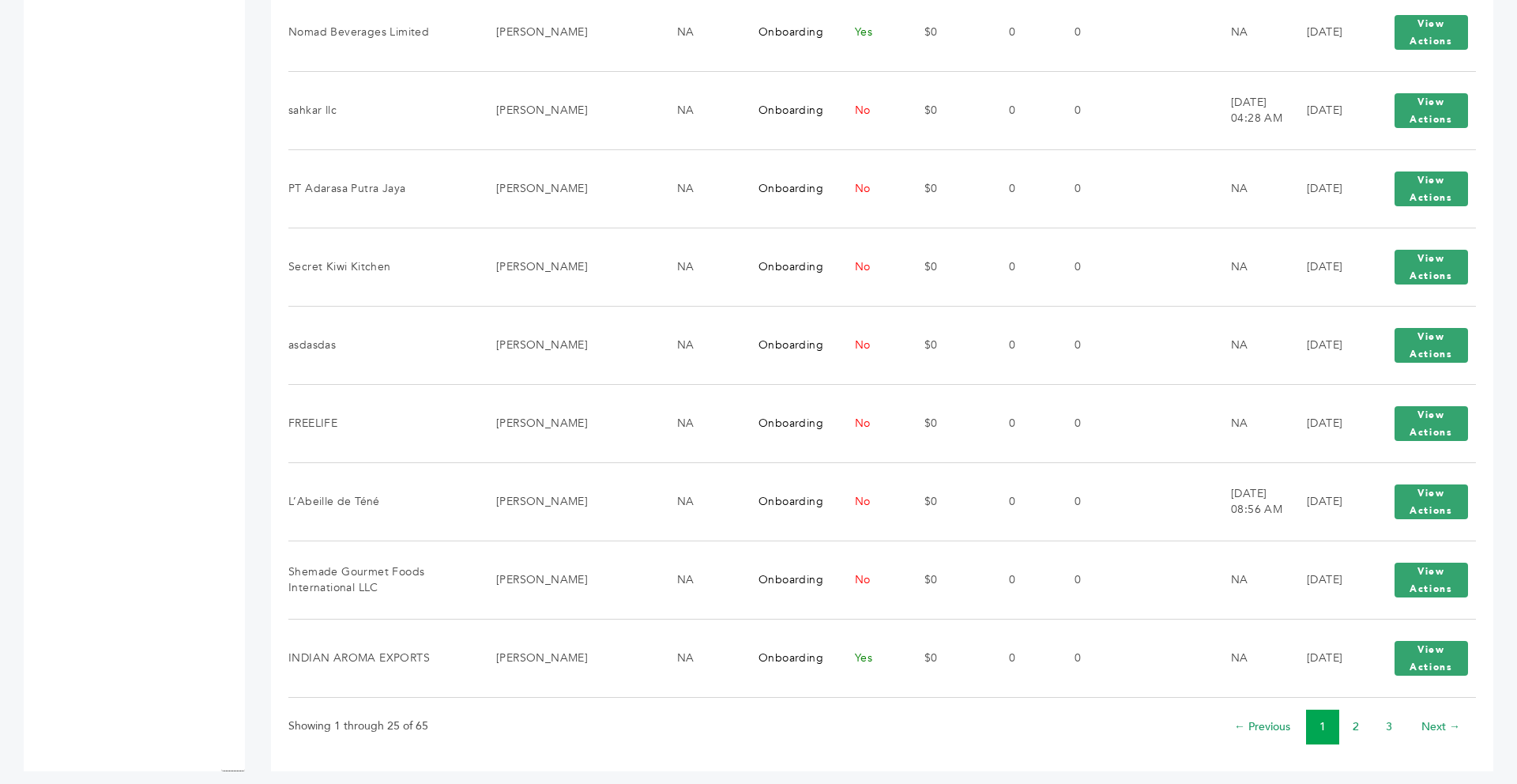
scroll to position [1762, 0]
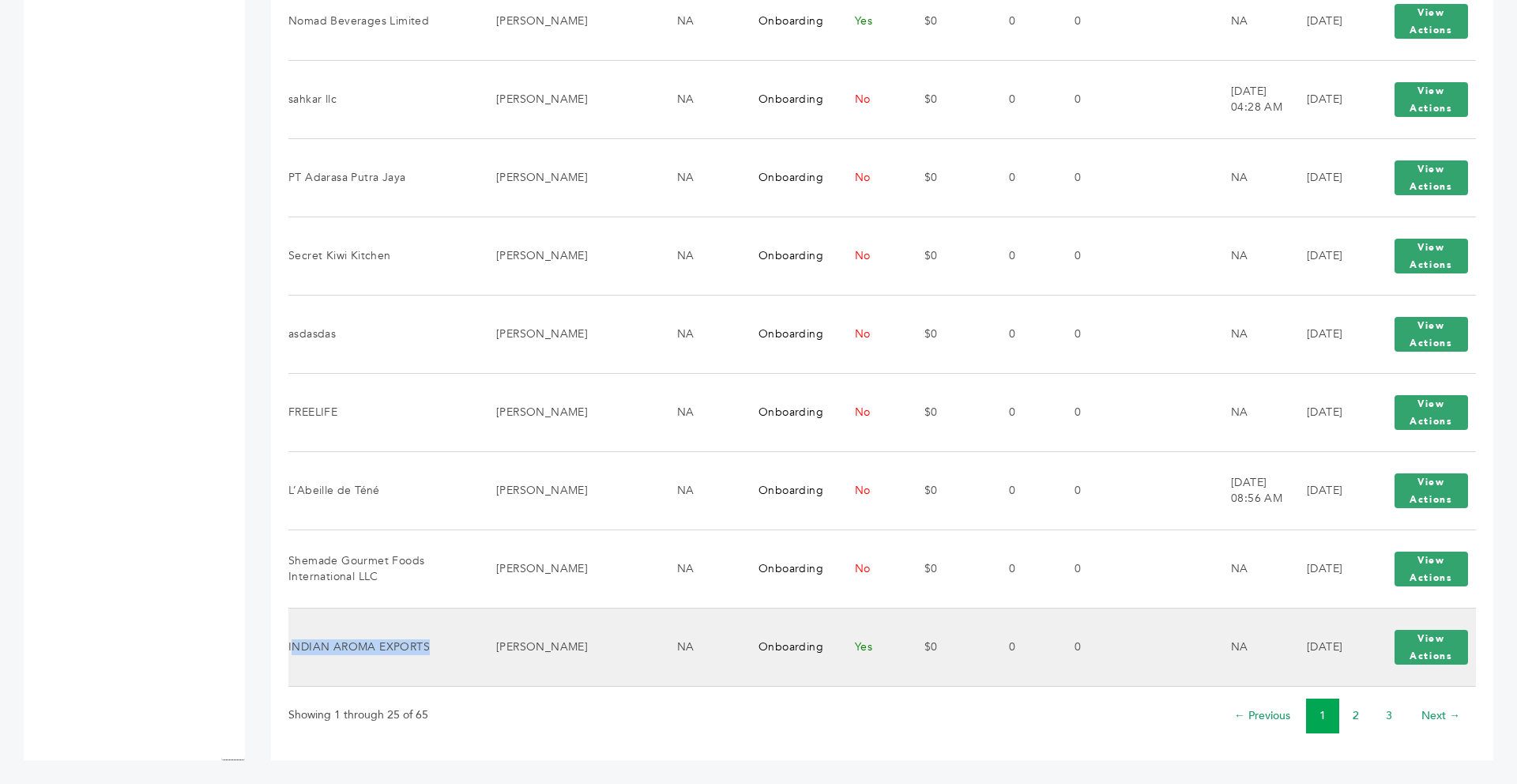
drag, startPoint x: 426, startPoint y: 649, endPoint x: 291, endPoint y: 648, distance: 135.0
click at [291, 648] on td "INDIAN AROMA EXPORTS" at bounding box center [383, 647] width 188 height 78
copy td "NDIAN AROMA EXPORTS"
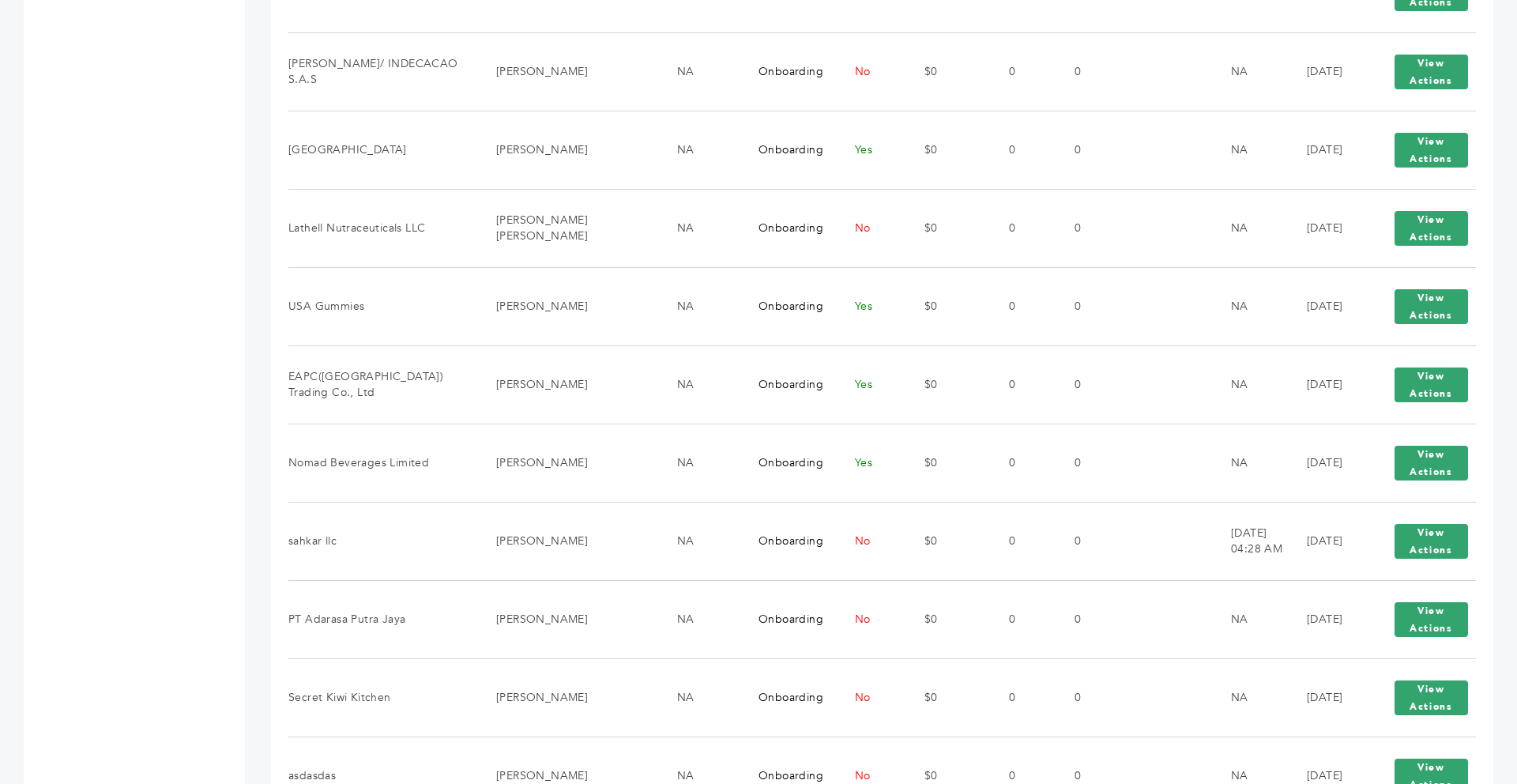
scroll to position [1320, 0]
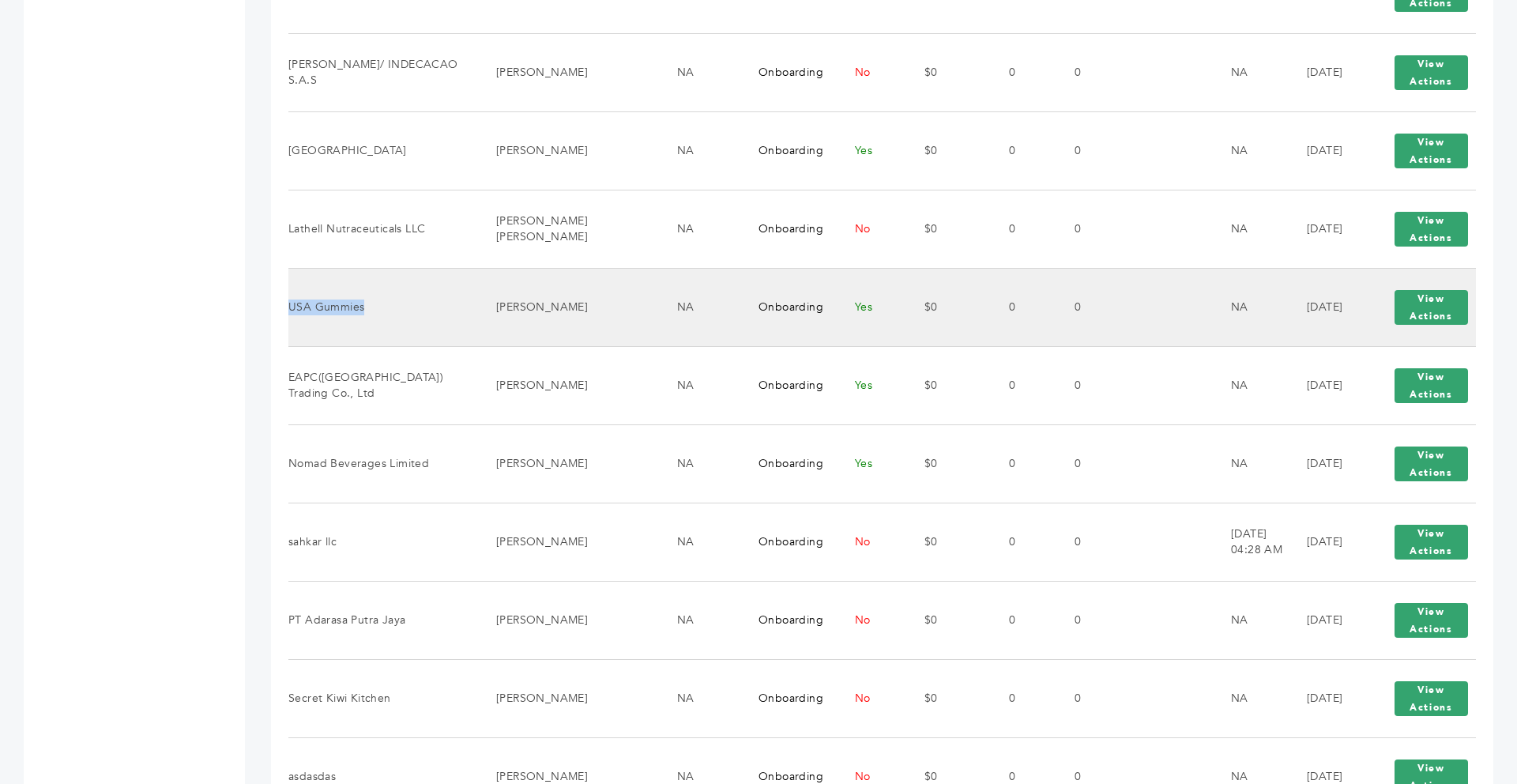
drag, startPoint x: 364, startPoint y: 306, endPoint x: 293, endPoint y: 313, distance: 71.3
click at [293, 313] on td "USA Gummies" at bounding box center [383, 307] width 188 height 78
copy td "USA Gummies"
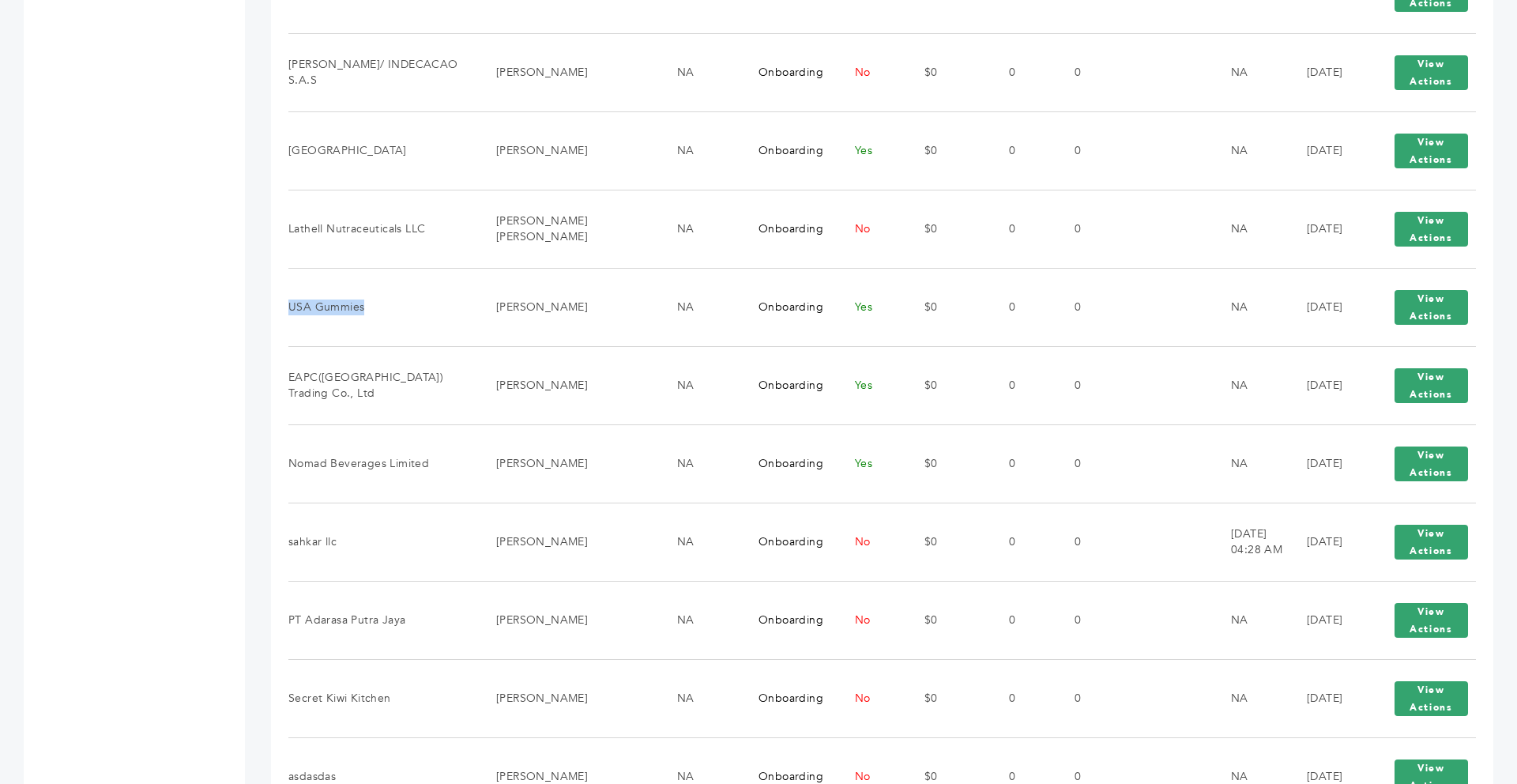
click at [206, 337] on div "Max Stein - 43 login(s) Sample Orders (1059) Purchase Order (1039) Request for …" at bounding box center [123, 9] width 198 height 2385
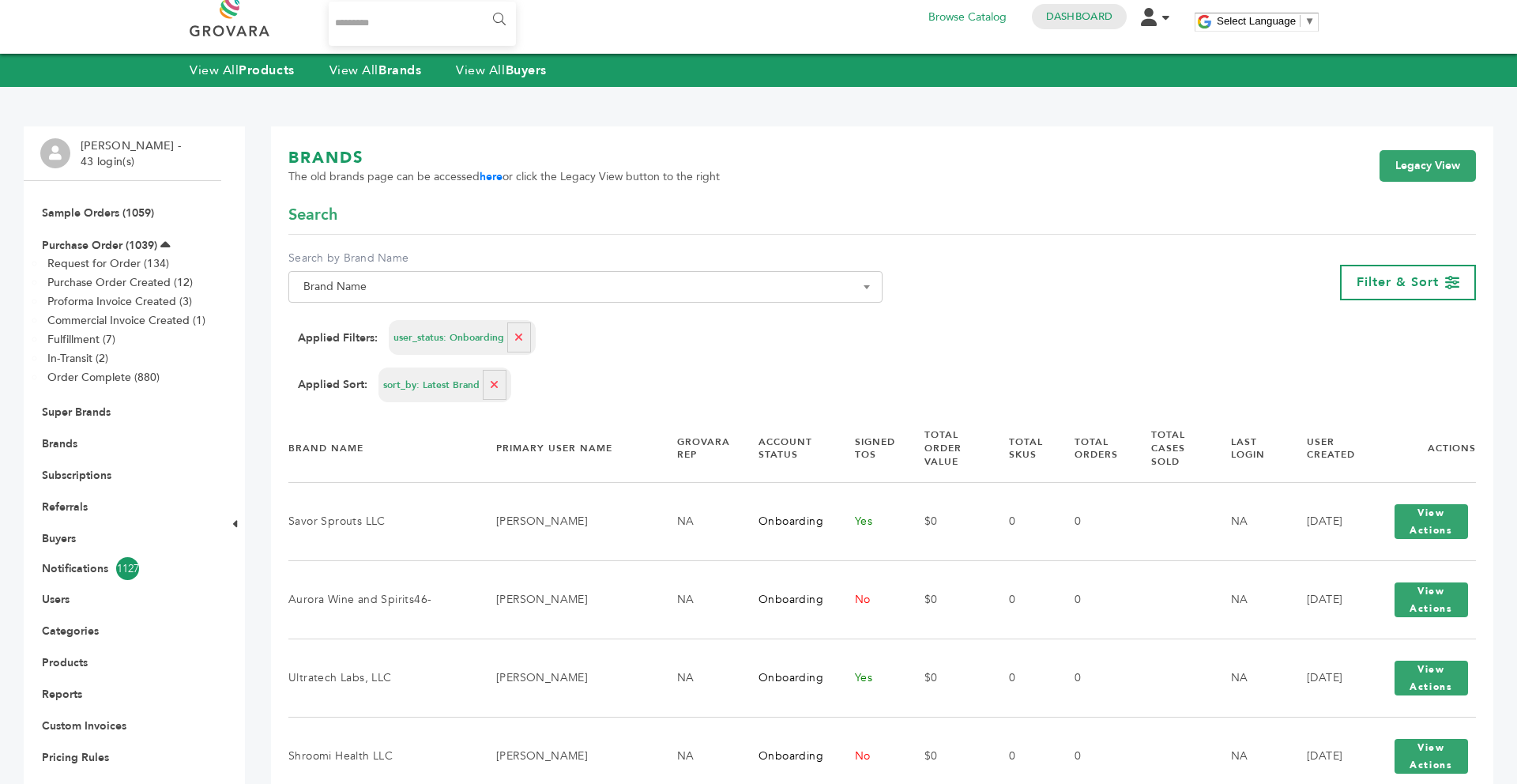
scroll to position [0, 0]
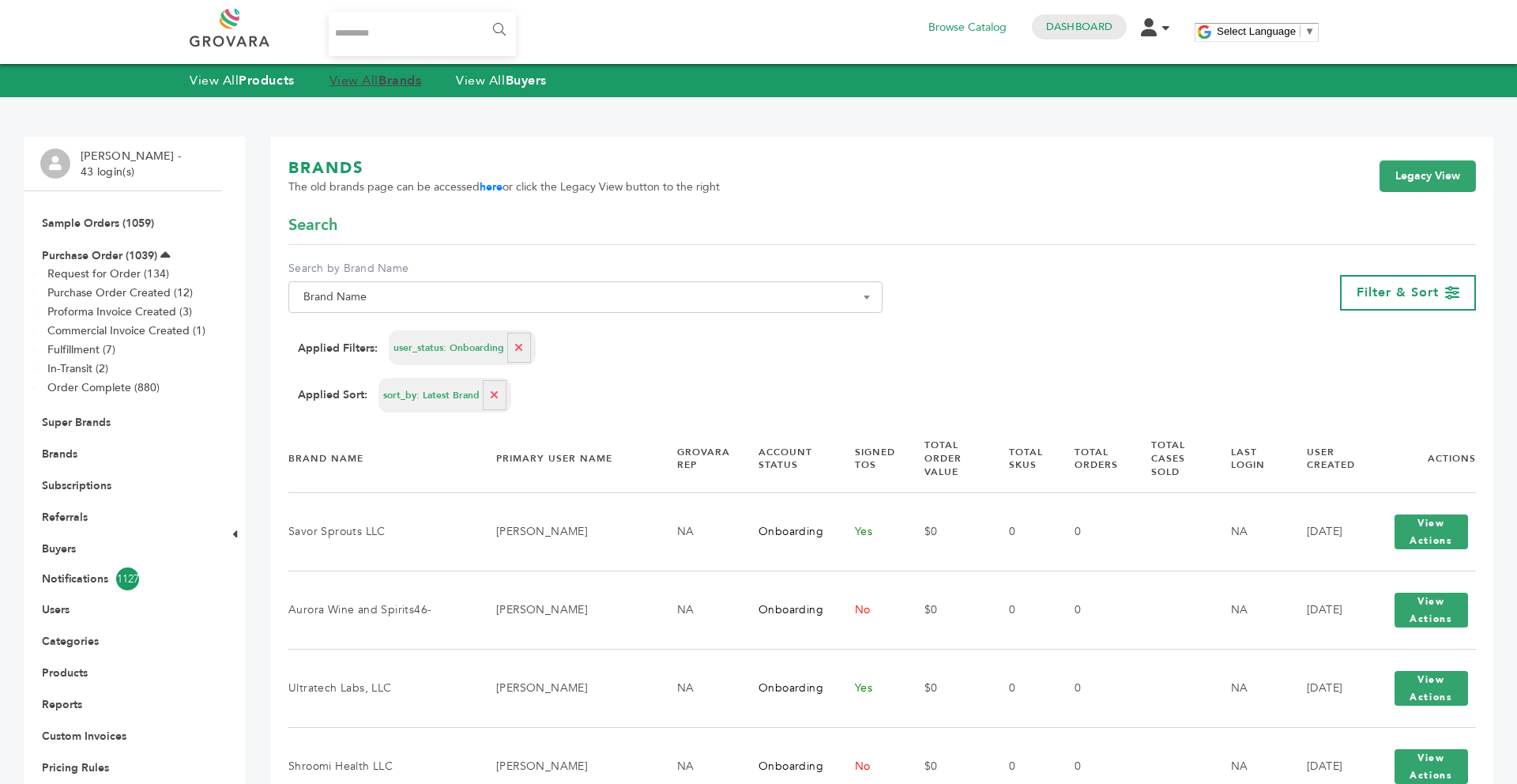
click at [409, 84] on strong "Brands" at bounding box center [400, 80] width 43 height 18
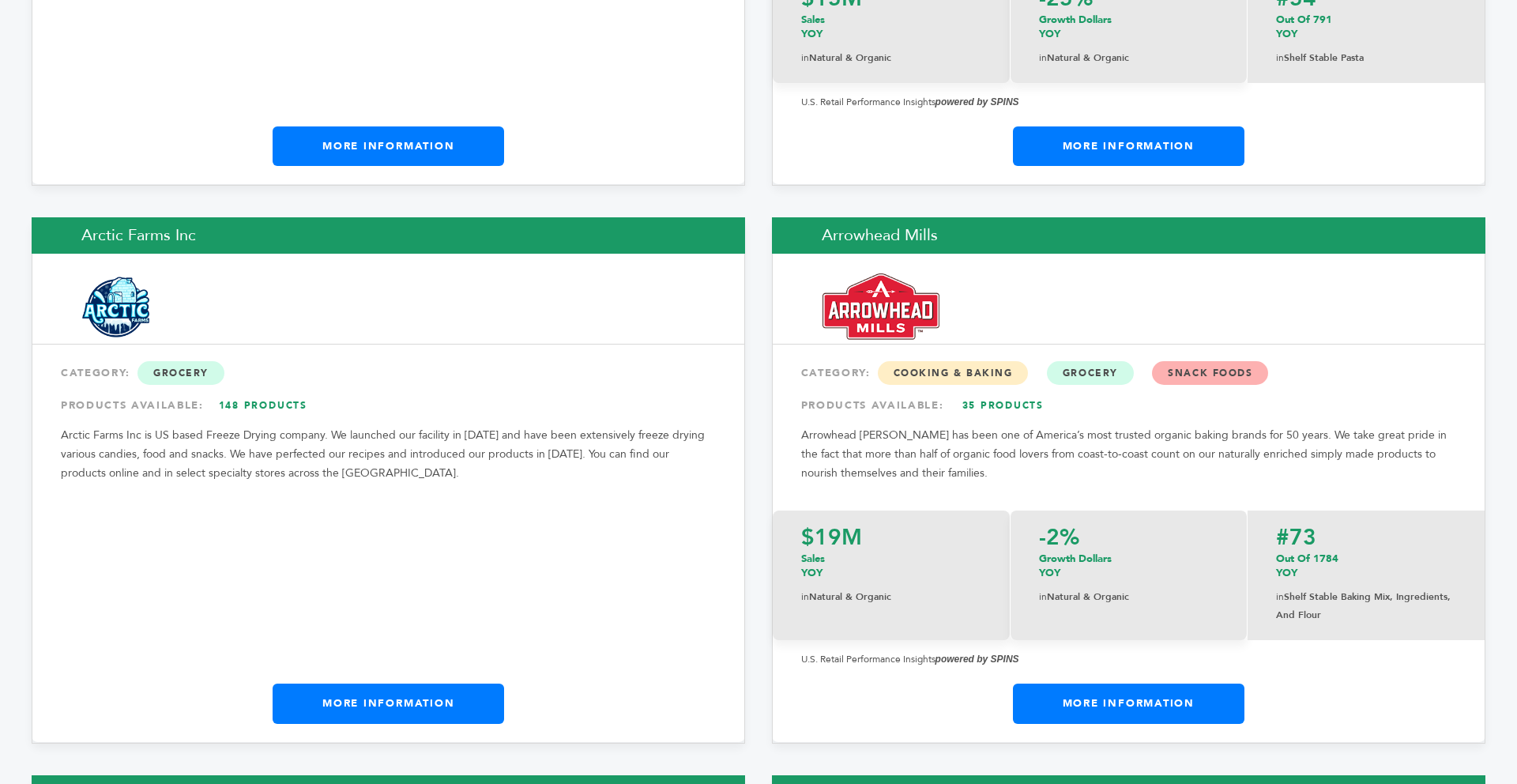
scroll to position [2371, 0]
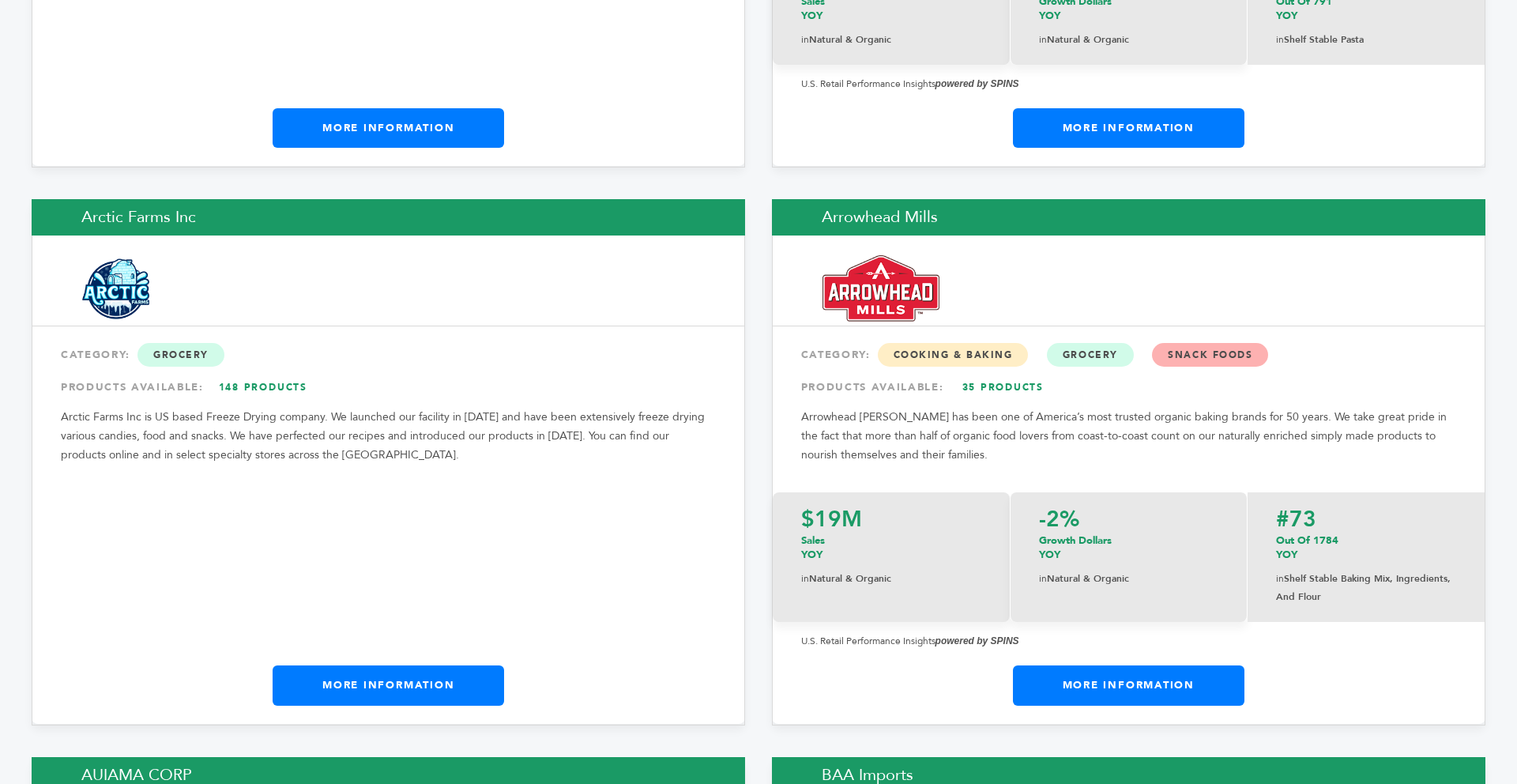
click at [369, 665] on link "More Information" at bounding box center [388, 685] width 231 height 40
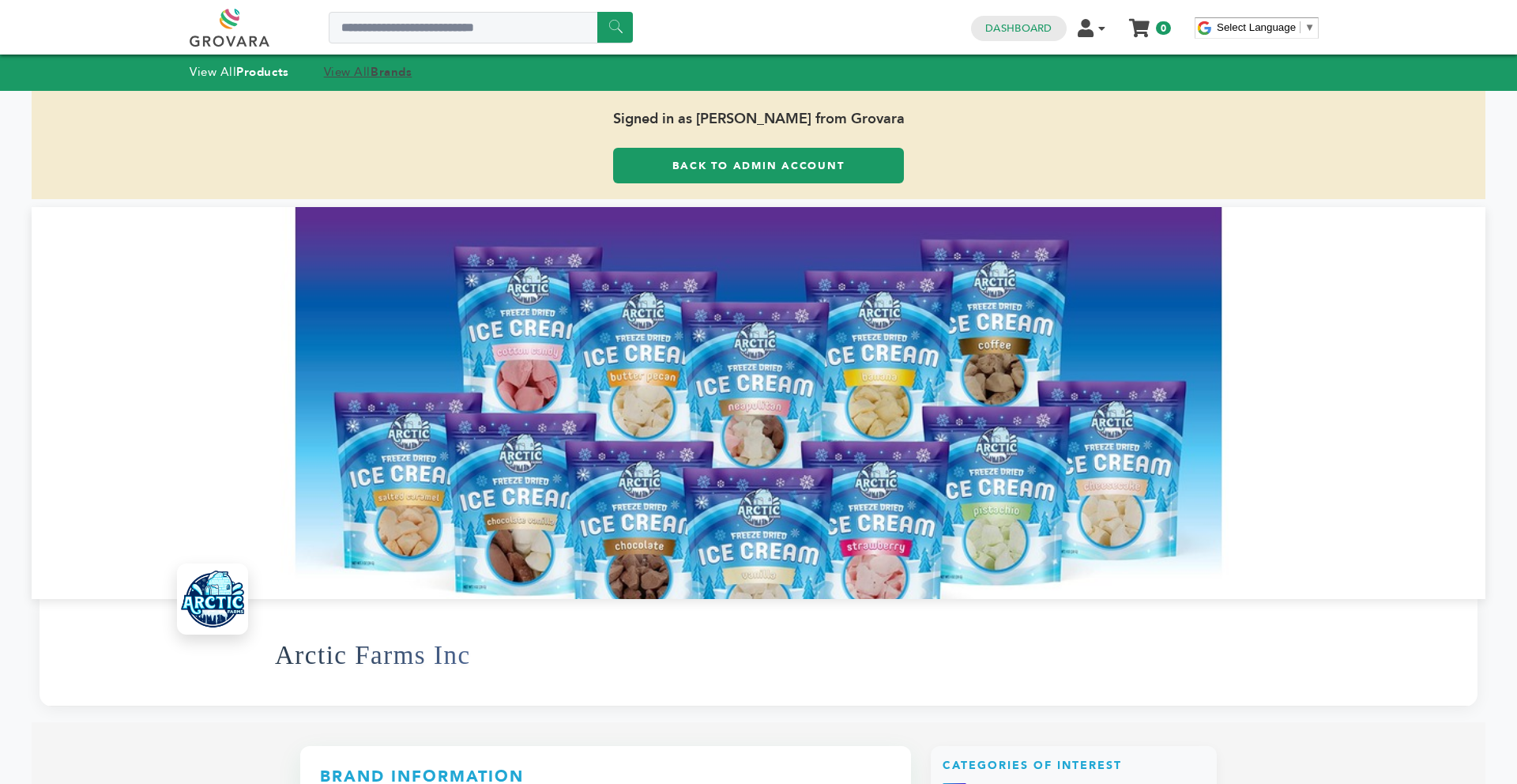
click at [406, 79] on strong "Brands" at bounding box center [391, 72] width 41 height 16
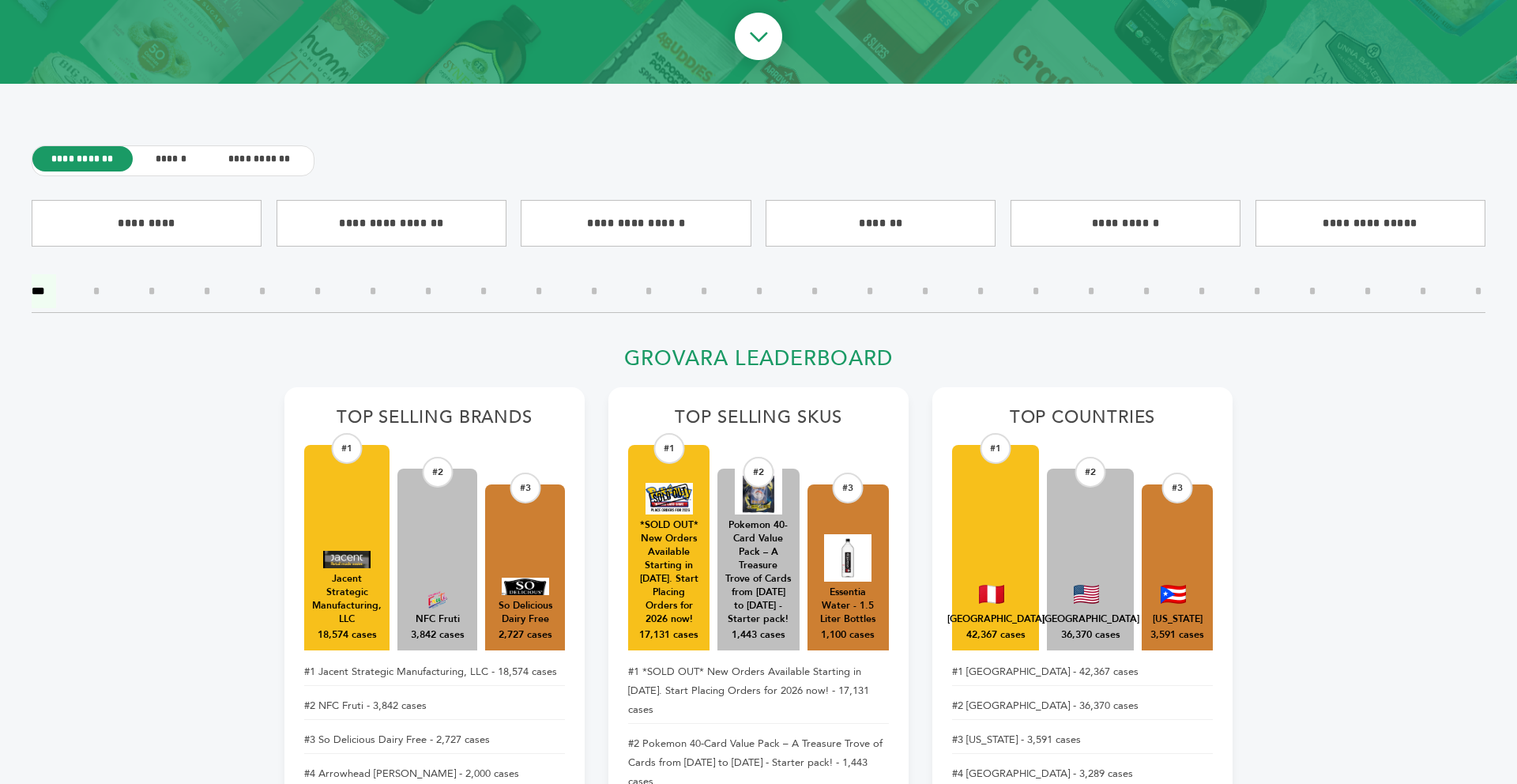
scroll to position [411, 0]
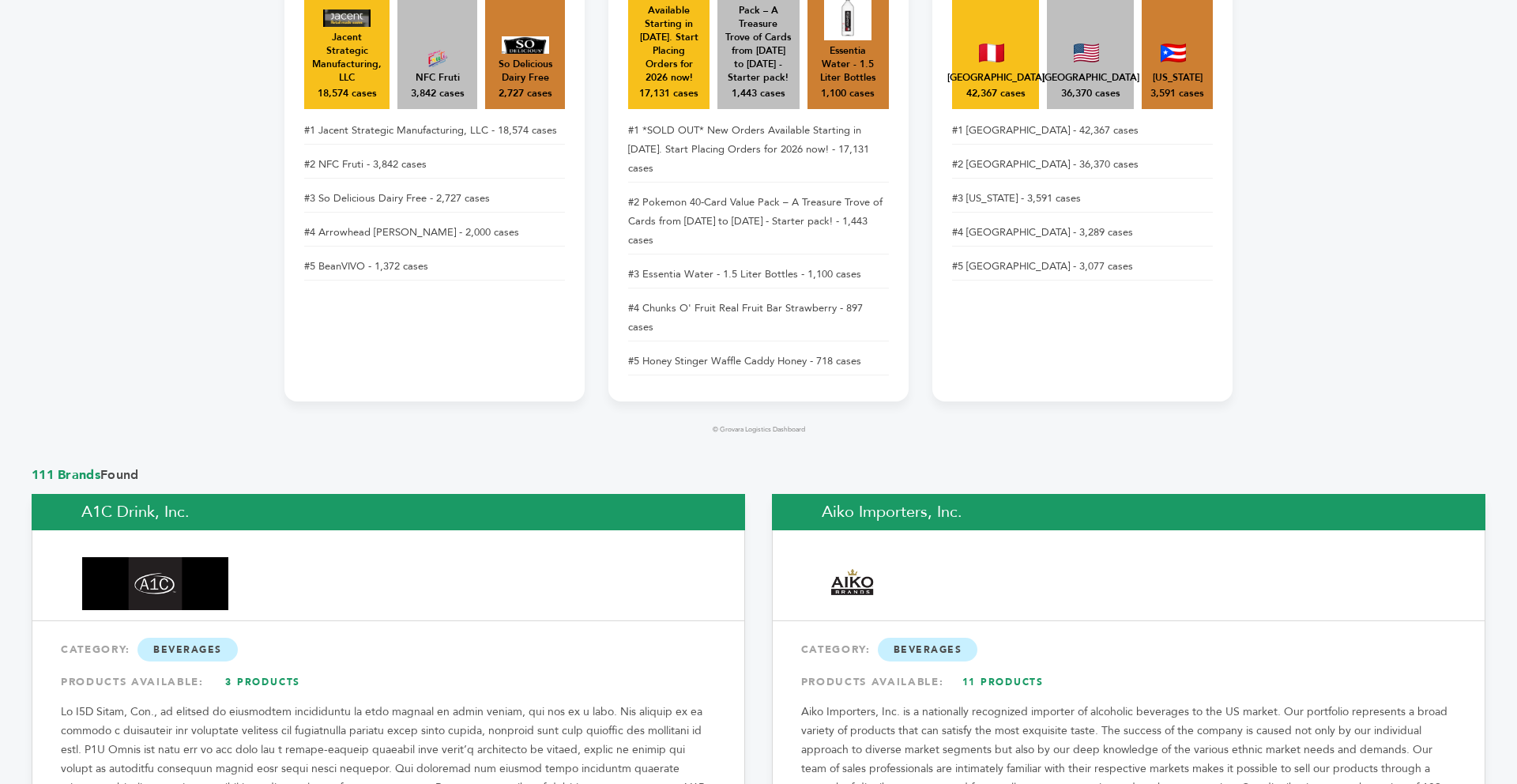
scroll to position [948, 0]
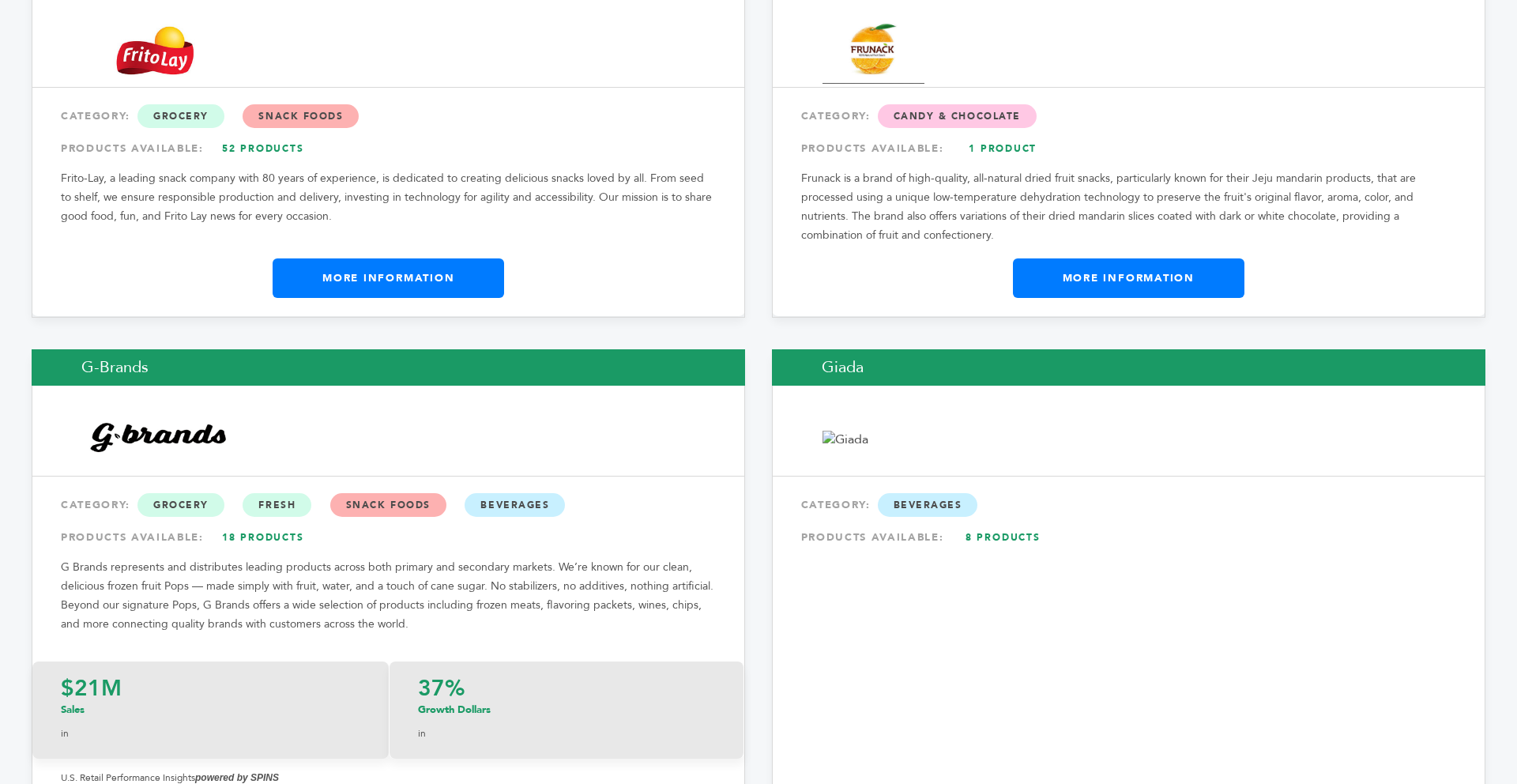
scroll to position [9610, 0]
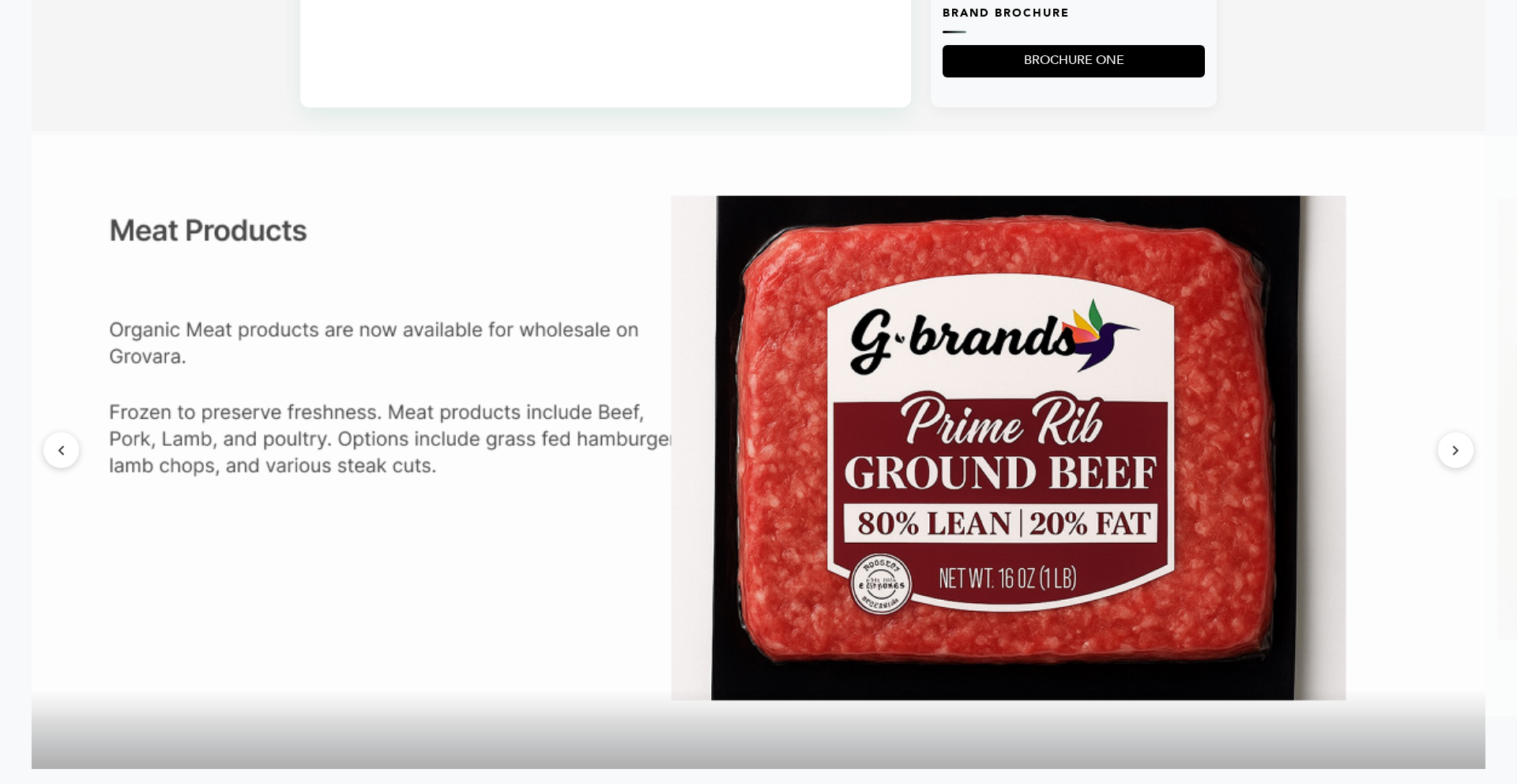
scroll to position [1707, 0]
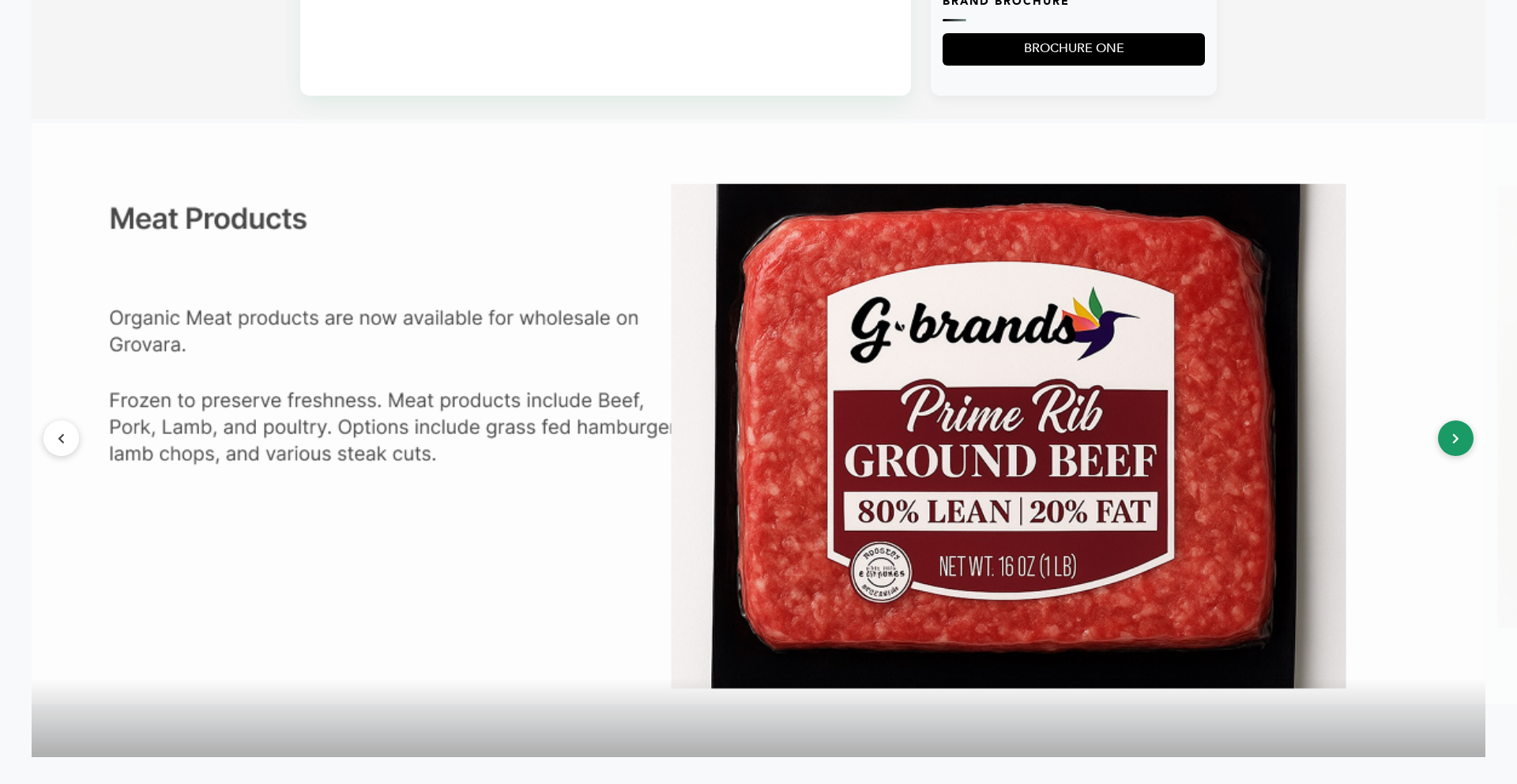
click at [1470, 449] on button at bounding box center [1456, 438] width 35 height 35
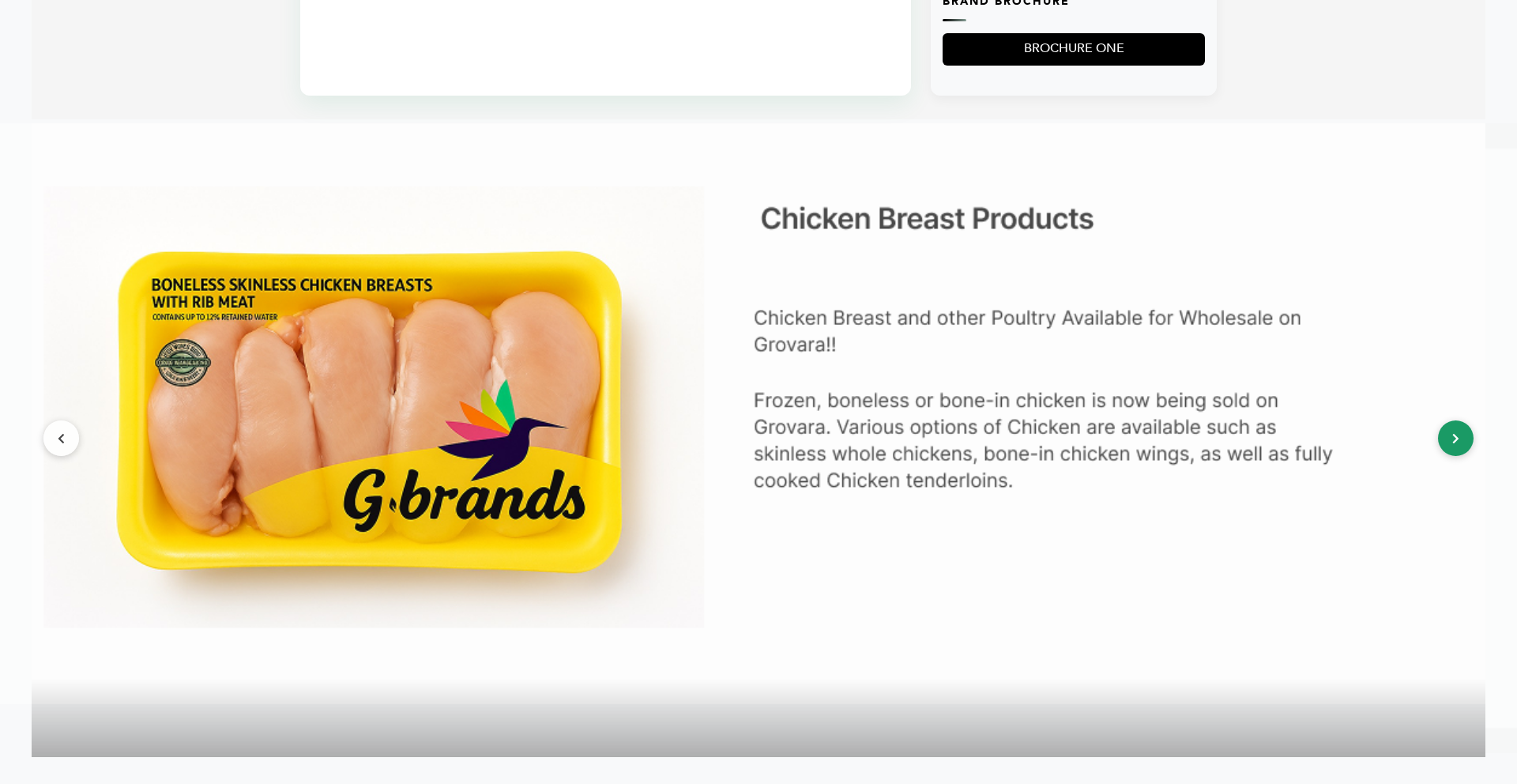
click at [1464, 451] on button at bounding box center [1456, 438] width 35 height 35
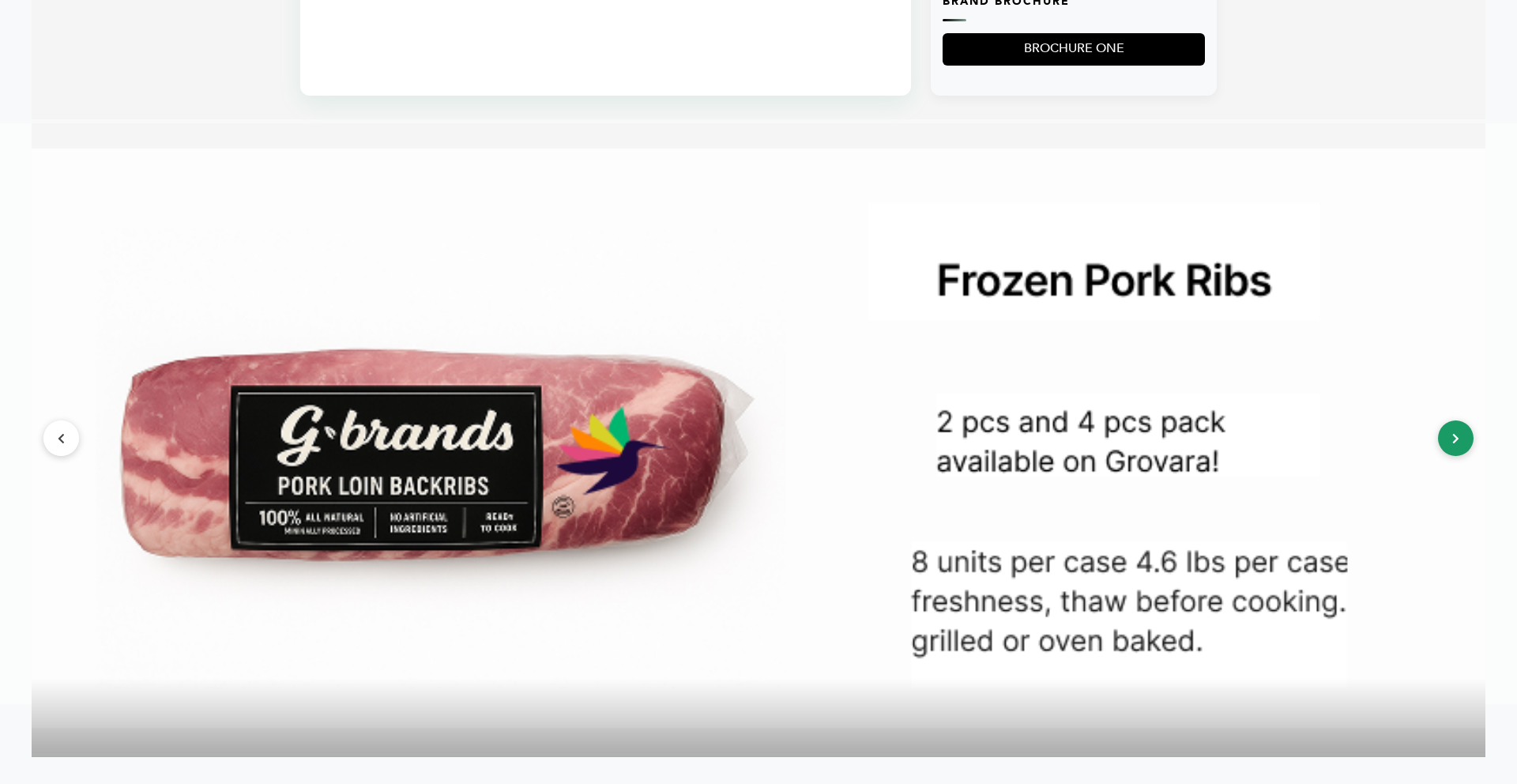
click at [1464, 451] on button at bounding box center [1456, 438] width 35 height 35
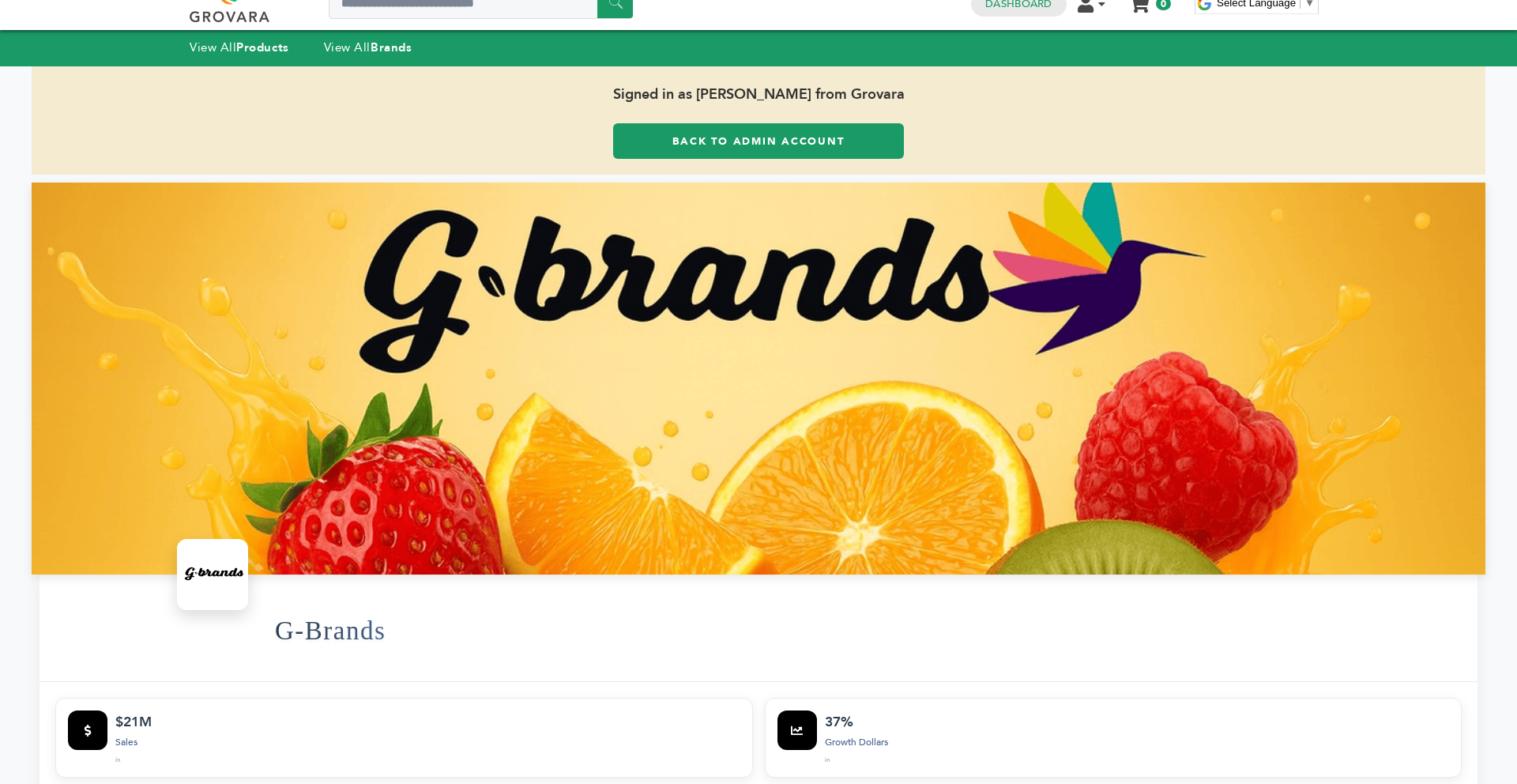
scroll to position [0, 0]
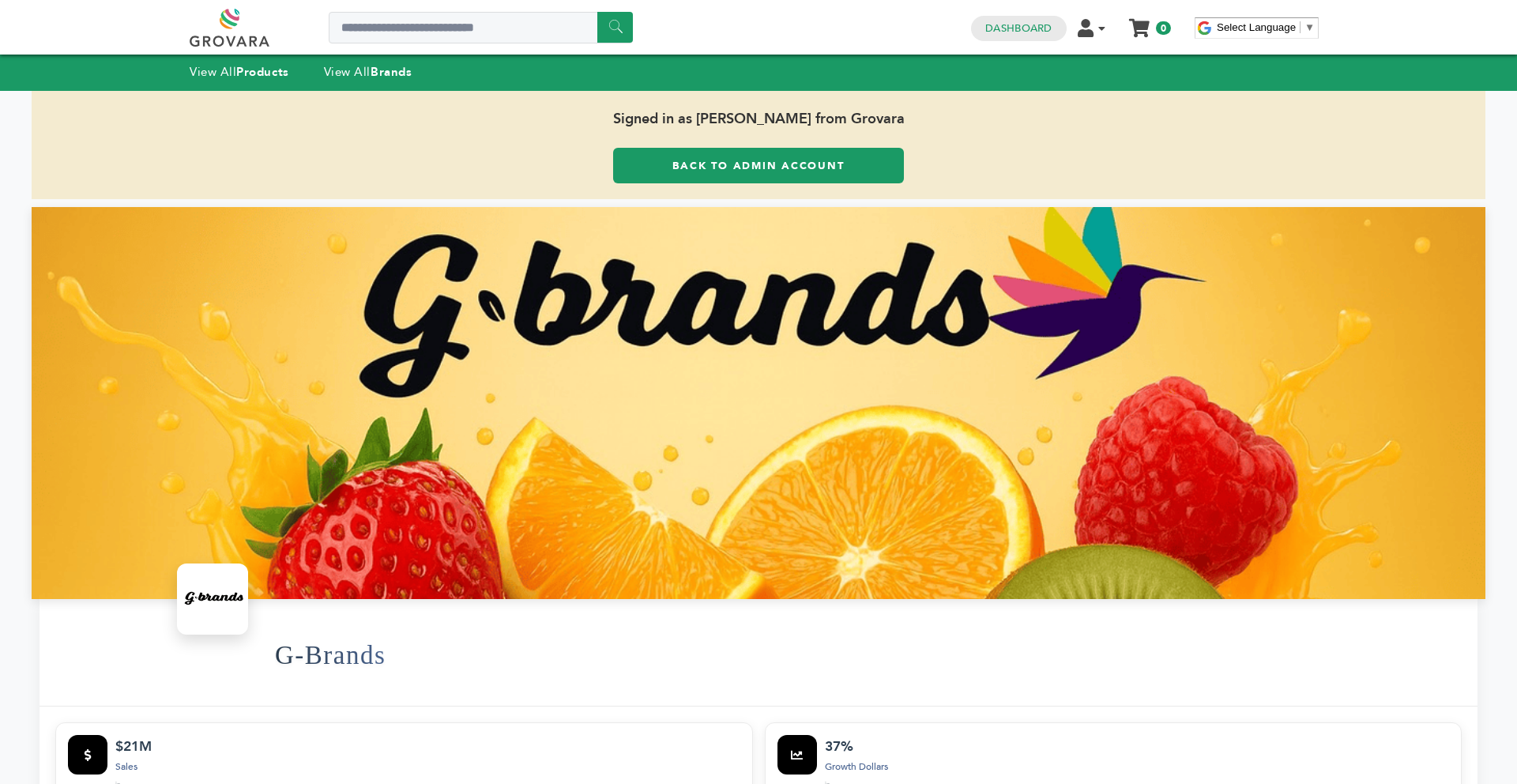
click at [676, 167] on link "Back to Admin Account" at bounding box center [758, 165] width 291 height 35
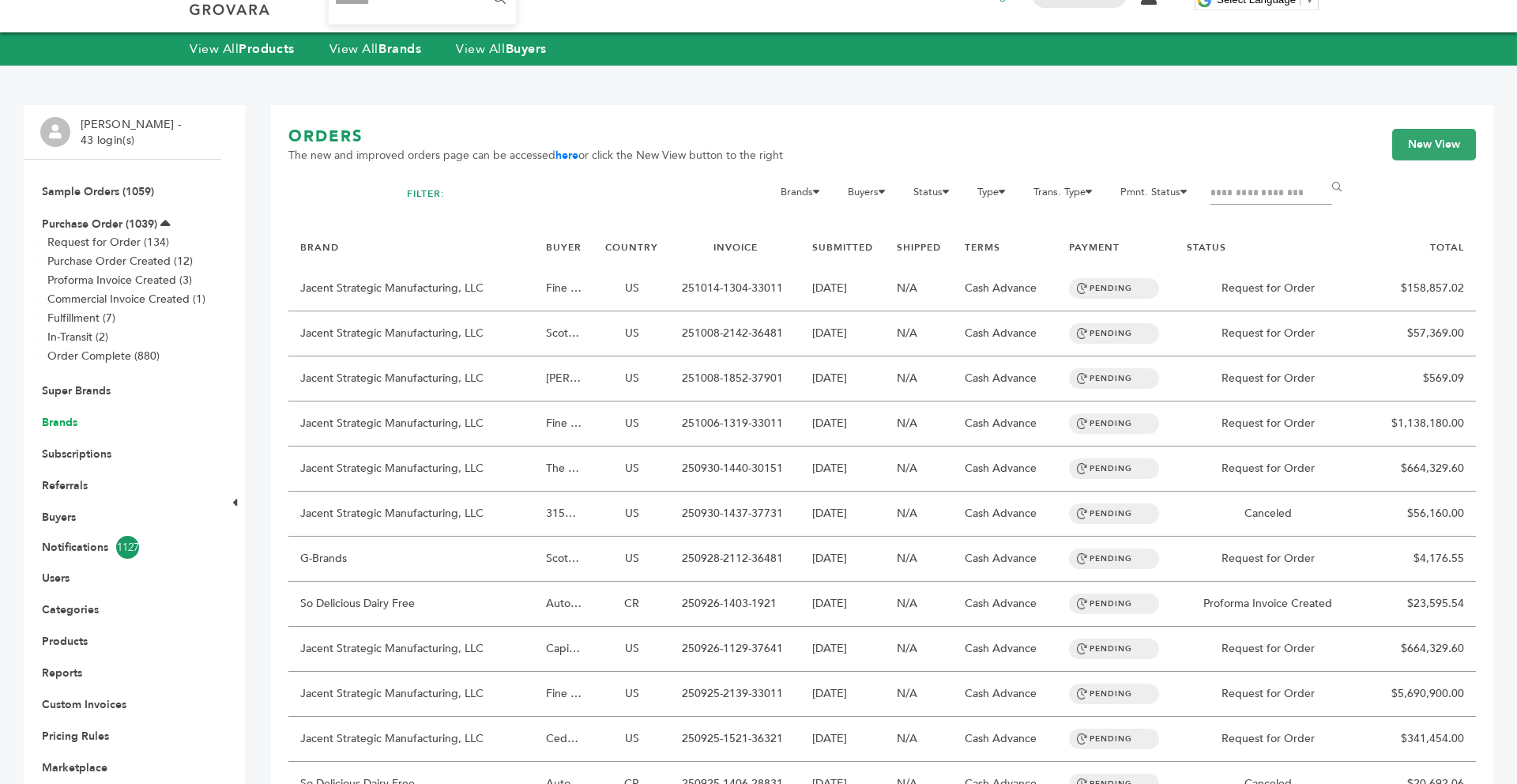
click at [68, 451] on link "Subscriptions" at bounding box center [76, 454] width 70 height 15
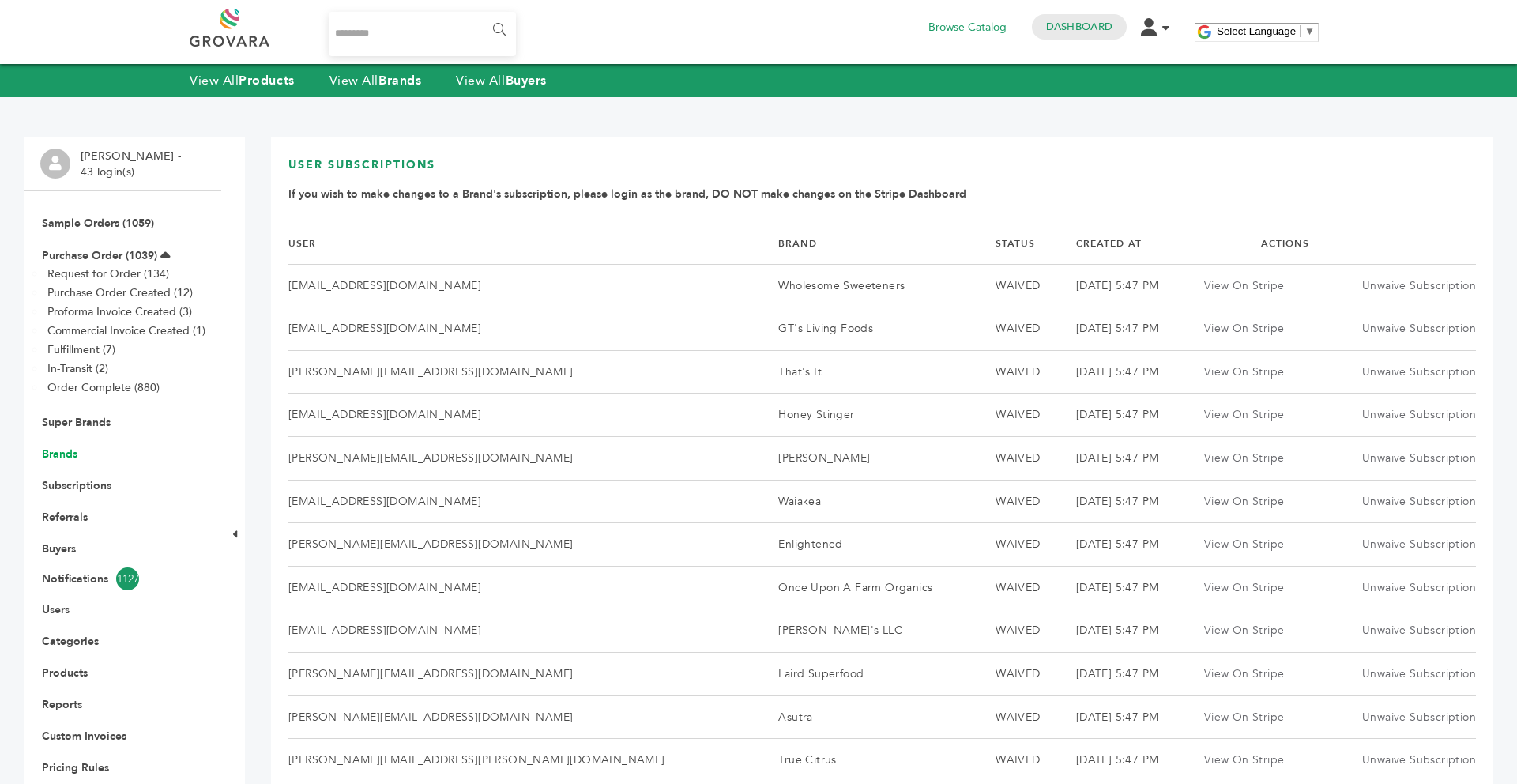
click at [65, 450] on link "Brands" at bounding box center [59, 454] width 35 height 15
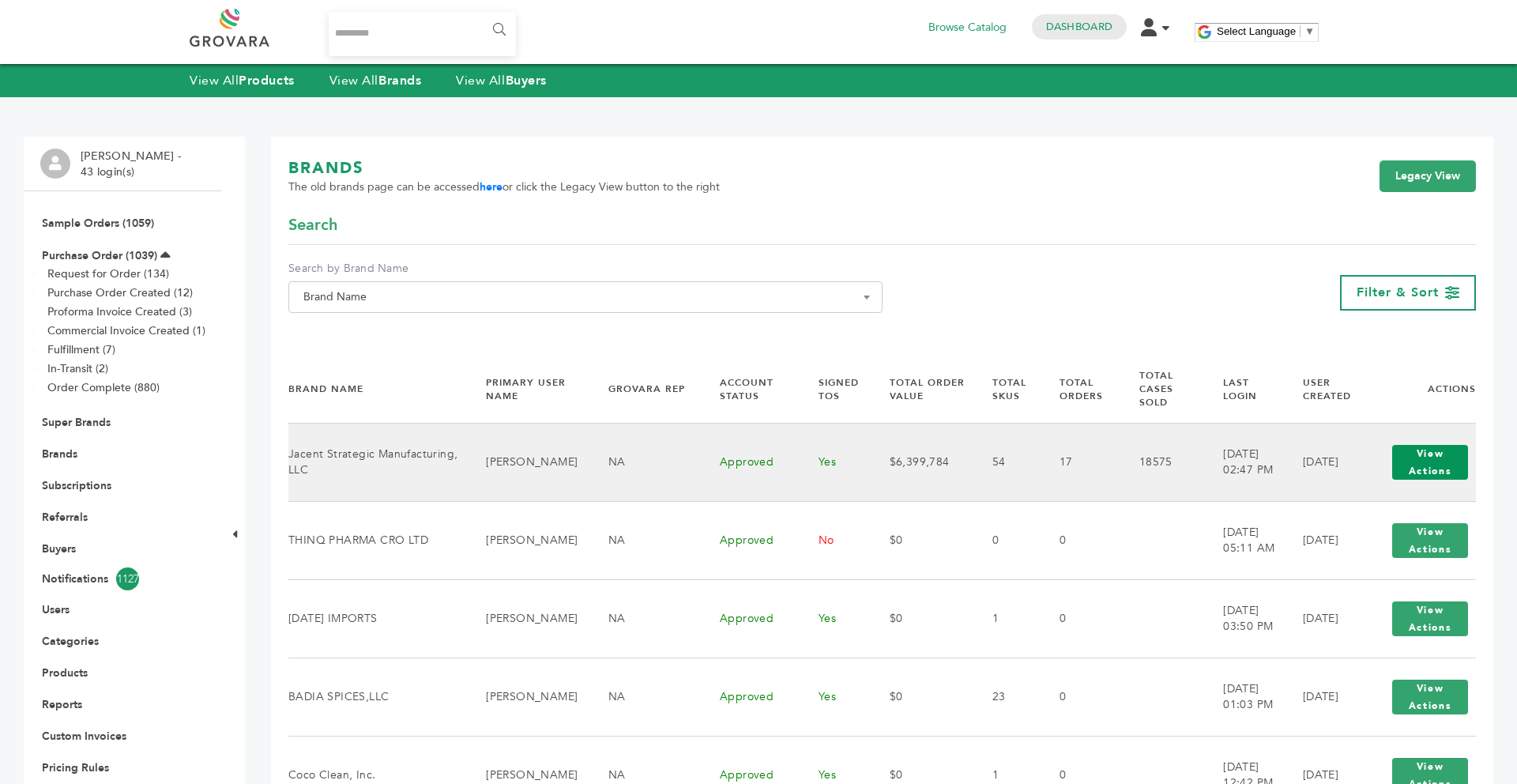
click at [1412, 445] on button "View Actions" at bounding box center [1431, 462] width 76 height 34
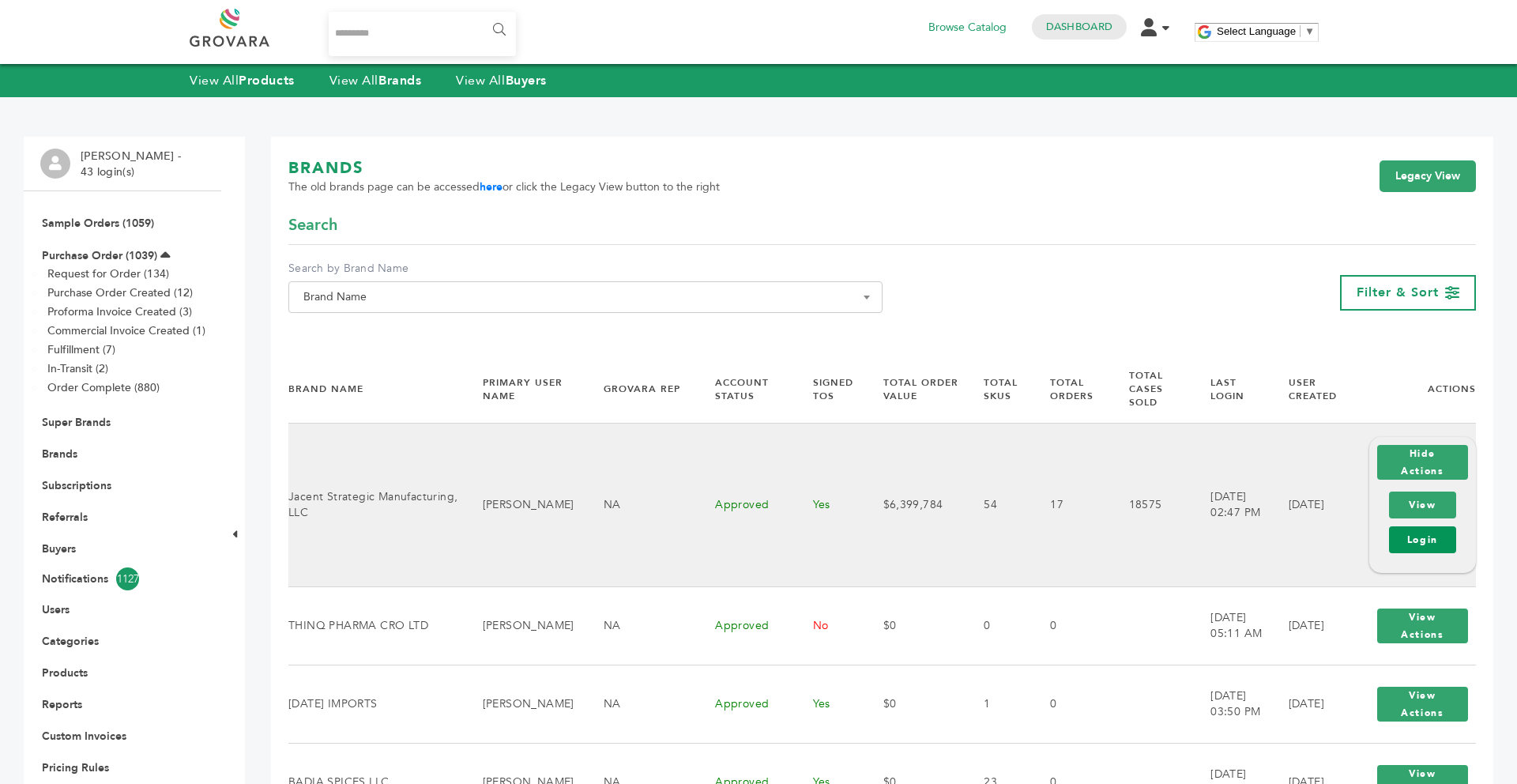
click at [1417, 528] on link "Login" at bounding box center [1423, 540] width 67 height 27
